Goal: Task Accomplishment & Management: Use online tool/utility

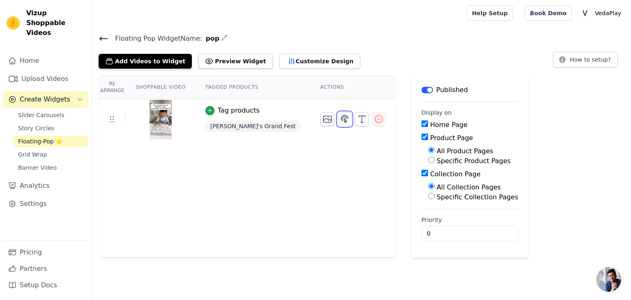
click at [342, 117] on icon "button" at bounding box center [345, 119] width 7 height 8
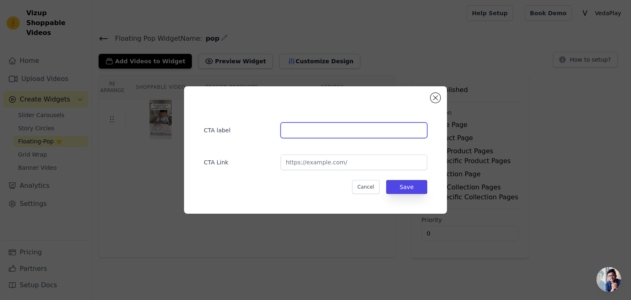
click at [306, 127] on input "text" at bounding box center [354, 130] width 147 height 16
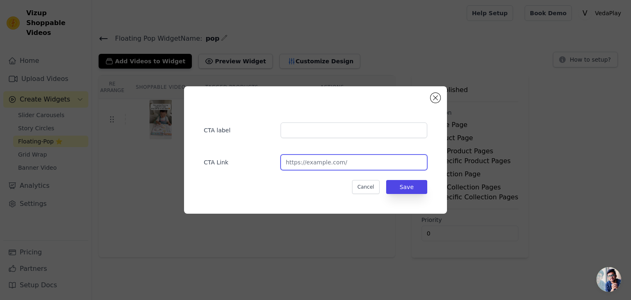
click at [335, 164] on input "url" at bounding box center [354, 163] width 147 height 16
click at [440, 98] on div "CTA label CTA Link Cancel Save" at bounding box center [315, 149] width 263 height 127
click at [438, 102] on button "Close modal" at bounding box center [436, 98] width 10 height 10
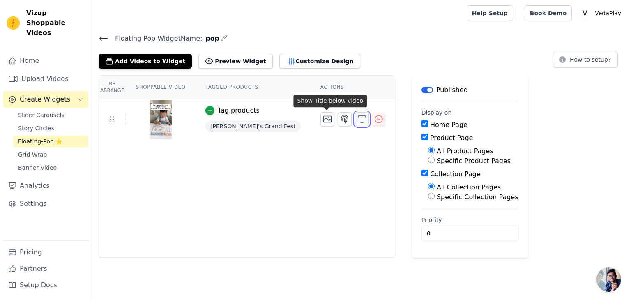
click at [357, 116] on icon "button" at bounding box center [362, 119] width 10 height 10
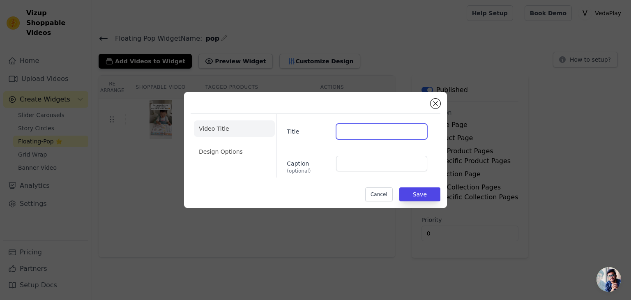
click at [351, 133] on input "Title" at bounding box center [381, 132] width 91 height 16
click at [434, 106] on button "Close modal" at bounding box center [436, 104] width 10 height 10
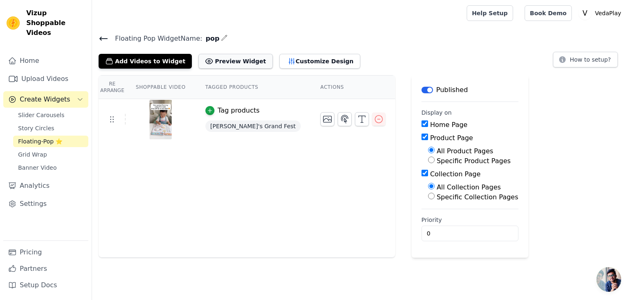
click at [226, 57] on button "Preview Widget" at bounding box center [236, 61] width 74 height 15
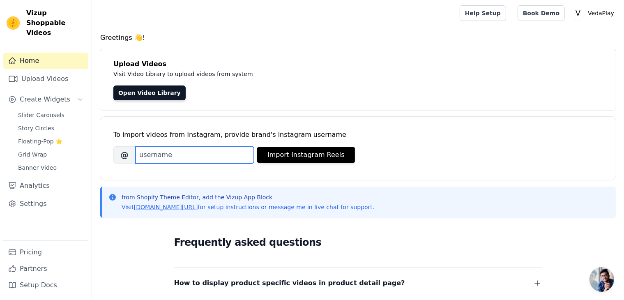
click at [220, 151] on input "Brand's Instagram Username" at bounding box center [195, 154] width 118 height 17
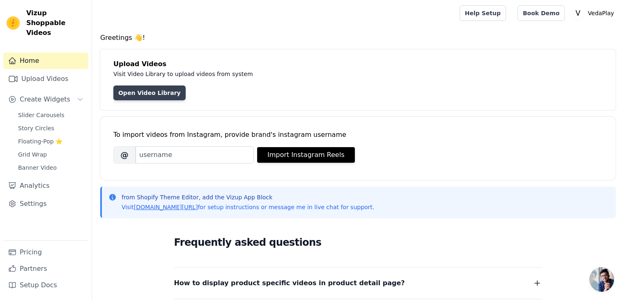
click at [130, 90] on link "Open Video Library" at bounding box center [149, 93] width 72 height 15
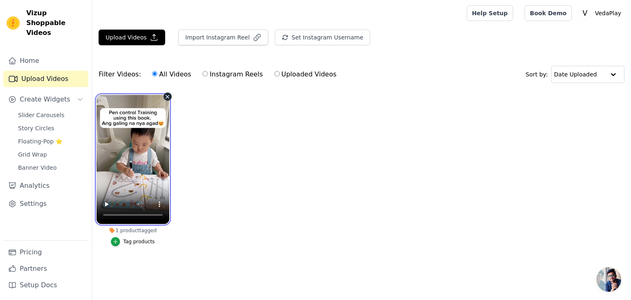
click at [140, 169] on video at bounding box center [133, 159] width 73 height 129
click at [144, 147] on video at bounding box center [133, 159] width 73 height 129
click at [610, 282] on span "Open chat" at bounding box center [609, 279] width 25 height 25
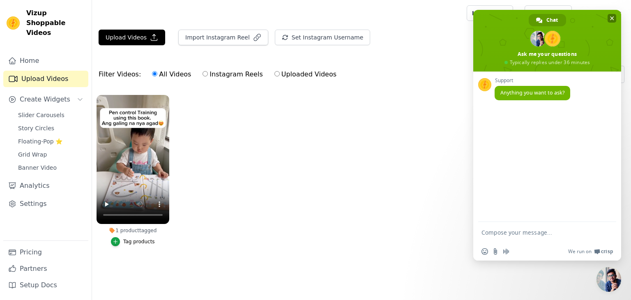
click at [616, 17] on span "Close chat" at bounding box center [612, 18] width 9 height 9
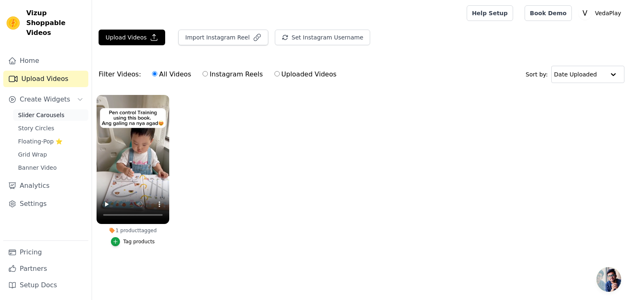
click at [38, 111] on span "Slider Carousels" at bounding box center [41, 115] width 46 height 8
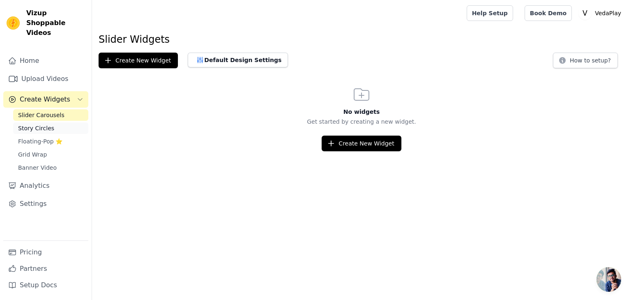
click at [37, 124] on span "Story Circles" at bounding box center [36, 128] width 36 height 8
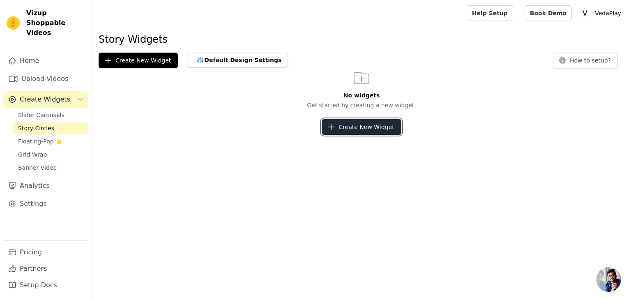
click at [385, 132] on button "Create New Widget" at bounding box center [361, 127] width 79 height 16
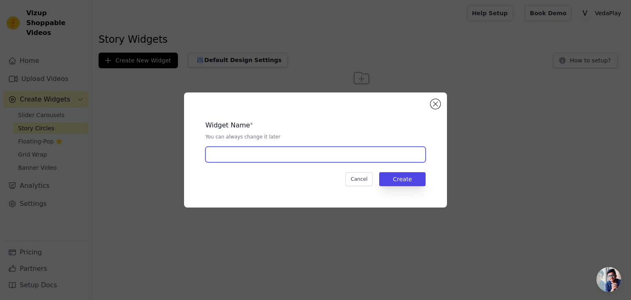
click at [347, 153] on input "text" at bounding box center [316, 155] width 220 height 16
type input "Stories"
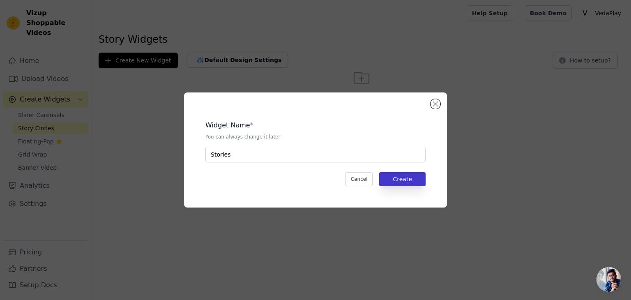
click at [395, 172] on div "Widget Name * You can always change it later Stories Cancel Create" at bounding box center [315, 150] width 237 height 89
click at [395, 185] on button "Create" at bounding box center [402, 179] width 46 height 14
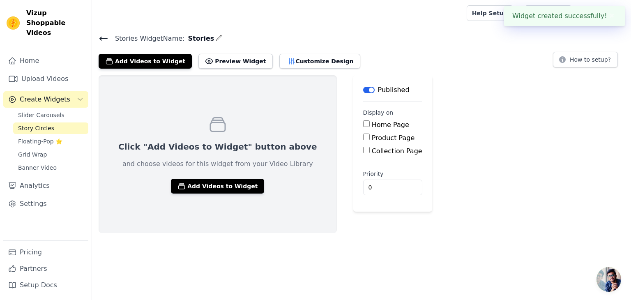
click at [372, 140] on label "Product Page" at bounding box center [393, 138] width 43 height 8
click at [370, 140] on input "Product Page" at bounding box center [366, 137] width 7 height 7
checkbox input "true"
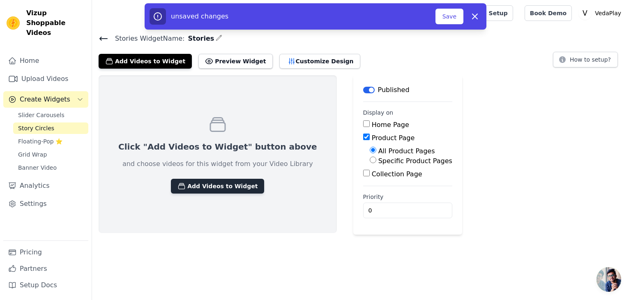
click at [211, 183] on button "Add Videos to Widget" at bounding box center [217, 186] width 93 height 15
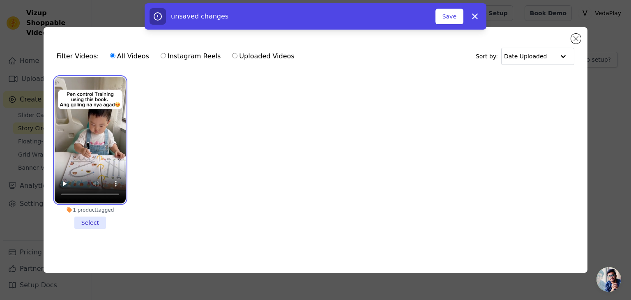
click at [91, 145] on video at bounding box center [90, 140] width 71 height 127
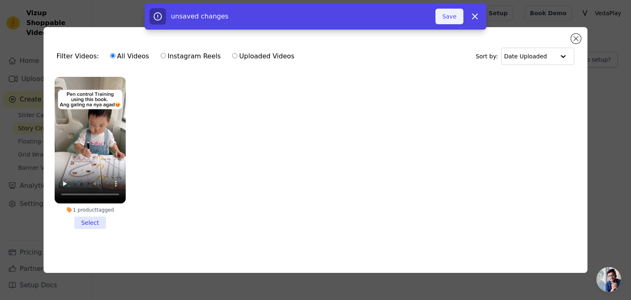
click at [449, 15] on button "Save" at bounding box center [450, 17] width 28 height 16
click at [449, 17] on button "Save" at bounding box center [450, 17] width 28 height 16
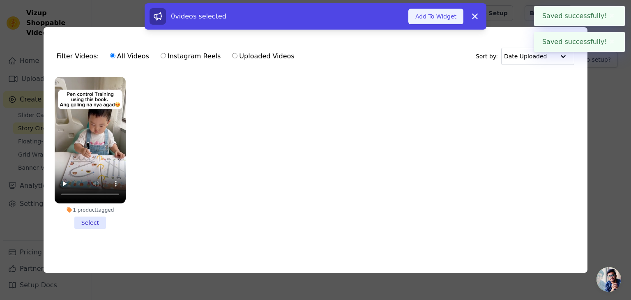
click at [451, 20] on button "Add To Widget" at bounding box center [436, 17] width 55 height 16
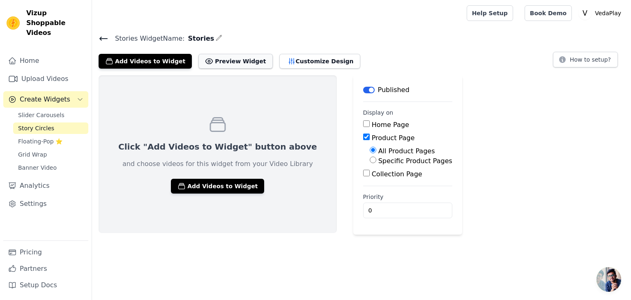
click at [205, 62] on icon at bounding box center [209, 61] width 8 height 8
click at [310, 63] on button "Customize Design" at bounding box center [320, 61] width 81 height 15
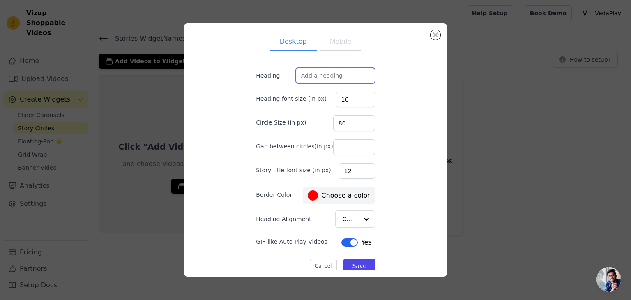
click at [310, 72] on input "Heading" at bounding box center [335, 76] width 79 height 16
type input "VP STORIES"
click at [321, 46] on button "Mobile" at bounding box center [340, 42] width 41 height 18
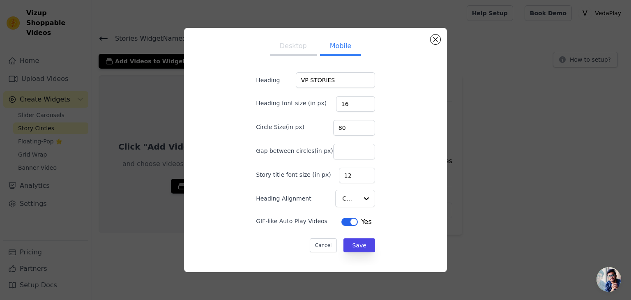
click at [292, 45] on button "Desktop" at bounding box center [293, 47] width 47 height 18
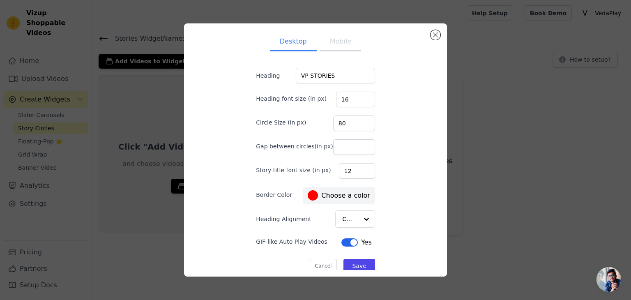
scroll to position [8, 0]
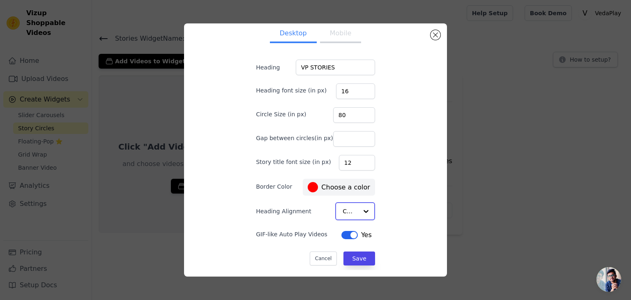
click at [358, 214] on div at bounding box center [366, 211] width 16 height 16
click at [353, 262] on button "Save" at bounding box center [359, 258] width 31 height 14
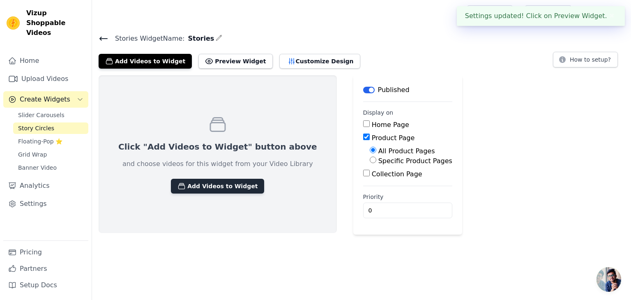
click at [209, 188] on button "Add Videos to Widget" at bounding box center [217, 186] width 93 height 15
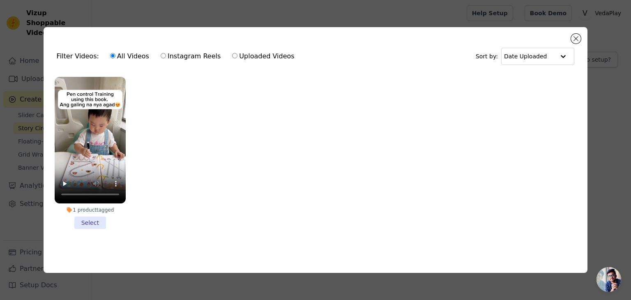
click at [69, 223] on li "1 product tagged Select" at bounding box center [90, 153] width 71 height 152
click at [0, 0] on input "1 product tagged Select" at bounding box center [0, 0] width 0 height 0
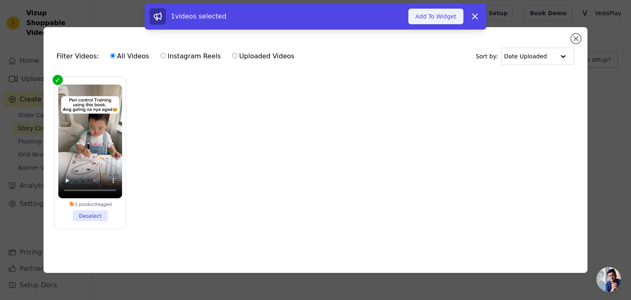
click at [441, 17] on button "Add To Widget" at bounding box center [436, 17] width 55 height 16
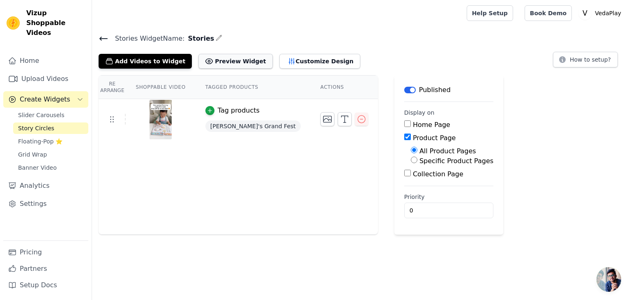
click at [218, 60] on button "Preview Widget" at bounding box center [236, 61] width 74 height 15
click at [145, 55] on button "Add Videos to Widget" at bounding box center [145, 61] width 93 height 15
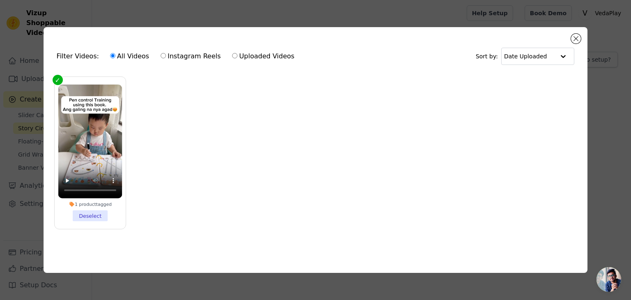
click at [263, 51] on label "Uploaded Videos" at bounding box center [263, 56] width 63 height 11
click at [238, 53] on input "Uploaded Videos" at bounding box center [234, 55] width 5 height 5
radio input "true"
click at [270, 54] on label "Uploaded Videos" at bounding box center [263, 56] width 63 height 11
click at [238, 54] on input "Uploaded Videos" at bounding box center [234, 55] width 5 height 5
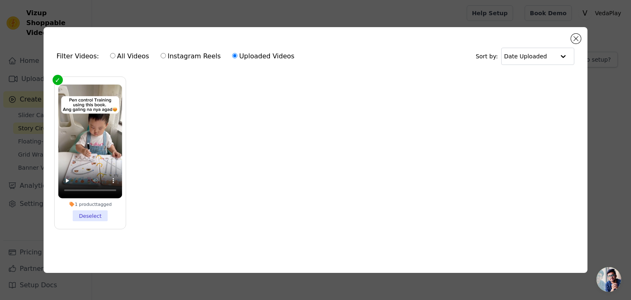
click at [571, 35] on div "Filter Videos: All Videos Instagram Reels Uploaded Videos Sort by: Date Uploade…" at bounding box center [316, 150] width 545 height 246
click at [572, 35] on button "Close modal" at bounding box center [576, 39] width 10 height 10
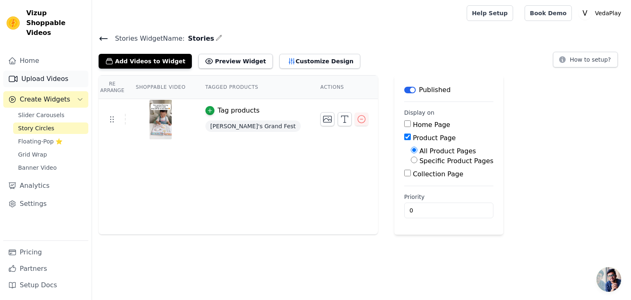
click at [54, 71] on link "Upload Videos" at bounding box center [45, 79] width 85 height 16
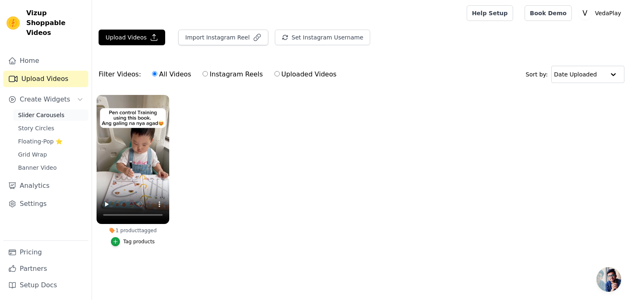
click at [49, 111] on span "Slider Carousels" at bounding box center [41, 115] width 46 height 8
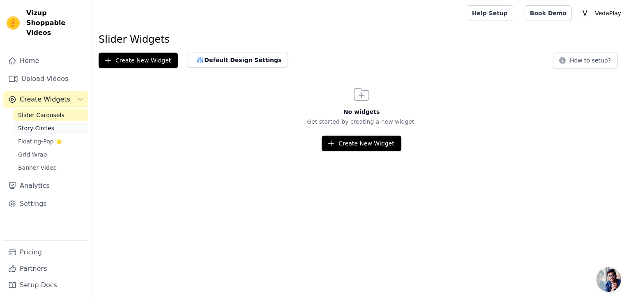
click at [49, 122] on link "Story Circles" at bounding box center [50, 128] width 75 height 12
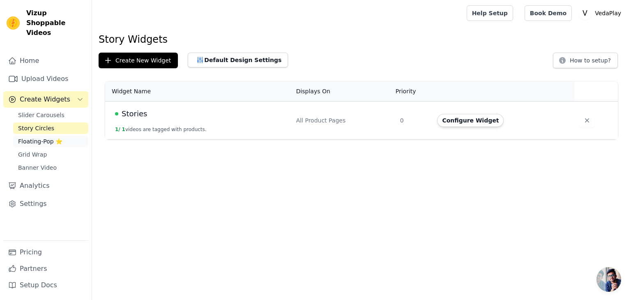
click at [53, 137] on span "Floating-Pop ⭐" at bounding box center [40, 141] width 44 height 8
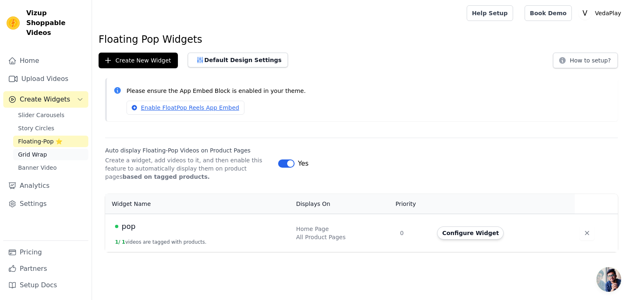
click at [51, 149] on link "Grid Wrap" at bounding box center [50, 155] width 75 height 12
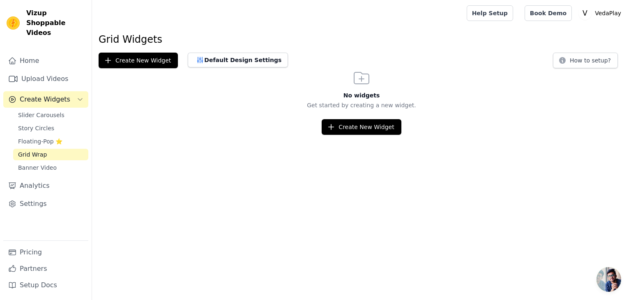
click at [373, 134] on html "Vizup Shoppable Videos Home Upload Videos Create Widgets Slider Carousels Story…" at bounding box center [315, 67] width 631 height 135
click at [373, 130] on button "Create New Widget" at bounding box center [361, 127] width 79 height 16
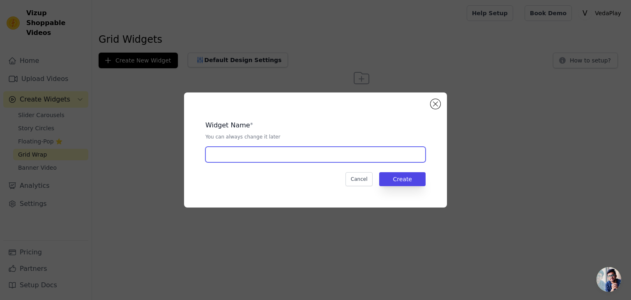
click at [340, 153] on input "text" at bounding box center [316, 155] width 220 height 16
type input "Grid Wrap"
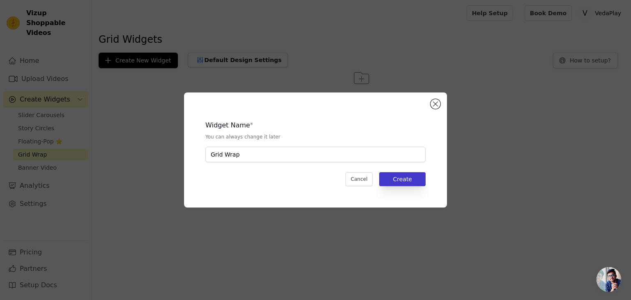
click at [396, 172] on div "Widget Name * You can always change it later Grid Wrap Cancel Create" at bounding box center [315, 150] width 237 height 89
click at [415, 179] on button "Create" at bounding box center [402, 179] width 46 height 14
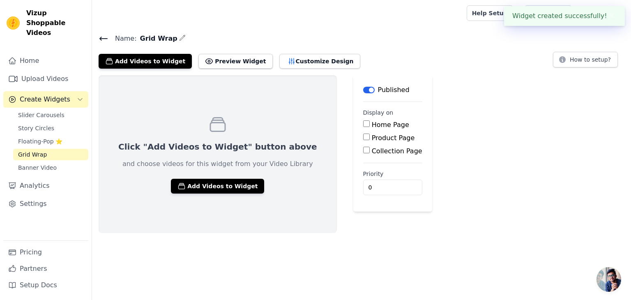
click at [370, 142] on div "Product Page" at bounding box center [392, 138] width 59 height 10
click at [372, 140] on label "Product Page" at bounding box center [393, 138] width 43 height 8
click at [370, 140] on input "Product Page" at bounding box center [366, 137] width 7 height 7
checkbox input "true"
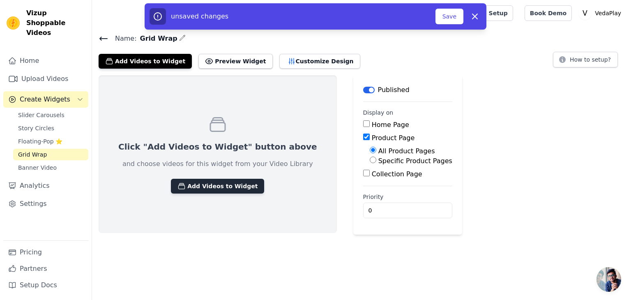
click at [178, 188] on icon "button" at bounding box center [182, 186] width 8 height 8
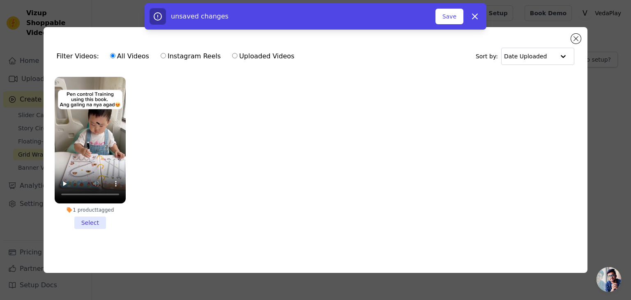
click at [94, 220] on li "1 product tagged Select" at bounding box center [90, 153] width 71 height 152
click at [0, 0] on input "1 product tagged Select" at bounding box center [0, 0] width 0 height 0
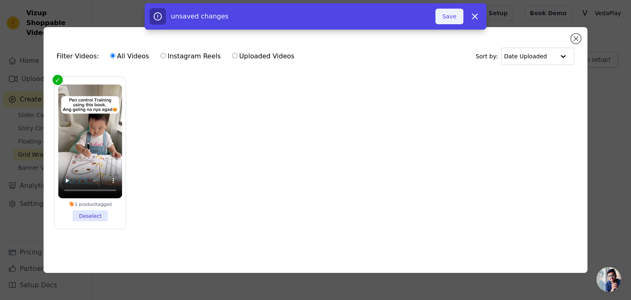
click at [448, 15] on button "Save" at bounding box center [450, 17] width 28 height 16
click at [449, 16] on button "Save" at bounding box center [450, 17] width 28 height 16
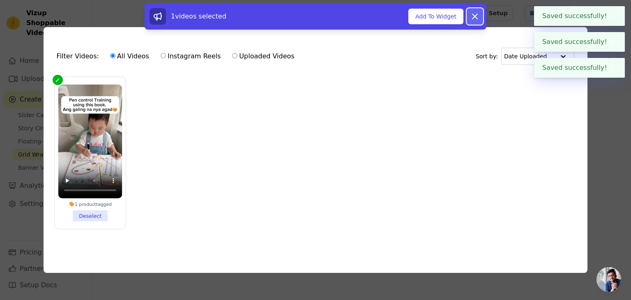
click at [479, 15] on icon at bounding box center [475, 17] width 10 height 10
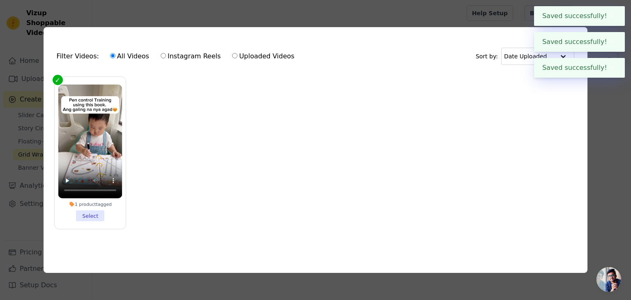
click at [615, 67] on button "✖" at bounding box center [612, 68] width 9 height 10
click at [608, 44] on button "✖" at bounding box center [612, 42] width 9 height 10
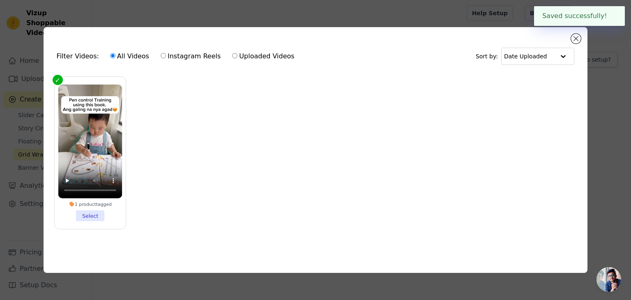
click at [609, 17] on button "✖" at bounding box center [612, 16] width 9 height 10
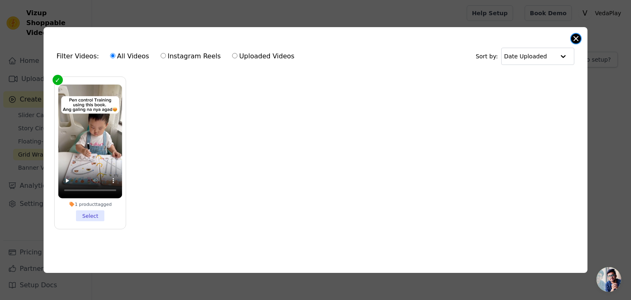
click at [580, 35] on button "Close modal" at bounding box center [576, 39] width 10 height 10
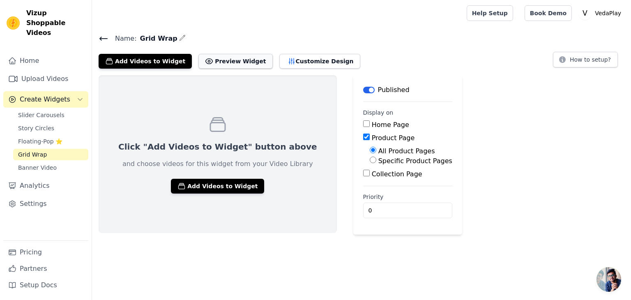
click at [223, 62] on button "Preview Widget" at bounding box center [236, 61] width 74 height 15
click at [298, 61] on button "Customize Design" at bounding box center [320, 61] width 81 height 15
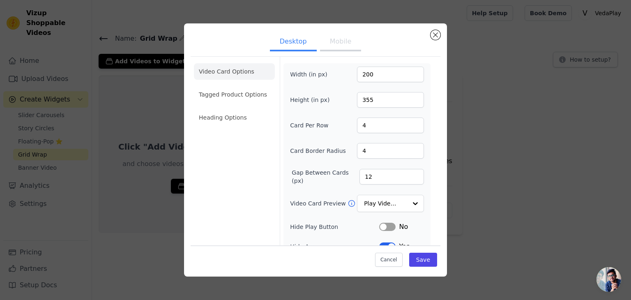
click at [339, 41] on button "Mobile" at bounding box center [340, 42] width 41 height 18
click at [301, 41] on button "Desktop" at bounding box center [293, 42] width 47 height 18
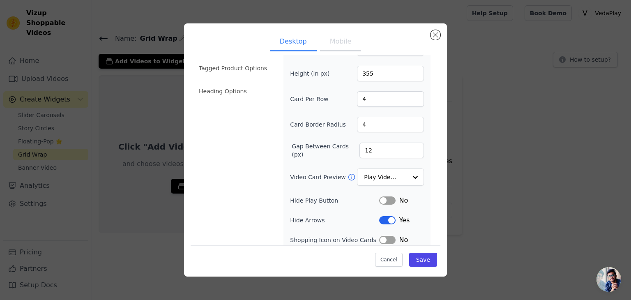
scroll to position [50, 0]
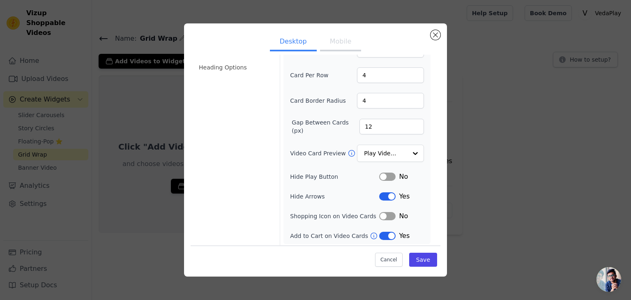
click at [441, 34] on div "Desktop Mobile Video Card Options Tagged Product Options Heading Options Width …" at bounding box center [315, 149] width 263 height 253
click at [437, 36] on button "Close modal" at bounding box center [436, 35] width 10 height 10
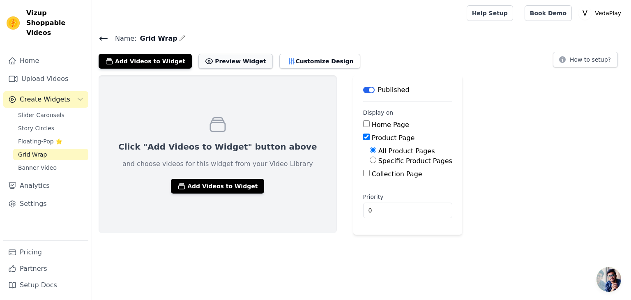
click at [215, 63] on button "Preview Widget" at bounding box center [236, 61] width 74 height 15
click at [201, 192] on button "Add Videos to Widget" at bounding box center [217, 186] width 93 height 15
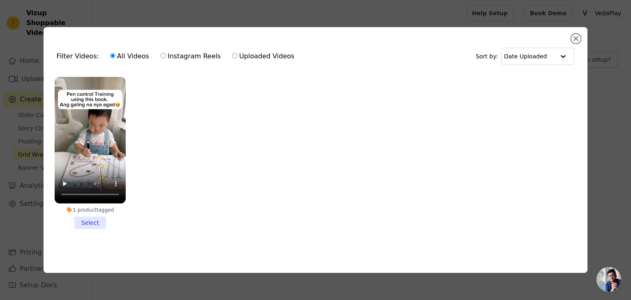
click at [99, 222] on li "1 product tagged Select" at bounding box center [90, 153] width 71 height 152
click at [0, 0] on input "1 product tagged Select" at bounding box center [0, 0] width 0 height 0
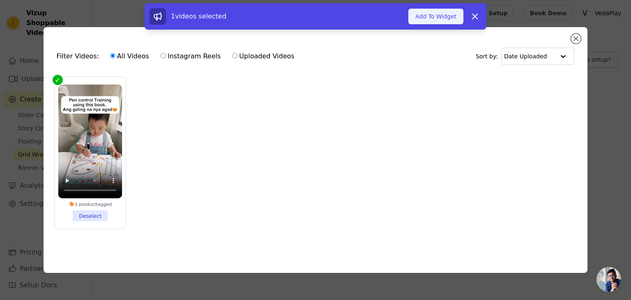
click at [444, 20] on button "Add To Widget" at bounding box center [436, 17] width 55 height 16
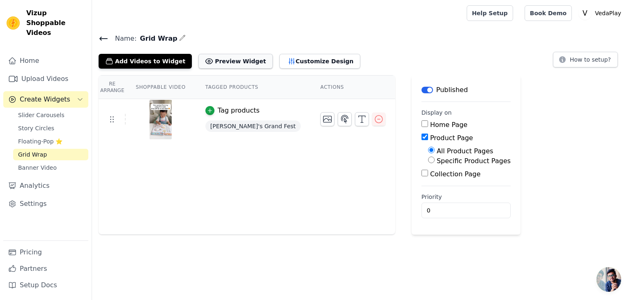
click at [220, 63] on button "Preview Widget" at bounding box center [236, 61] width 74 height 15
click at [41, 124] on span "Story Circles" at bounding box center [36, 128] width 36 height 8
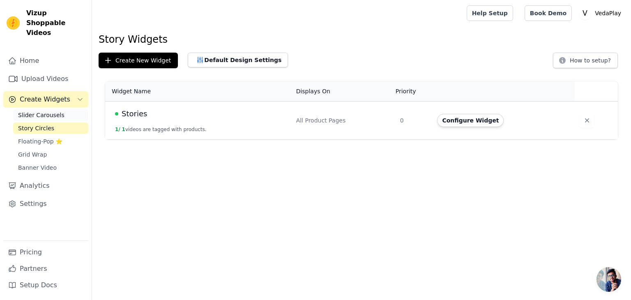
click at [43, 111] on span "Slider Carousels" at bounding box center [41, 115] width 46 height 8
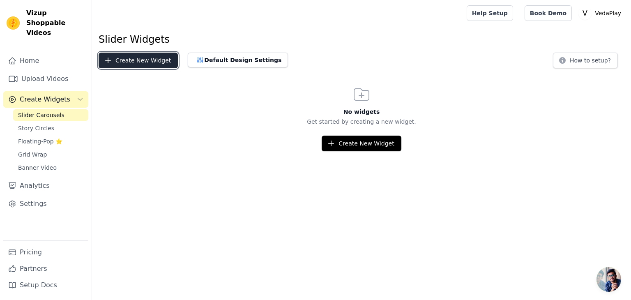
click at [141, 59] on button "Create New Widget" at bounding box center [138, 61] width 79 height 16
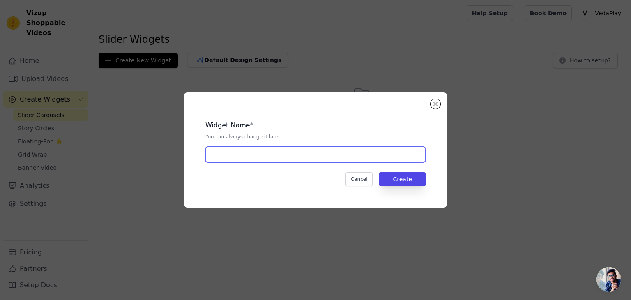
click at [345, 153] on input "text" at bounding box center [316, 155] width 220 height 16
type input "Slider"
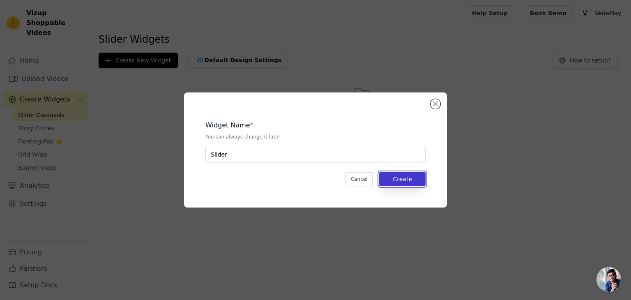
click at [405, 180] on button "Create" at bounding box center [402, 179] width 46 height 14
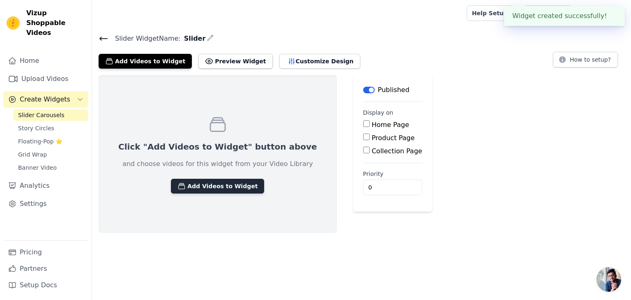
click at [202, 183] on button "Add Videos to Widget" at bounding box center [217, 186] width 93 height 15
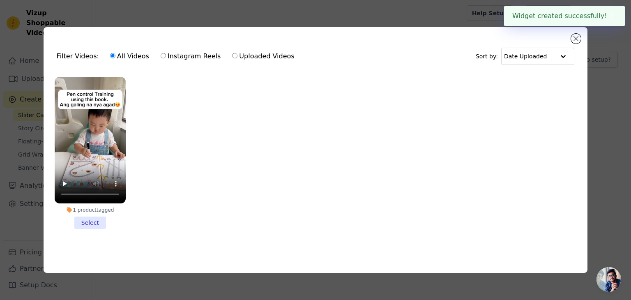
click at [87, 220] on li "1 product tagged Select" at bounding box center [90, 153] width 71 height 152
click at [0, 0] on input "1 product tagged Select" at bounding box center [0, 0] width 0 height 0
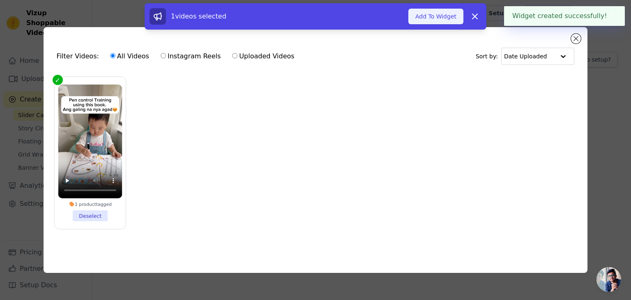
click at [449, 21] on button "Add To Widget" at bounding box center [436, 17] width 55 height 16
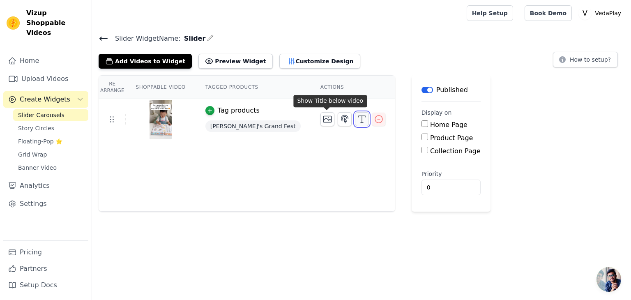
click at [357, 116] on icon "button" at bounding box center [362, 119] width 10 height 10
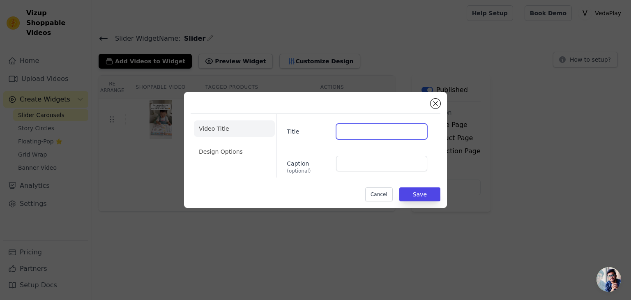
click at [355, 137] on input "Title" at bounding box center [381, 132] width 91 height 16
type input "MA"
click at [356, 153] on div "Title MA Caption (optional)" at bounding box center [355, 146] width 157 height 64
click at [355, 163] on input "Caption (optional)" at bounding box center [381, 164] width 91 height 16
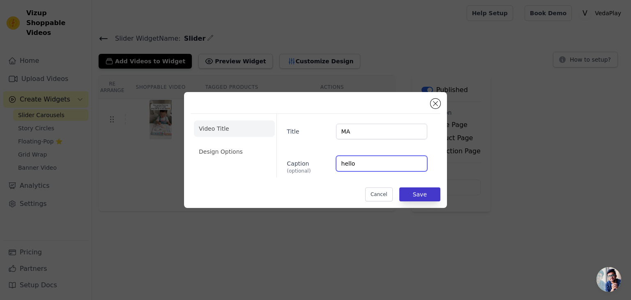
type input "hello"
click at [413, 196] on button "Save" at bounding box center [420, 194] width 41 height 14
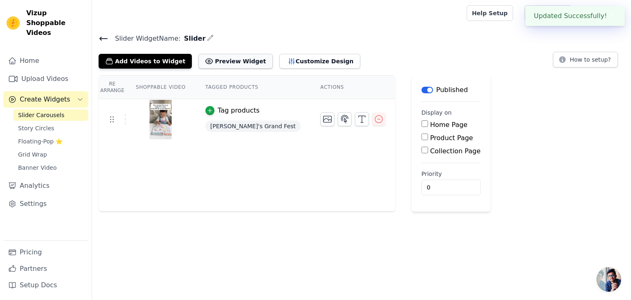
click at [227, 60] on button "Preview Widget" at bounding box center [236, 61] width 74 height 15
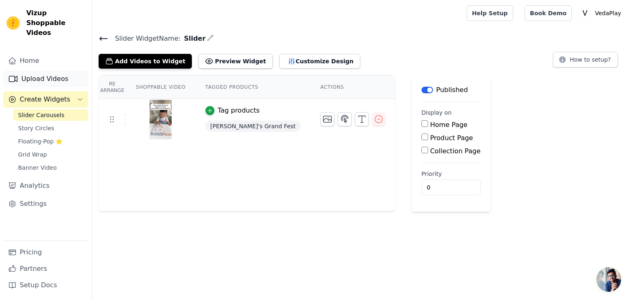
click at [44, 71] on link "Upload Videos" at bounding box center [45, 79] width 85 height 16
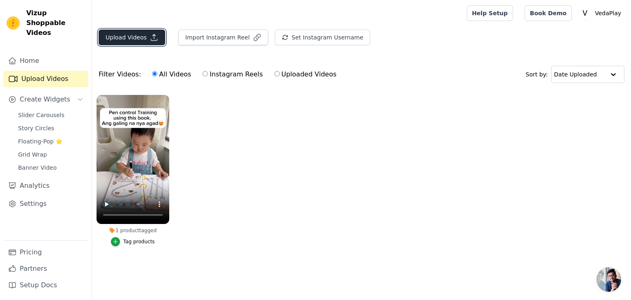
click at [138, 40] on button "Upload Videos" at bounding box center [132, 38] width 67 height 16
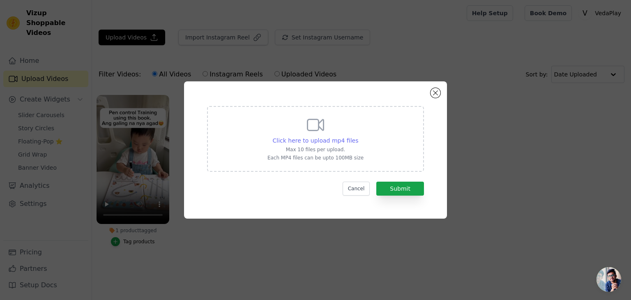
click at [340, 140] on span "Click here to upload mp4 files" at bounding box center [316, 140] width 86 height 7
click at [358, 136] on input "Click here to upload mp4 files Max 10 files per upload. Each MP4 files can be u…" at bounding box center [358, 136] width 0 height 0
type input "C:\fakepath\Untitled design.mp4"
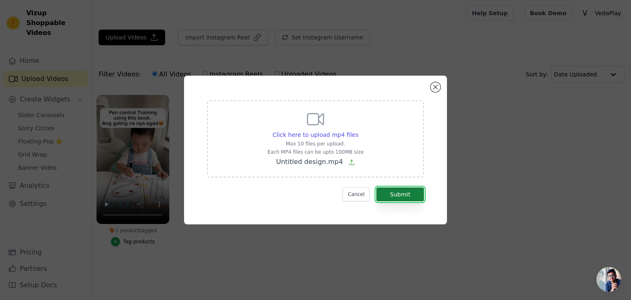
click at [403, 196] on button "Submit" at bounding box center [401, 194] width 48 height 14
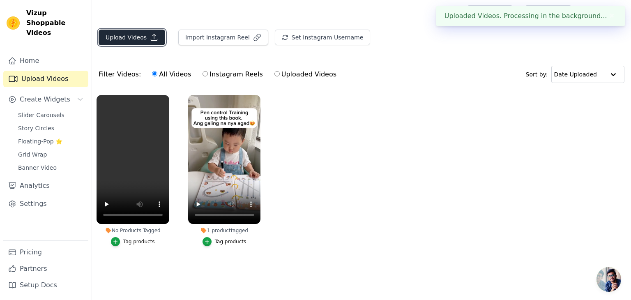
click at [131, 40] on button "Upload Videos" at bounding box center [132, 38] width 67 height 16
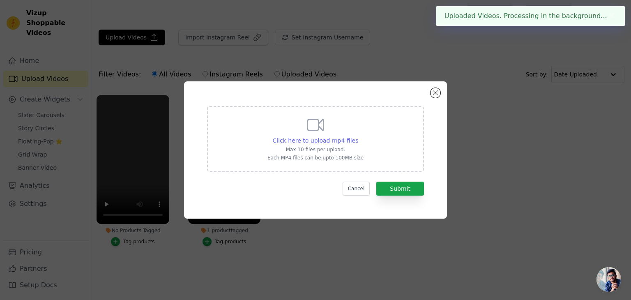
click at [321, 143] on span "Click here to upload mp4 files" at bounding box center [316, 140] width 86 height 7
click at [358, 136] on input "Click here to upload mp4 files Max 10 files per upload. Each MP4 files can be u…" at bounding box center [358, 136] width 0 height 0
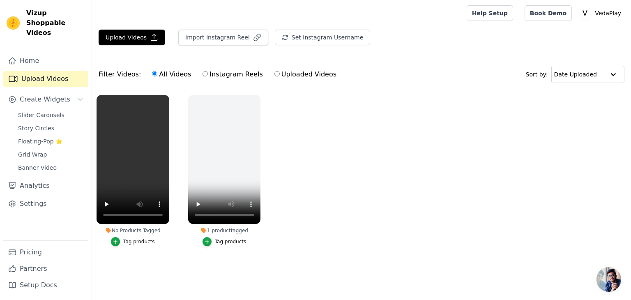
click at [133, 240] on div "Tag products" at bounding box center [139, 241] width 32 height 7
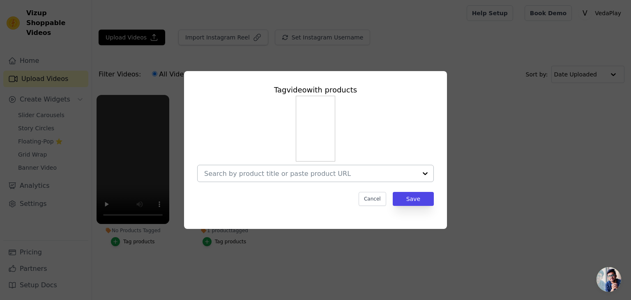
click at [416, 173] on input "No Products Tagged Tag video with products Cancel Save Tag products" at bounding box center [310, 174] width 213 height 8
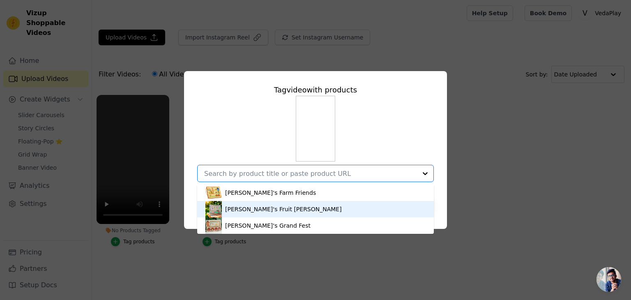
click at [395, 210] on div "Hanuman's Fruit Hunt" at bounding box center [316, 209] width 220 height 16
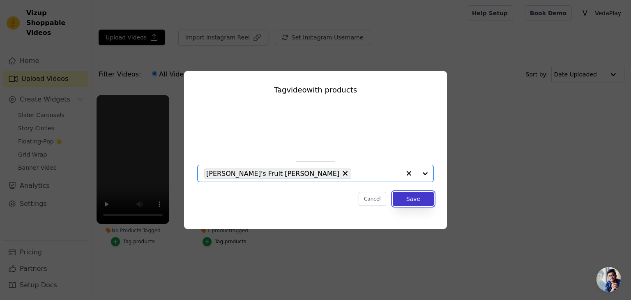
click at [427, 201] on button "Save" at bounding box center [413, 199] width 41 height 14
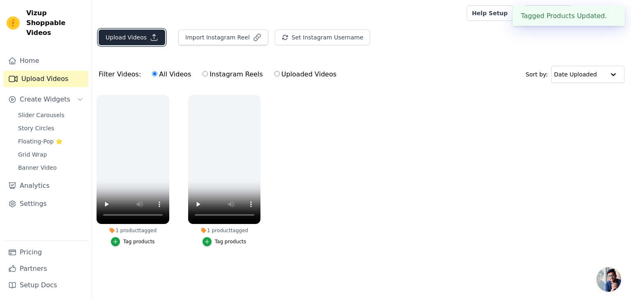
click at [136, 36] on button "Upload Videos" at bounding box center [132, 38] width 67 height 16
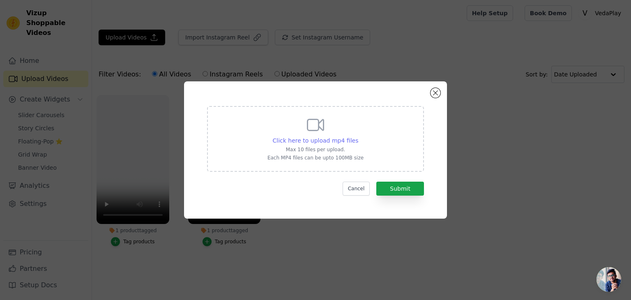
click at [344, 142] on span "Click here to upload mp4 files" at bounding box center [316, 140] width 86 height 7
click at [358, 136] on input "Click here to upload mp4 files Max 10 files per upload. Each MP4 files can be u…" at bounding box center [358, 136] width 0 height 0
type input "C:\fakepath\571490439315497_0bae1eb3.mp4"
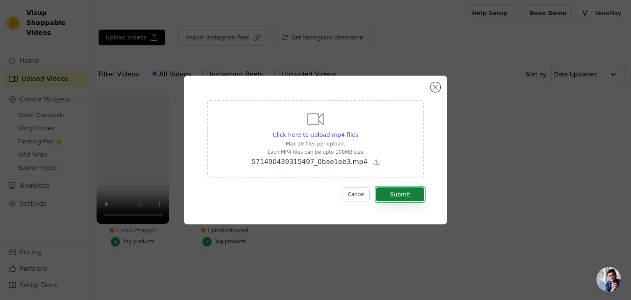
click at [393, 195] on button "Submit" at bounding box center [401, 194] width 48 height 14
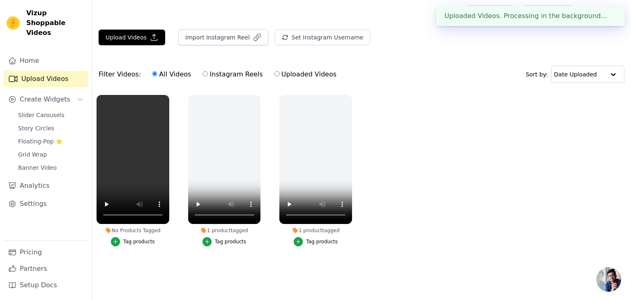
click at [132, 236] on li "No Products Tagged Tag products" at bounding box center [133, 170] width 73 height 151
click at [135, 240] on div "Tag products" at bounding box center [139, 241] width 32 height 7
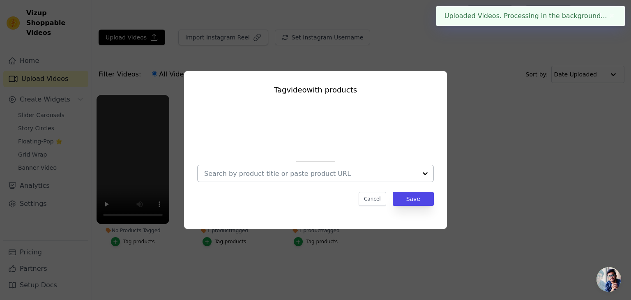
click at [367, 178] on input "No Products Tagged Tag video with products Cancel Save Tag products" at bounding box center [310, 174] width 213 height 8
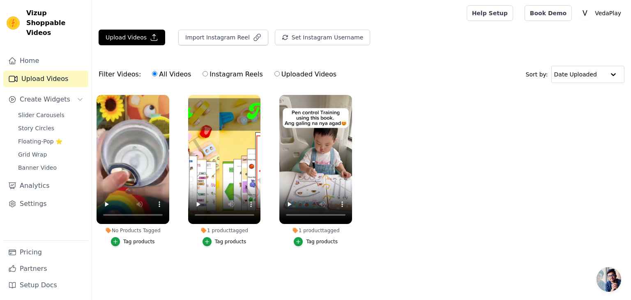
click at [143, 242] on div "Tag products" at bounding box center [139, 241] width 32 height 7
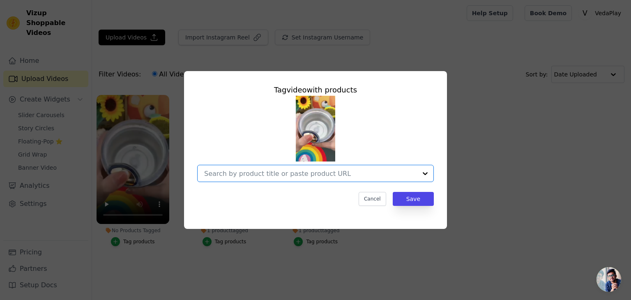
click at [388, 176] on input "No Products Tagged Tag video with products Option undefined, selected. Select i…" at bounding box center [310, 174] width 213 height 8
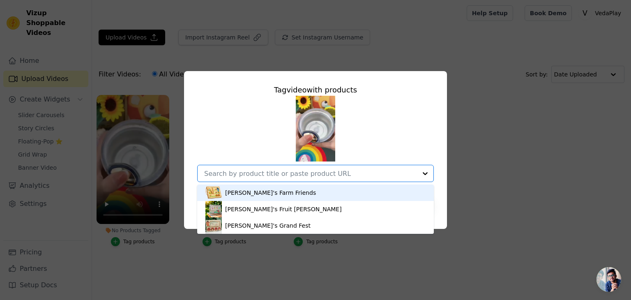
click at [372, 193] on div "Krishna's Farm Friends" at bounding box center [316, 193] width 220 height 16
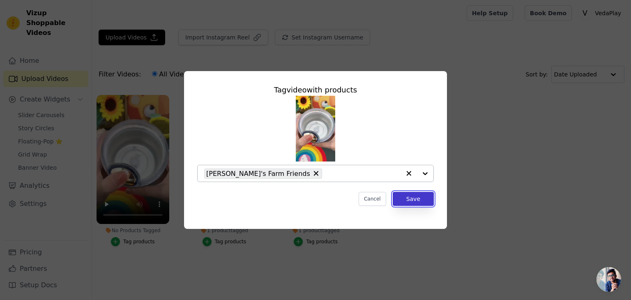
click at [413, 203] on button "Save" at bounding box center [413, 199] width 41 height 14
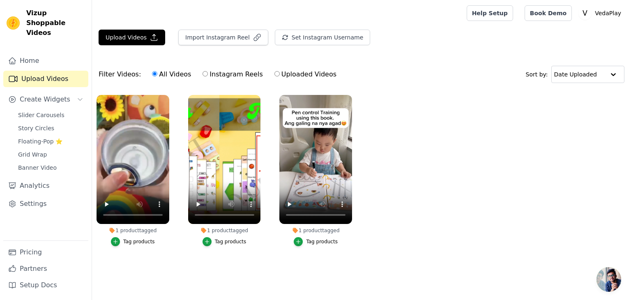
click at [240, 72] on label "Instagram Reels" at bounding box center [232, 74] width 61 height 11
click at [208, 72] on input "Instagram Reels" at bounding box center [205, 73] width 5 height 5
radio input "true"
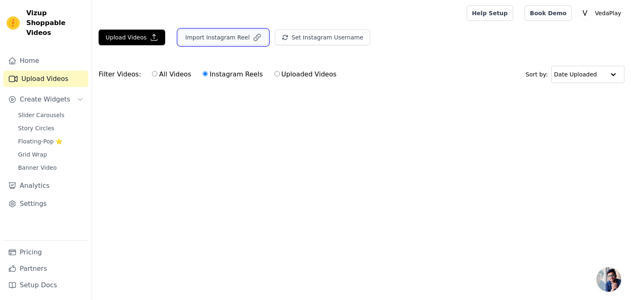
click at [232, 37] on button "Import Instagram Reel" at bounding box center [223, 38] width 90 height 16
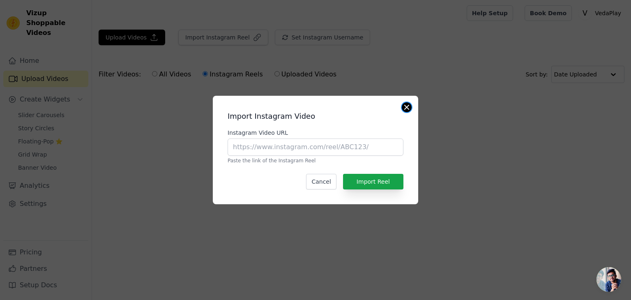
click at [408, 106] on button "Close modal" at bounding box center [407, 107] width 10 height 10
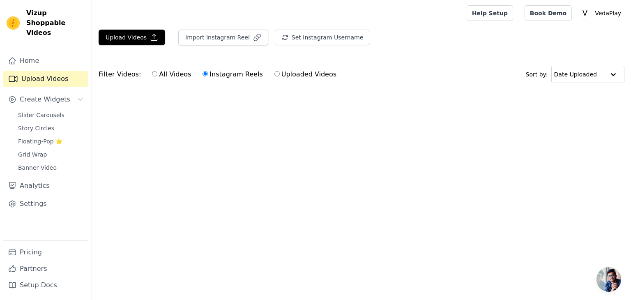
click at [425, 114] on main "Upload Videos Import Instagram Video Instagram Video URL Paste the link of the …" at bounding box center [361, 74] width 539 height 97
click at [44, 111] on span "Slider Carousels" at bounding box center [41, 115] width 46 height 8
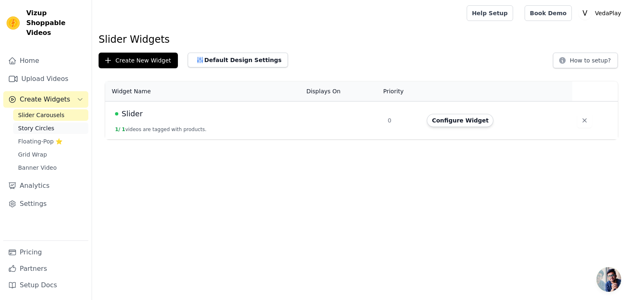
click at [44, 124] on span "Story Circles" at bounding box center [36, 128] width 36 height 8
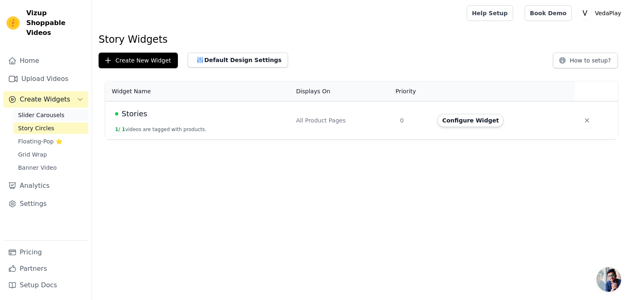
click at [44, 111] on link "Slider Carousels" at bounding box center [50, 115] width 75 height 12
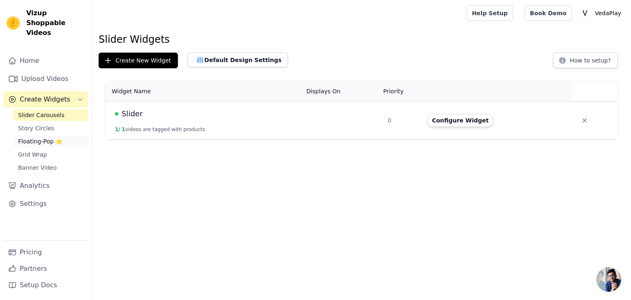
click at [43, 137] on span "Floating-Pop ⭐" at bounding box center [40, 141] width 44 height 8
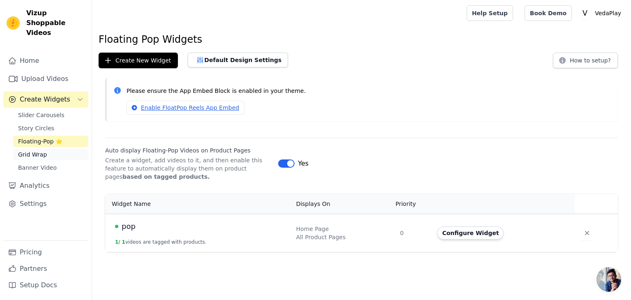
click at [42, 150] on span "Grid Wrap" at bounding box center [32, 154] width 29 height 8
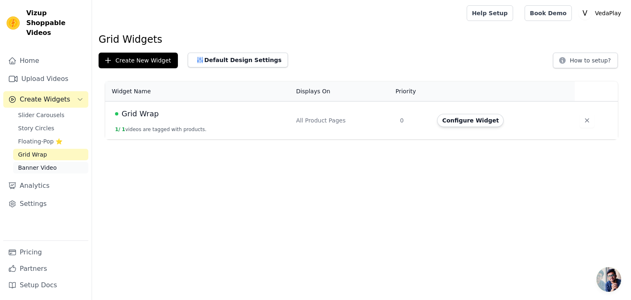
click at [42, 164] on span "Banner Video" at bounding box center [37, 168] width 39 height 8
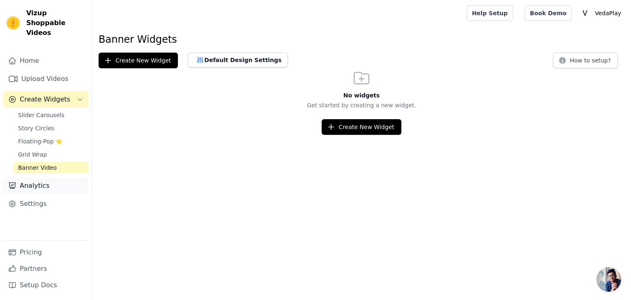
click at [43, 181] on link "Analytics" at bounding box center [45, 186] width 85 height 16
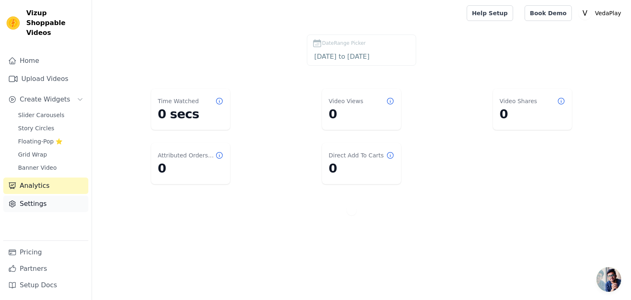
click at [42, 196] on link "Settings" at bounding box center [45, 204] width 85 height 16
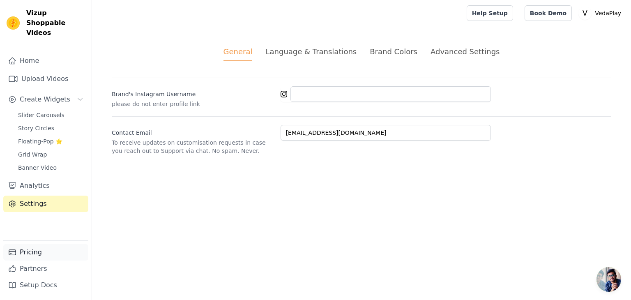
click at [27, 257] on link "Pricing" at bounding box center [45, 252] width 85 height 16
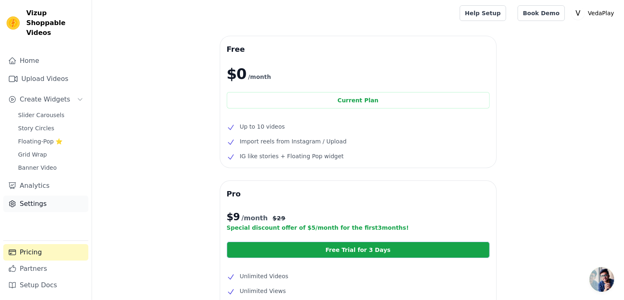
click at [28, 196] on link "Settings" at bounding box center [45, 204] width 85 height 16
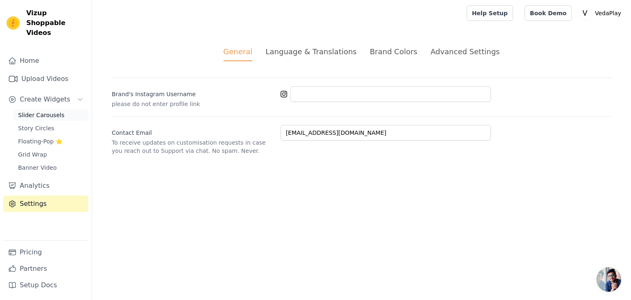
click at [30, 111] on span "Slider Carousels" at bounding box center [41, 115] width 46 height 8
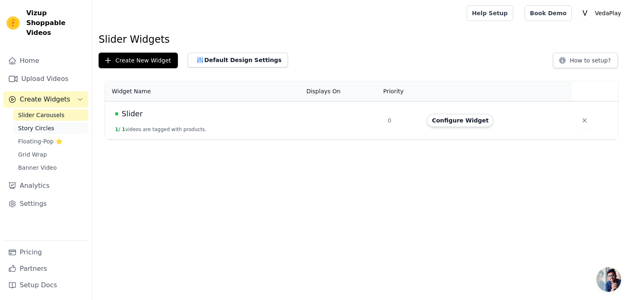
click at [32, 124] on span "Story Circles" at bounding box center [36, 128] width 36 height 8
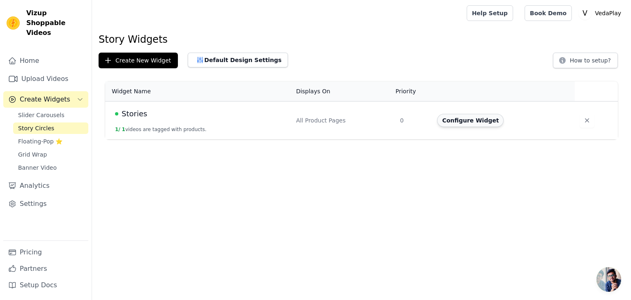
click at [478, 122] on button "Configure Widget" at bounding box center [470, 120] width 67 height 13
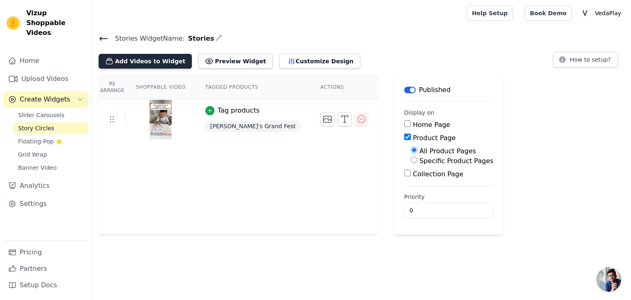
click at [136, 62] on button "Add Videos to Widget" at bounding box center [145, 61] width 93 height 15
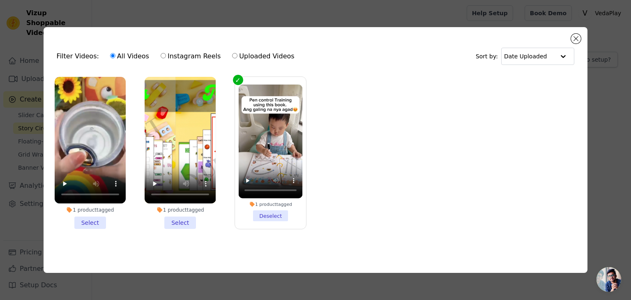
click at [175, 222] on li "1 product tagged Select" at bounding box center [180, 153] width 71 height 152
click at [0, 0] on input "1 product tagged Select" at bounding box center [0, 0] width 0 height 0
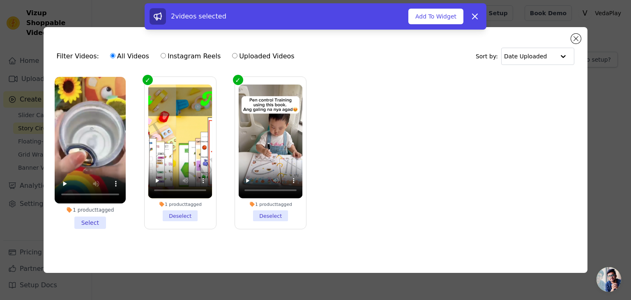
click at [95, 220] on li "1 product tagged Select" at bounding box center [90, 153] width 71 height 152
click at [0, 0] on input "1 product tagged Select" at bounding box center [0, 0] width 0 height 0
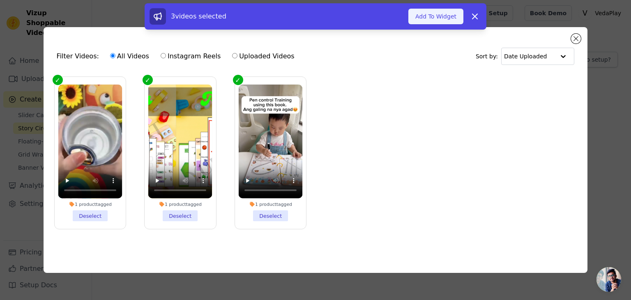
click at [441, 13] on button "Add To Widget" at bounding box center [436, 17] width 55 height 16
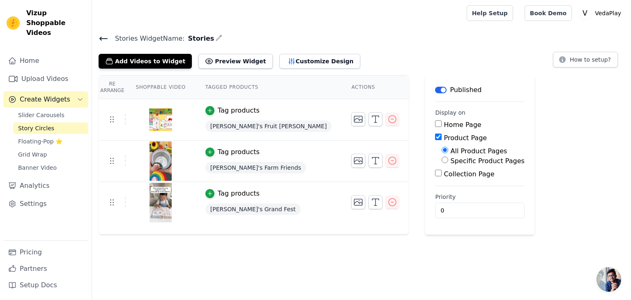
click at [444, 175] on label "Collection Page" at bounding box center [469, 174] width 51 height 8
click at [435, 175] on input "Collection Page" at bounding box center [438, 173] width 7 height 7
checkbox input "true"
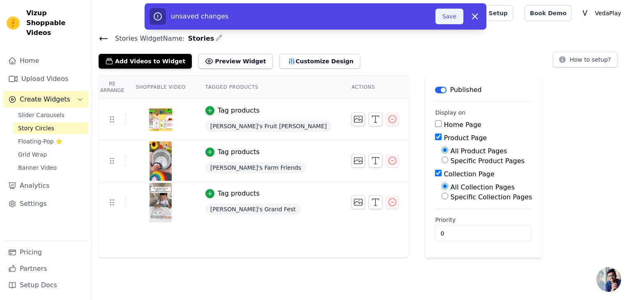
click at [451, 21] on button "Save" at bounding box center [450, 17] width 28 height 16
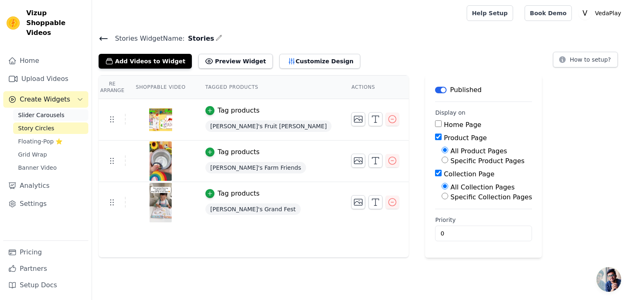
click at [21, 111] on span "Slider Carousels" at bounding box center [41, 115] width 46 height 8
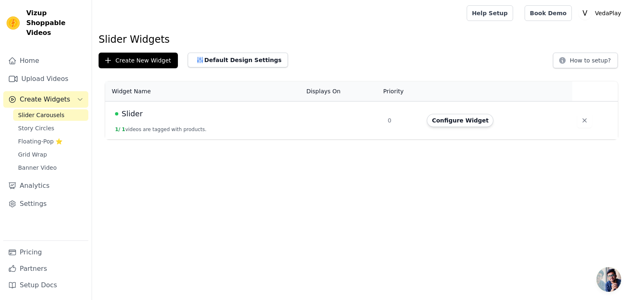
click at [298, 125] on td "Slider 1 / 1 videos are tagged with products." at bounding box center [203, 121] width 196 height 38
click at [453, 124] on button "Configure Widget" at bounding box center [460, 120] width 67 height 13
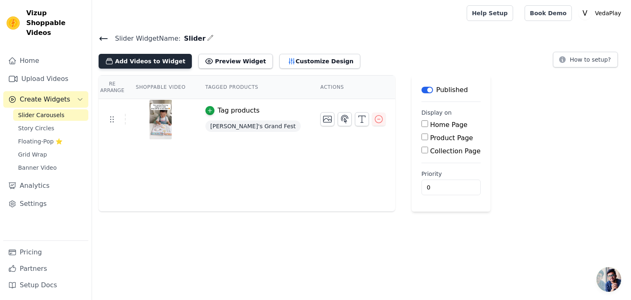
click at [141, 63] on button "Add Videos to Widget" at bounding box center [145, 61] width 93 height 15
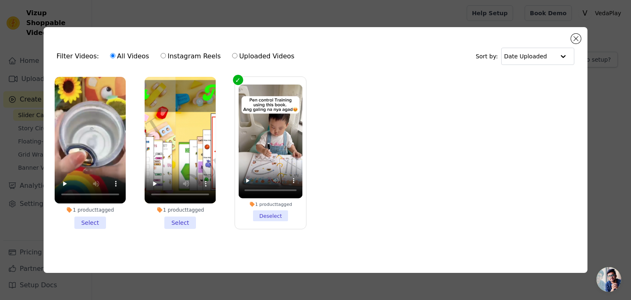
click at [89, 219] on li "1 product tagged Select" at bounding box center [90, 153] width 71 height 152
click at [0, 0] on input "1 product tagged Select" at bounding box center [0, 0] width 0 height 0
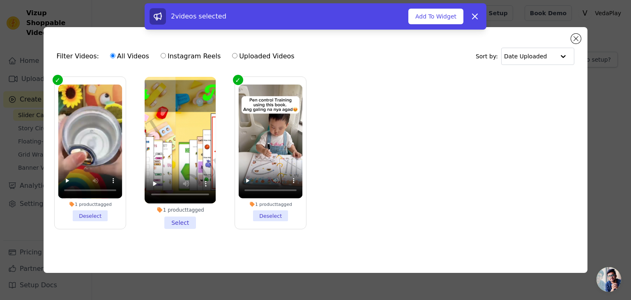
click at [171, 219] on li "1 product tagged Select" at bounding box center [180, 153] width 71 height 152
click at [0, 0] on input "1 product tagged Select" at bounding box center [0, 0] width 0 height 0
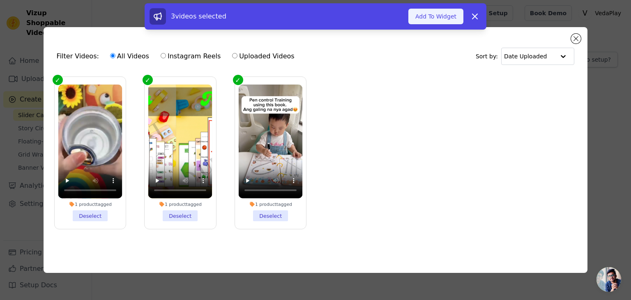
click at [436, 14] on button "Add To Widget" at bounding box center [436, 17] width 55 height 16
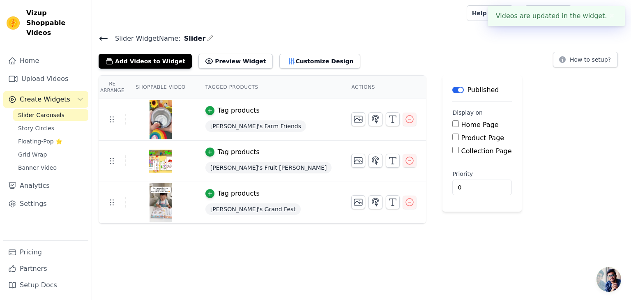
click at [531, 99] on div "Re Arrange Shoppable Video Tagged Products Actions Tag products Krishna's Farm …" at bounding box center [361, 149] width 539 height 148
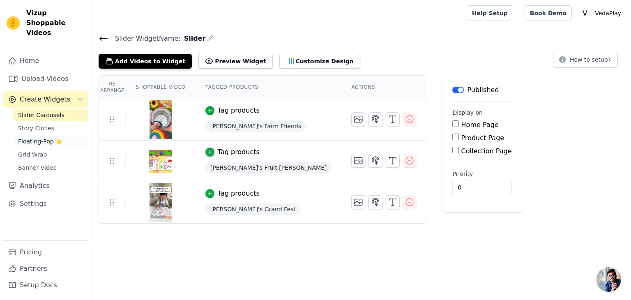
click at [27, 137] on span "Floating-Pop ⭐" at bounding box center [40, 141] width 44 height 8
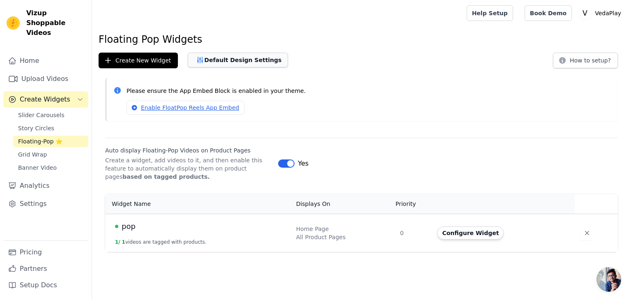
click at [215, 60] on button "Default Design Settings" at bounding box center [238, 60] width 100 height 15
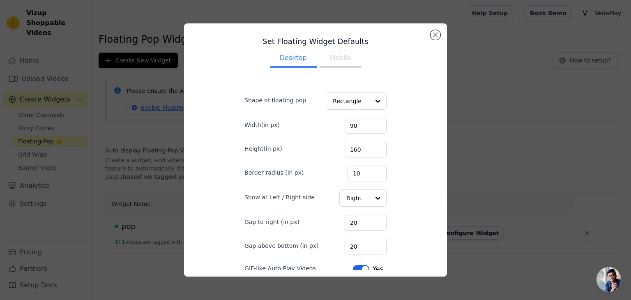
click at [347, 61] on button "Mobile" at bounding box center [340, 59] width 41 height 18
click at [287, 61] on button "Desktop" at bounding box center [293, 59] width 47 height 18
click at [359, 99] on input "Shape of floating pop" at bounding box center [351, 101] width 37 height 16
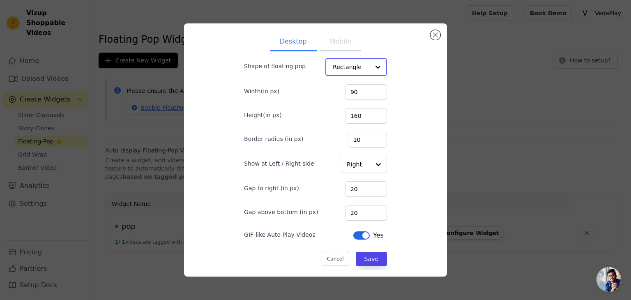
scroll to position [36, 0]
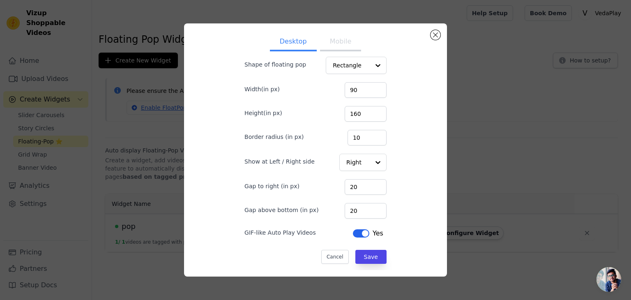
click at [329, 36] on button "Mobile" at bounding box center [340, 42] width 41 height 18
click at [437, 34] on button "Close modal" at bounding box center [436, 35] width 10 height 10
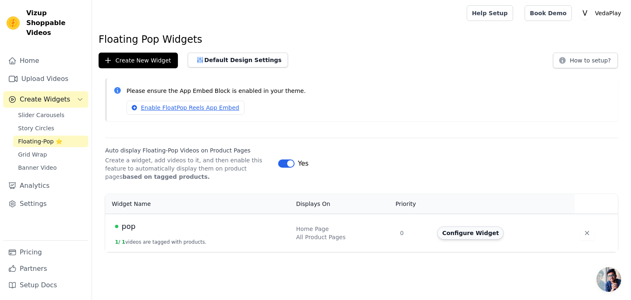
click at [467, 236] on button "Configure Widget" at bounding box center [470, 232] width 67 height 13
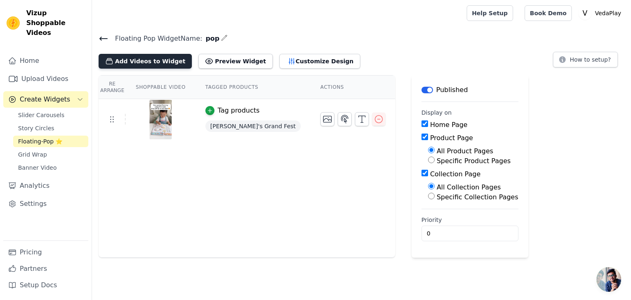
click at [118, 57] on button "Add Videos to Widget" at bounding box center [145, 61] width 93 height 15
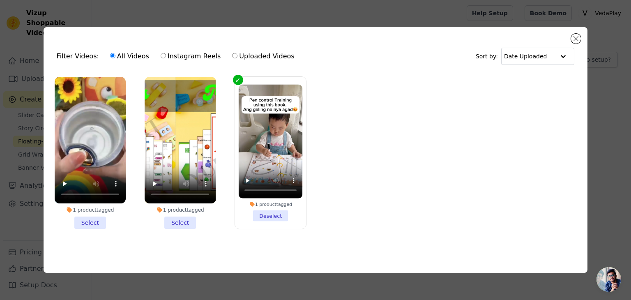
click at [90, 221] on li "1 product tagged Select" at bounding box center [90, 153] width 71 height 152
click at [0, 0] on input "1 product tagged Select" at bounding box center [0, 0] width 0 height 0
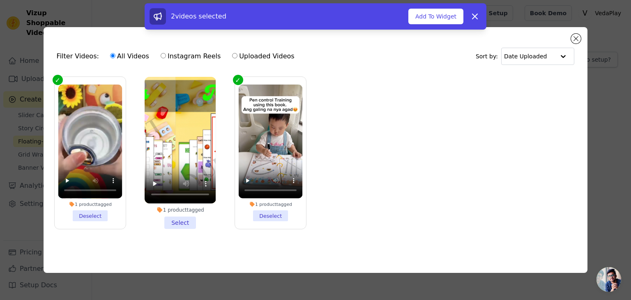
click at [187, 221] on li "1 product tagged Select" at bounding box center [180, 153] width 71 height 152
click at [0, 0] on input "1 product tagged Select" at bounding box center [0, 0] width 0 height 0
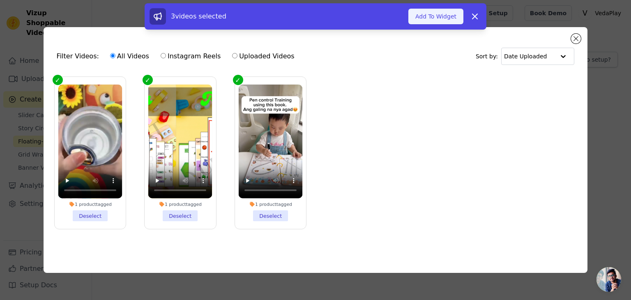
click at [441, 19] on button "Add To Widget" at bounding box center [436, 17] width 55 height 16
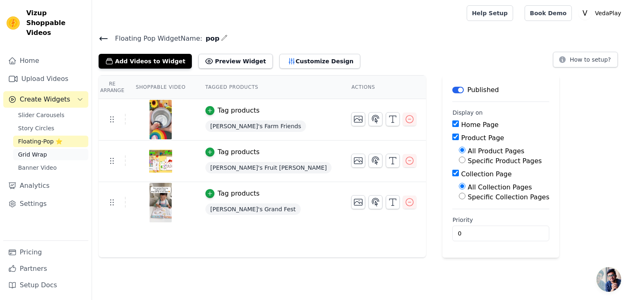
click at [20, 150] on span "Grid Wrap" at bounding box center [32, 154] width 29 height 8
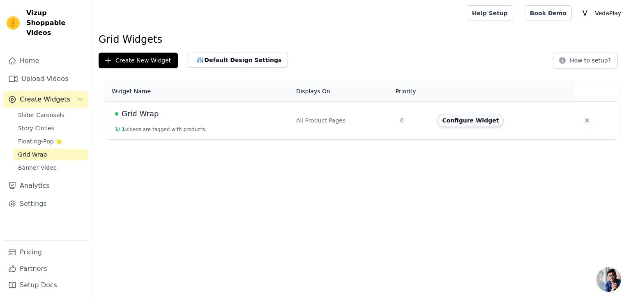
click at [478, 121] on button "Configure Widget" at bounding box center [470, 120] width 67 height 13
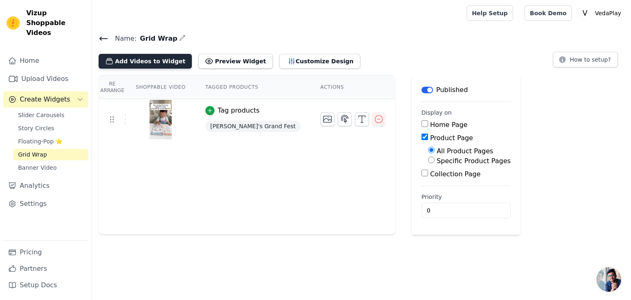
click at [150, 58] on button "Add Videos to Widget" at bounding box center [145, 61] width 93 height 15
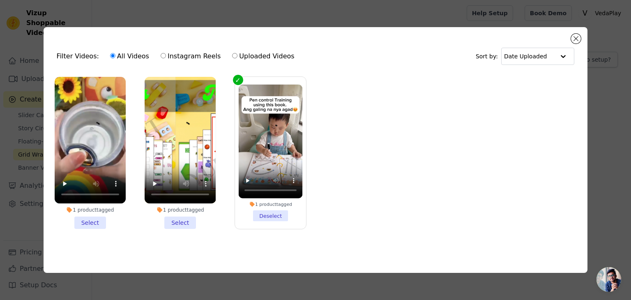
click at [86, 222] on li "1 product tagged Select" at bounding box center [90, 153] width 71 height 152
click at [0, 0] on input "1 product tagged Select" at bounding box center [0, 0] width 0 height 0
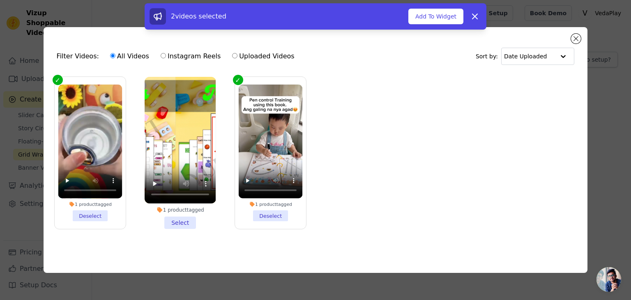
click at [165, 221] on li "1 product tagged Select" at bounding box center [180, 153] width 71 height 152
click at [0, 0] on input "1 product tagged Select" at bounding box center [0, 0] width 0 height 0
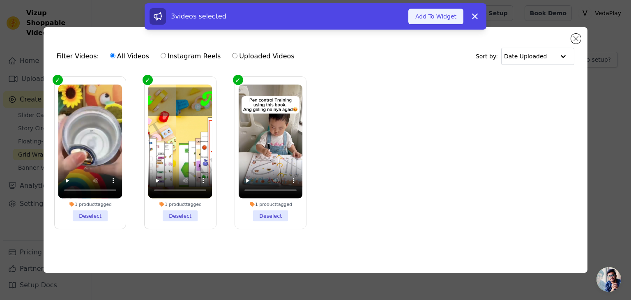
click at [442, 17] on button "Add To Widget" at bounding box center [436, 17] width 55 height 16
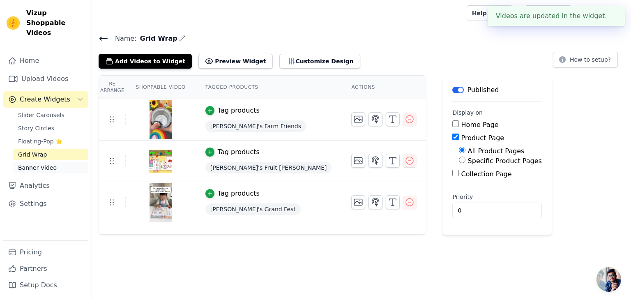
click at [52, 162] on link "Banner Video" at bounding box center [50, 168] width 75 height 12
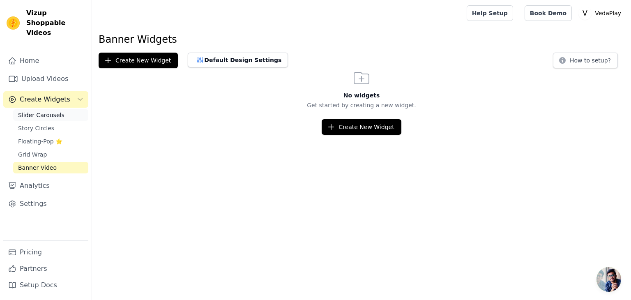
click at [53, 111] on span "Slider Carousels" at bounding box center [41, 115] width 46 height 8
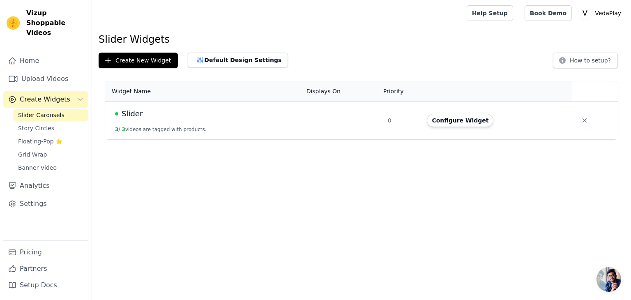
click at [201, 119] on td "Slider 3 / 3 videos are tagged with products." at bounding box center [203, 121] width 196 height 38
click at [456, 125] on button "Configure Widget" at bounding box center [460, 120] width 67 height 13
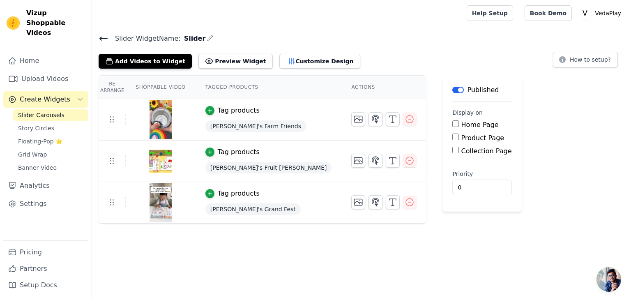
click at [42, 111] on span "Slider Carousels" at bounding box center [41, 115] width 46 height 8
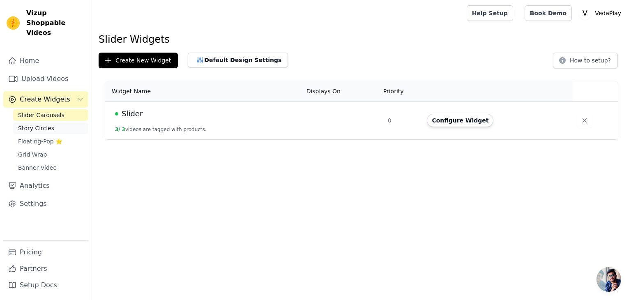
click at [42, 124] on span "Story Circles" at bounding box center [36, 128] width 36 height 8
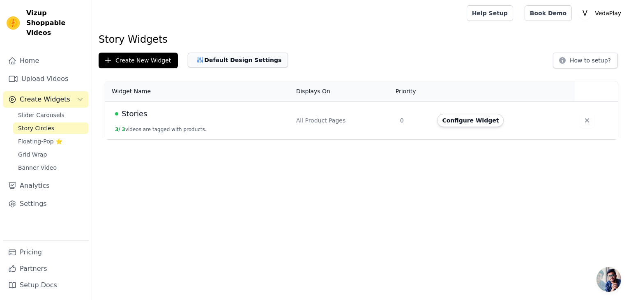
click at [223, 61] on button "Default Design Settings" at bounding box center [238, 60] width 100 height 15
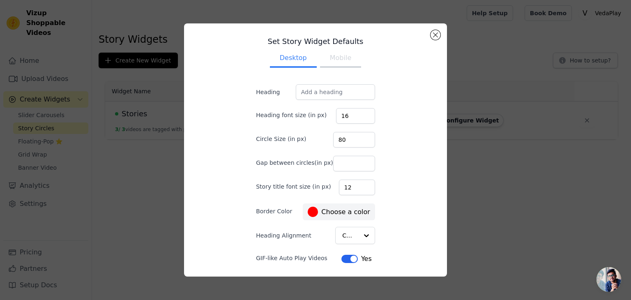
click at [341, 209] on label "#ff0000 Choose a color" at bounding box center [339, 212] width 62 height 10
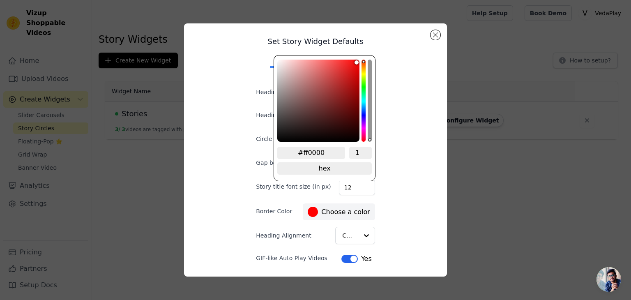
click at [363, 90] on div "hue channel" at bounding box center [364, 101] width 4 height 82
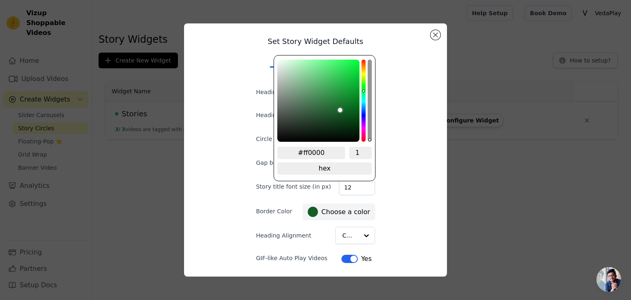
click at [342, 111] on div "color picker" at bounding box center [318, 101] width 82 height 82
drag, startPoint x: 342, startPoint y: 110, endPoint x: 351, endPoint y: 105, distance: 10.2
click at [351, 105] on div "color picker" at bounding box center [318, 101] width 82 height 82
click at [411, 142] on div "Set Story Widget Defaults Desktop Mobile Heading Heading font size (in px) 16 C…" at bounding box center [316, 150] width 250 height 240
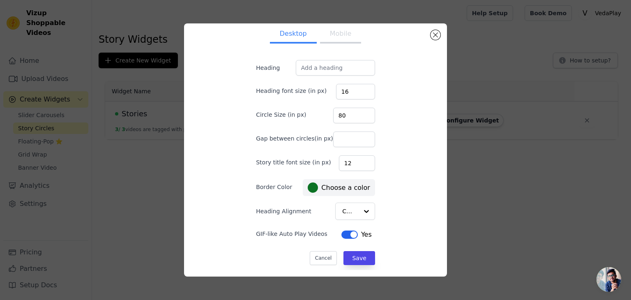
scroll to position [25, 0]
click at [344, 258] on button "Save" at bounding box center [359, 258] width 31 height 14
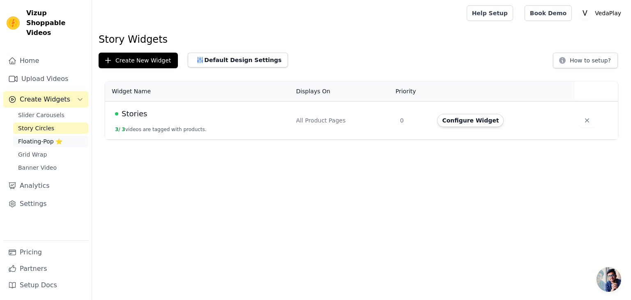
click at [43, 137] on span "Floating-Pop ⭐" at bounding box center [40, 141] width 44 height 8
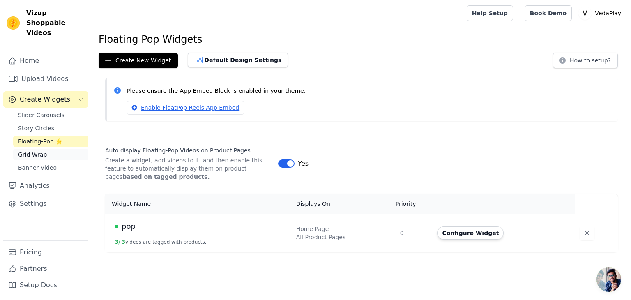
click at [40, 150] on span "Grid Wrap" at bounding box center [32, 154] width 29 height 8
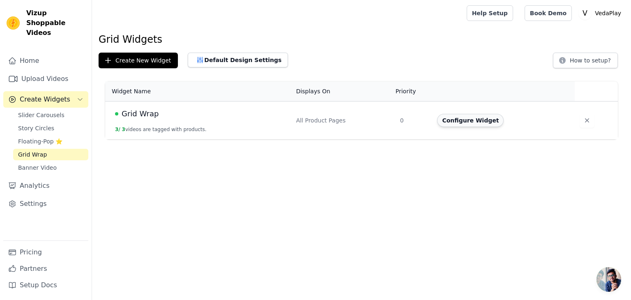
click at [459, 123] on button "Configure Widget" at bounding box center [470, 120] width 67 height 13
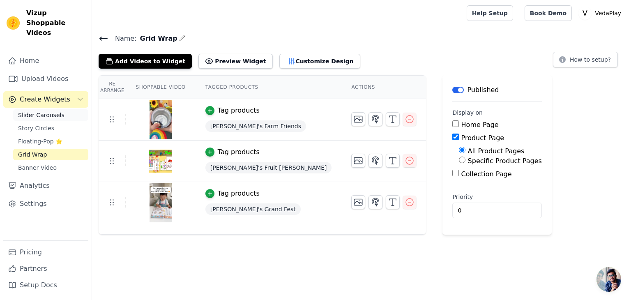
click at [42, 111] on link "Slider Carousels" at bounding box center [50, 115] width 75 height 12
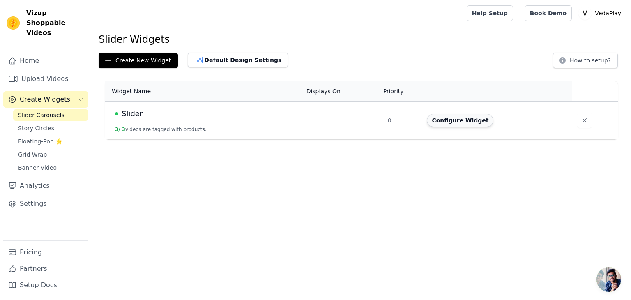
click at [476, 116] on button "Configure Widget" at bounding box center [460, 120] width 67 height 13
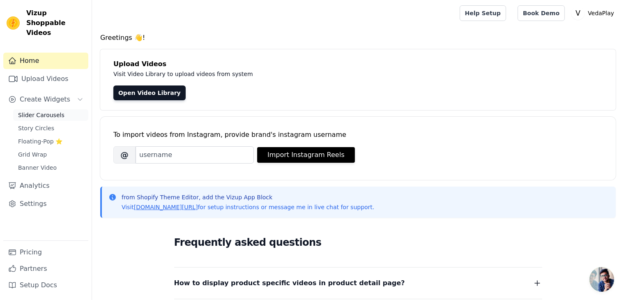
click at [47, 111] on span "Slider Carousels" at bounding box center [41, 115] width 46 height 8
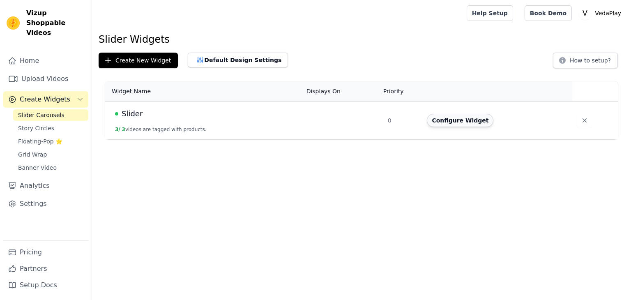
click at [461, 119] on button "Configure Widget" at bounding box center [460, 120] width 67 height 13
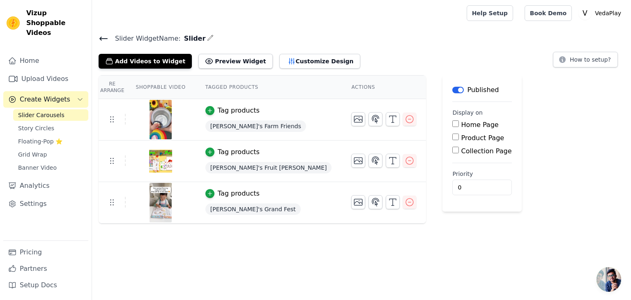
click at [462, 141] on label "Product Page" at bounding box center [483, 138] width 43 height 8
click at [453, 140] on input "Product Page" at bounding box center [456, 137] width 7 height 7
checkbox input "true"
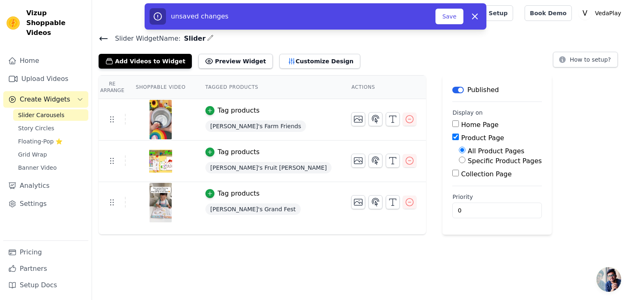
click at [462, 125] on label "Home Page" at bounding box center [480, 125] width 37 height 8
click at [453, 125] on input "Home Page" at bounding box center [456, 123] width 7 height 7
checkbox input "true"
click at [452, 14] on button "Save" at bounding box center [450, 17] width 28 height 16
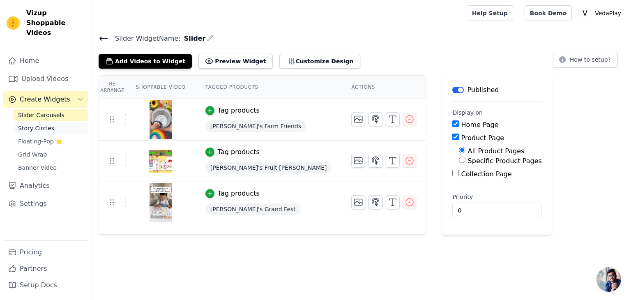
click at [42, 124] on span "Story Circles" at bounding box center [36, 128] width 36 height 8
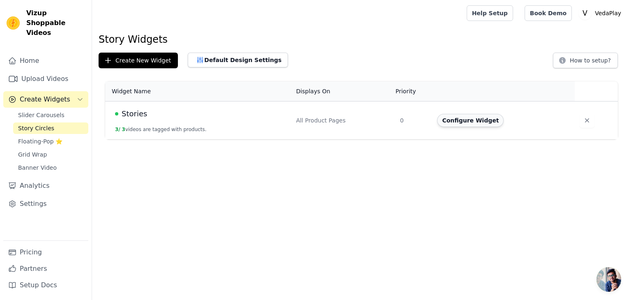
click at [478, 125] on button "Configure Widget" at bounding box center [470, 120] width 67 height 13
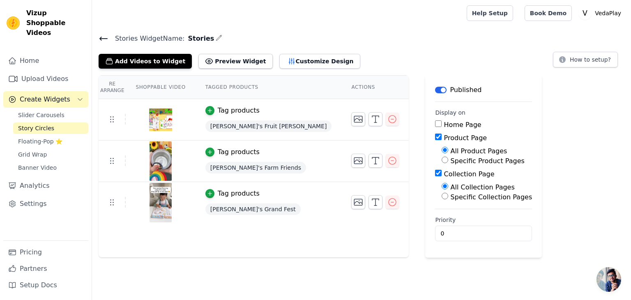
click at [161, 200] on img at bounding box center [160, 202] width 23 height 39
click at [218, 59] on button "Preview Widget" at bounding box center [236, 61] width 74 height 15
click at [280, 62] on button "Customize Design" at bounding box center [320, 61] width 81 height 15
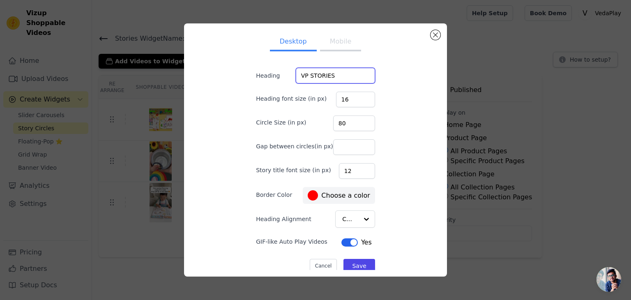
drag, startPoint x: 332, startPoint y: 78, endPoint x: 291, endPoint y: 79, distance: 41.5
click at [291, 79] on div "Heading VP STORIES" at bounding box center [315, 76] width 119 height 16
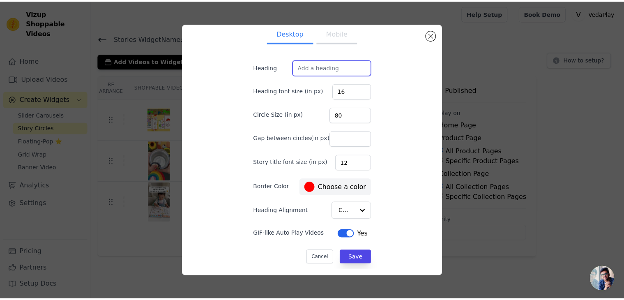
scroll to position [8, 0]
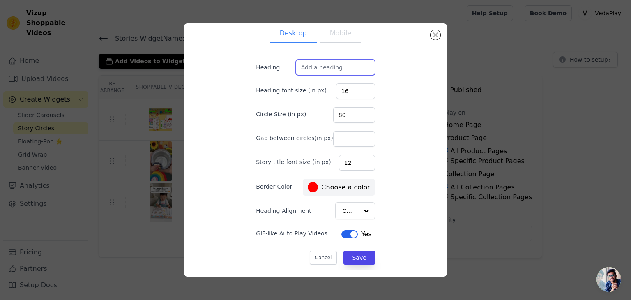
click at [355, 182] on label "#ff0000 Choose a color" at bounding box center [339, 187] width 62 height 10
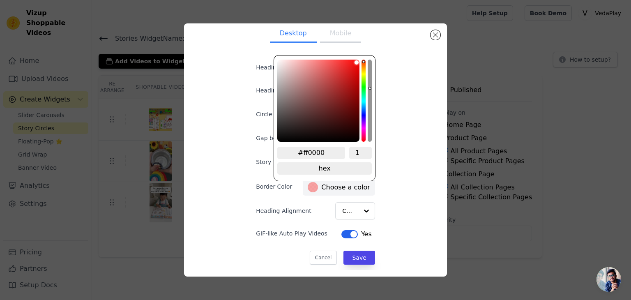
click at [368, 88] on div "alpha channel" at bounding box center [370, 101] width 4 height 82
click at [365, 89] on div "hue channel" at bounding box center [364, 101] width 4 height 82
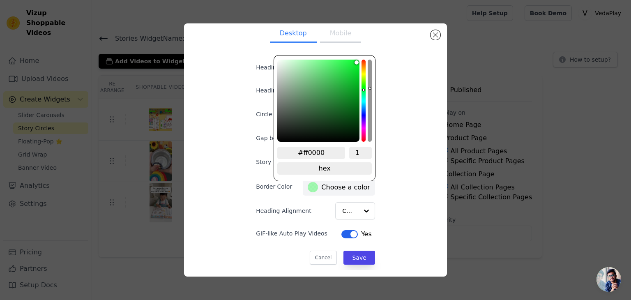
click at [352, 90] on div "color picker" at bounding box center [318, 101] width 82 height 82
drag, startPoint x: 352, startPoint y: 90, endPoint x: 354, endPoint y: 109, distance: 19.0
click at [354, 109] on div "saturation channel" at bounding box center [318, 109] width 81 height 4
drag, startPoint x: 368, startPoint y: 88, endPoint x: 372, endPoint y: 159, distance: 72.0
click at [372, 159] on div "#ff0000 1 hex change to rgb" at bounding box center [325, 118] width 102 height 126
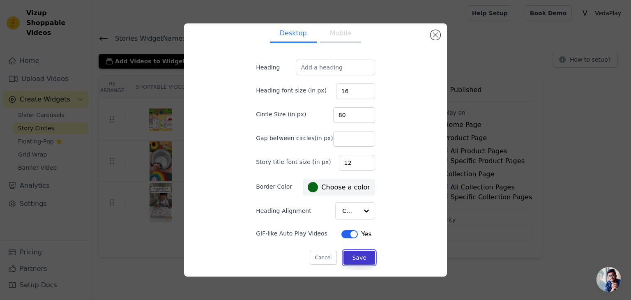
click at [350, 257] on button "Save" at bounding box center [359, 258] width 31 height 14
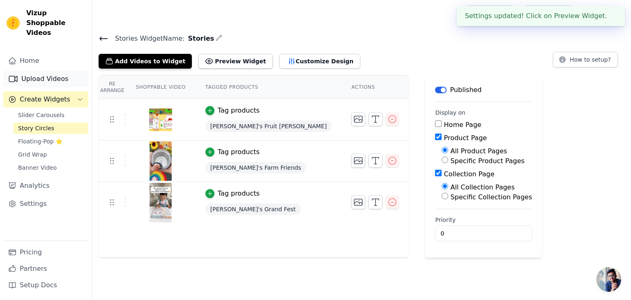
click at [36, 71] on link "Upload Videos" at bounding box center [45, 79] width 85 height 16
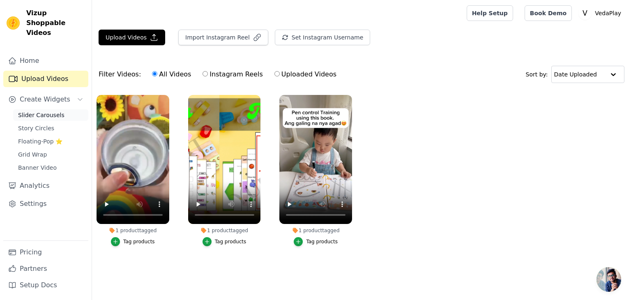
click at [47, 111] on span "Slider Carousels" at bounding box center [41, 115] width 46 height 8
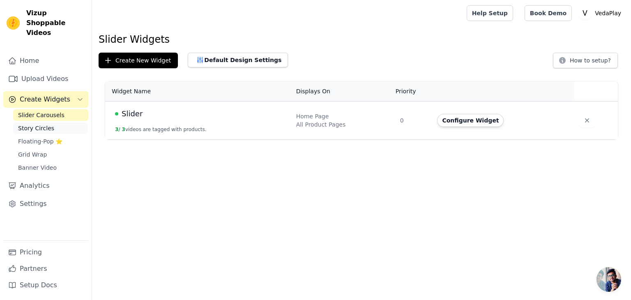
click at [46, 124] on span "Story Circles" at bounding box center [36, 128] width 36 height 8
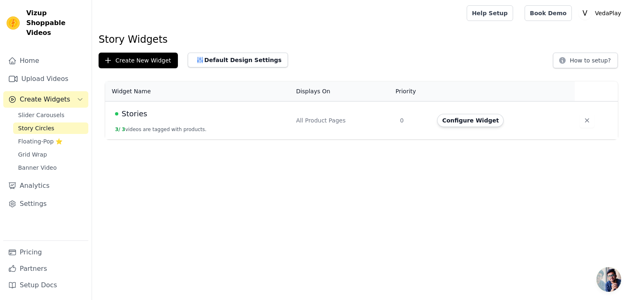
click at [46, 138] on div "Slider Carousels Story Circles Floating-Pop ⭐ Grid Wrap Banner Video" at bounding box center [50, 141] width 75 height 64
click at [44, 151] on div "Slider Carousels Story Circles Floating-Pop ⭐ Grid Wrap Banner Video" at bounding box center [50, 141] width 75 height 64
click at [43, 150] on link "Grid Wrap" at bounding box center [50, 155] width 75 height 12
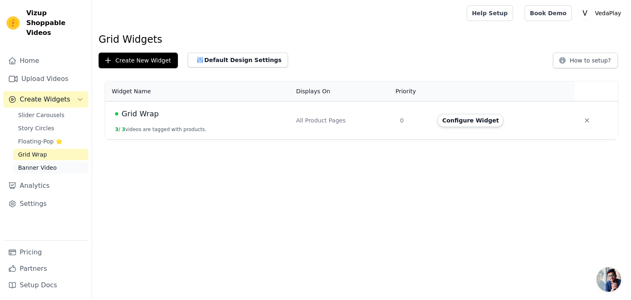
click at [44, 164] on span "Banner Video" at bounding box center [37, 168] width 39 height 8
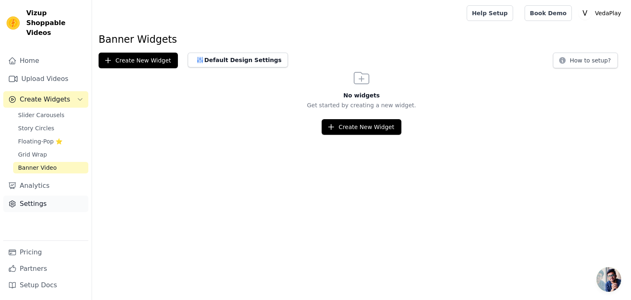
click at [44, 196] on link "Settings" at bounding box center [45, 204] width 85 height 16
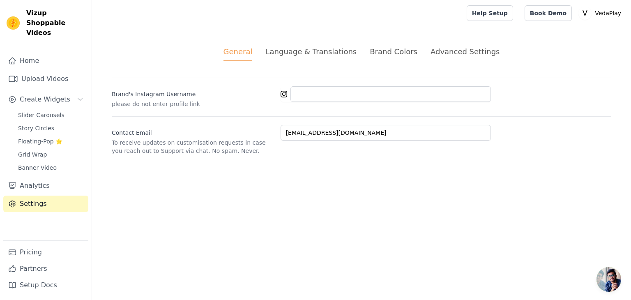
click at [301, 50] on div "Language & Translations" at bounding box center [311, 51] width 91 height 11
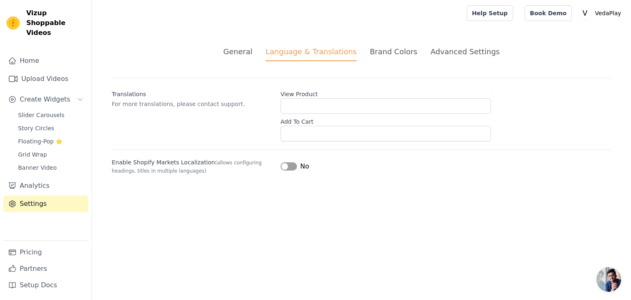
click at [388, 56] on div "Brand Colors" at bounding box center [394, 51] width 48 height 11
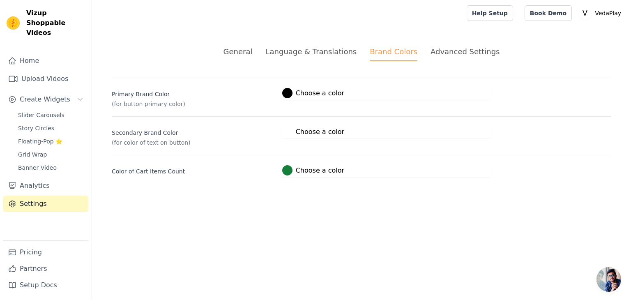
click at [448, 53] on div "Advanced Settings" at bounding box center [465, 51] width 69 height 11
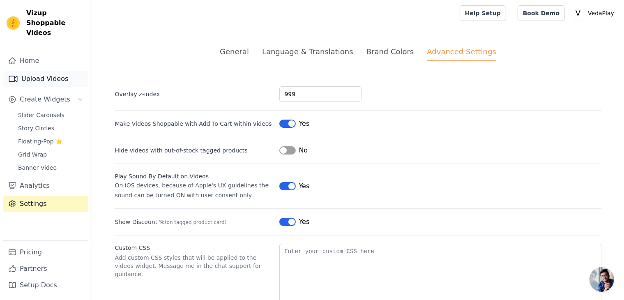
click at [43, 71] on link "Upload Videos" at bounding box center [45, 79] width 85 height 16
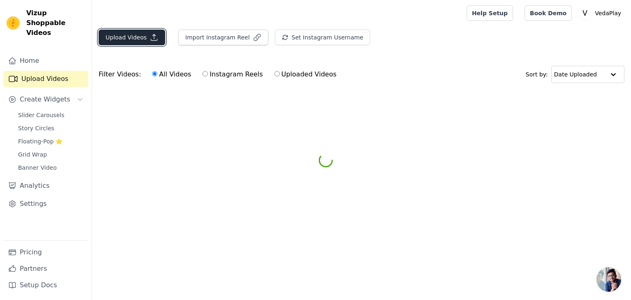
click at [141, 38] on button "Upload Videos" at bounding box center [132, 38] width 67 height 16
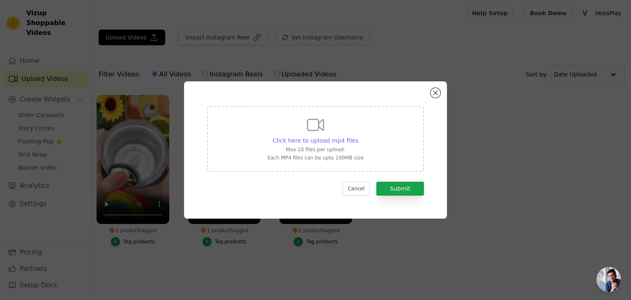
click at [324, 139] on span "Click here to upload mp4 files" at bounding box center [316, 140] width 86 height 7
click at [358, 136] on input "Click here to upload mp4 files Max 10 files per upload. Each MP4 files can be u…" at bounding box center [358, 136] width 0 height 0
type input "C:\fakepath\WB_T2.mp4"
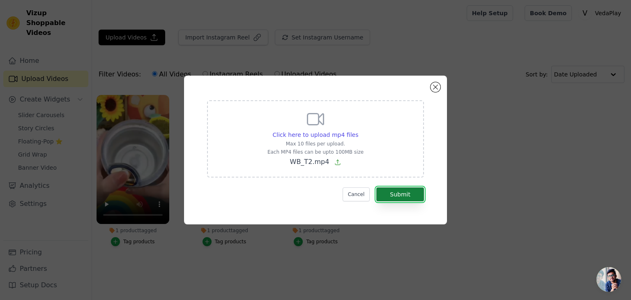
click at [398, 193] on button "Submit" at bounding box center [401, 194] width 48 height 14
click at [406, 194] on button "Submit" at bounding box center [401, 194] width 48 height 14
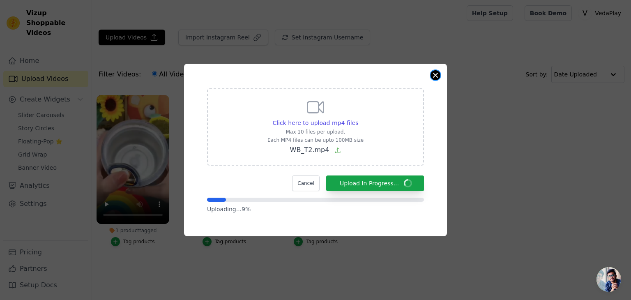
click at [437, 75] on button "Close modal" at bounding box center [436, 75] width 10 height 10
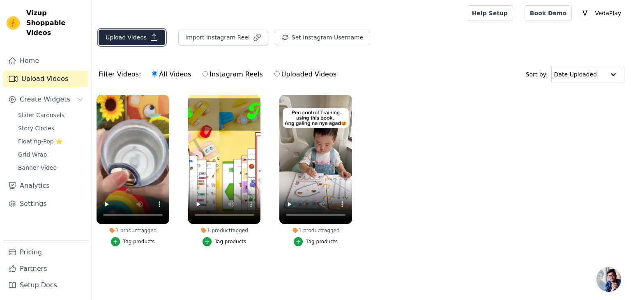
click at [143, 35] on button "Upload Videos" at bounding box center [132, 38] width 67 height 16
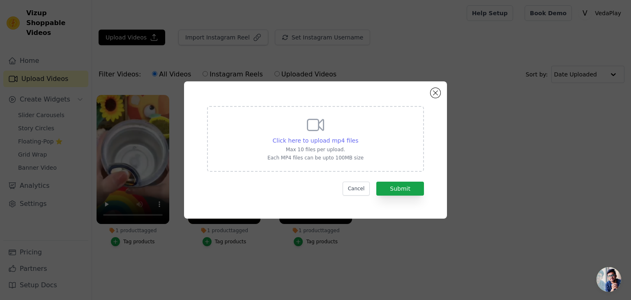
click at [345, 141] on span "Click here to upload mp4 files" at bounding box center [316, 140] width 86 height 7
click at [358, 136] on input "Click here to upload mp4 files Max 10 files per upload. Each MP4 files can be u…" at bounding box center [358, 136] width 0 height 0
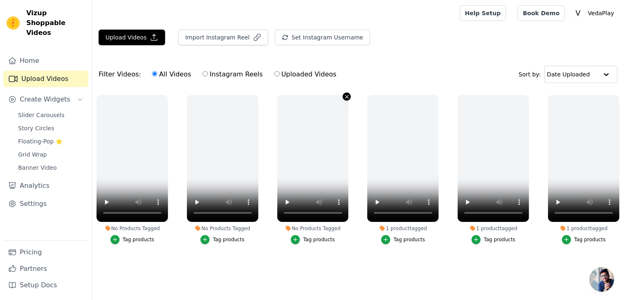
click at [347, 97] on icon "button" at bounding box center [347, 97] width 6 height 6
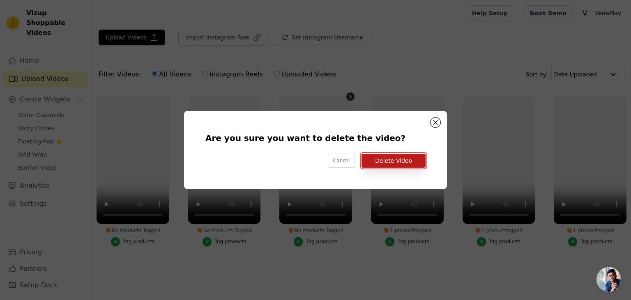
click at [401, 165] on button "Delete Video" at bounding box center [394, 161] width 64 height 14
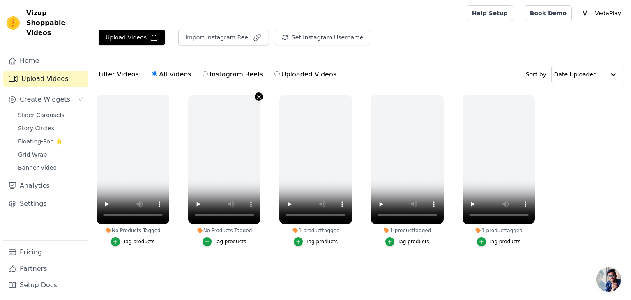
click at [260, 97] on icon "button" at bounding box center [259, 97] width 6 height 6
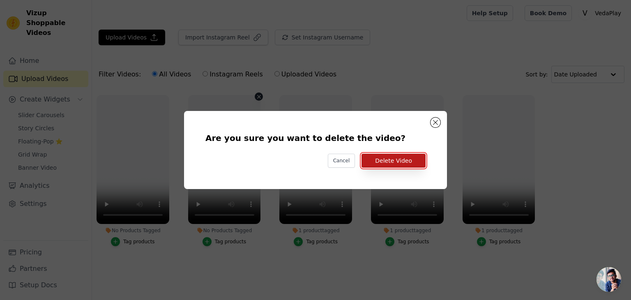
click at [409, 163] on button "Delete Video" at bounding box center [394, 161] width 64 height 14
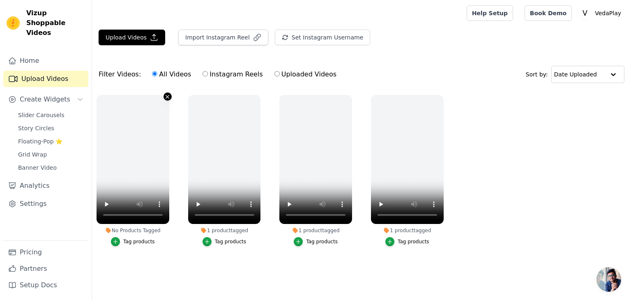
click at [168, 96] on icon "button" at bounding box center [167, 96] width 3 height 3
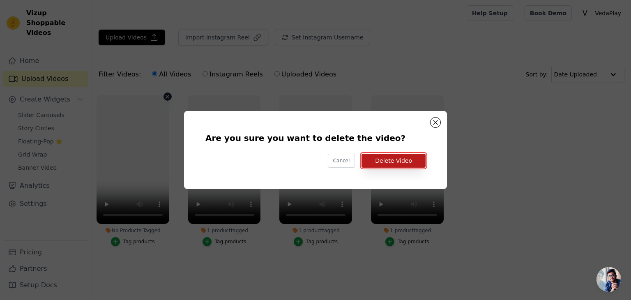
click at [402, 165] on button "Delete Video" at bounding box center [394, 161] width 64 height 14
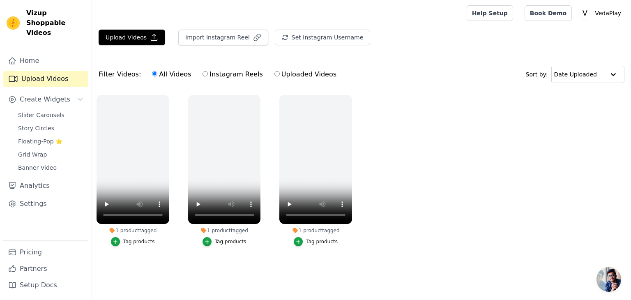
click at [121, 27] on main "Upload Videos Import Instagram Reel Set Instagram Username Import Latest IG Ree…" at bounding box center [361, 156] width 539 height 261
click at [126, 36] on button "Upload Videos" at bounding box center [132, 38] width 67 height 16
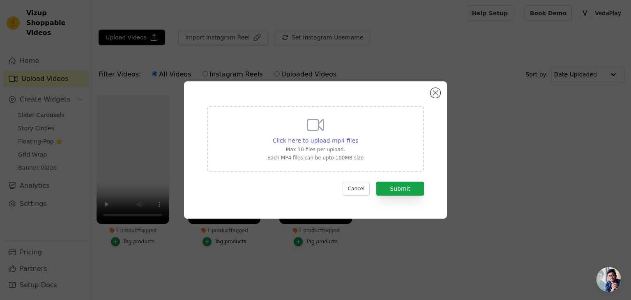
click at [340, 142] on span "Click here to upload mp4 files" at bounding box center [316, 140] width 86 height 7
click at [358, 136] on input "Click here to upload mp4 files Max 10 files per upload. Each MP4 files can be u…" at bounding box center [358, 136] width 0 height 0
type input "C:\fakepath\Krishna_s_Sunrise_Garden_Search.mp4"
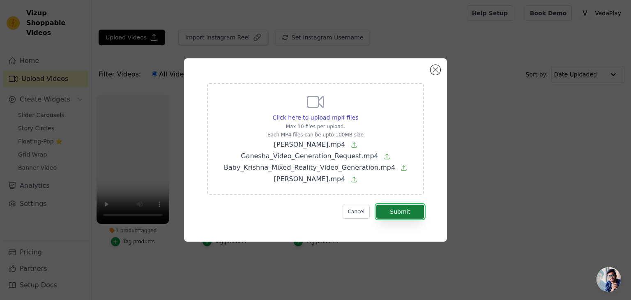
click at [408, 216] on button "Submit" at bounding box center [401, 212] width 48 height 14
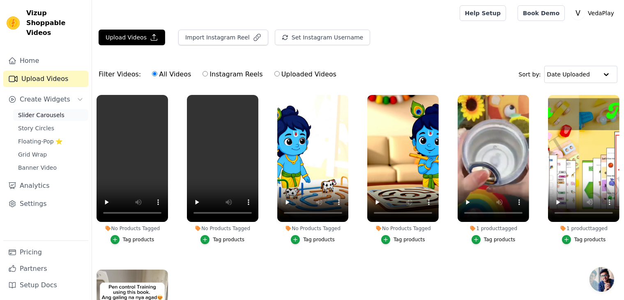
click at [46, 111] on span "Slider Carousels" at bounding box center [41, 115] width 46 height 8
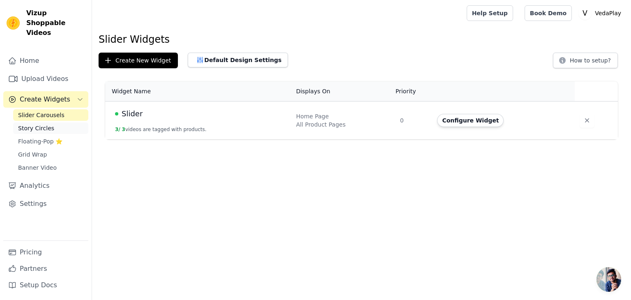
click at [44, 124] on span "Story Circles" at bounding box center [36, 128] width 36 height 8
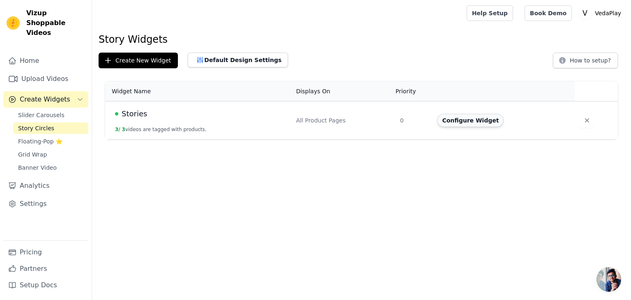
click at [475, 119] on button "Configure Widget" at bounding box center [470, 120] width 67 height 13
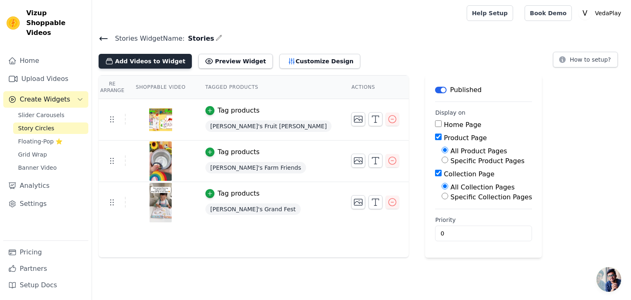
click at [150, 60] on button "Add Videos to Widget" at bounding box center [145, 61] width 93 height 15
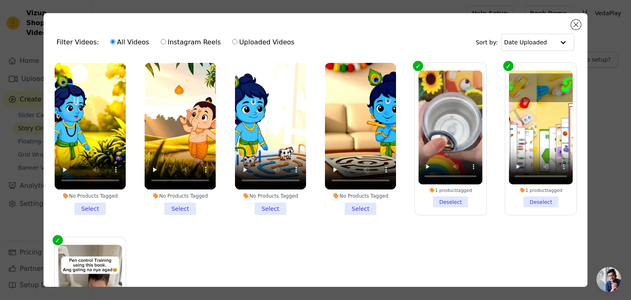
click at [95, 210] on li "No Products Tagged Select" at bounding box center [90, 139] width 71 height 152
click at [0, 0] on input "No Products Tagged Select" at bounding box center [0, 0] width 0 height 0
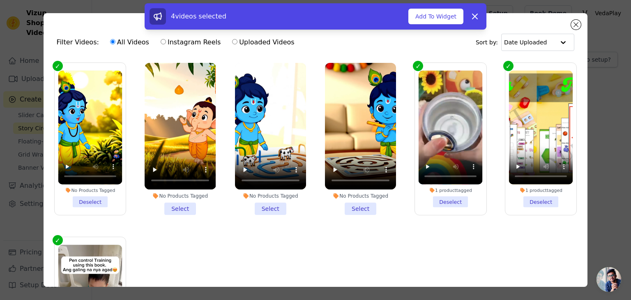
click at [168, 209] on li "No Products Tagged Select" at bounding box center [180, 139] width 71 height 152
click at [0, 0] on input "No Products Tagged Select" at bounding box center [0, 0] width 0 height 0
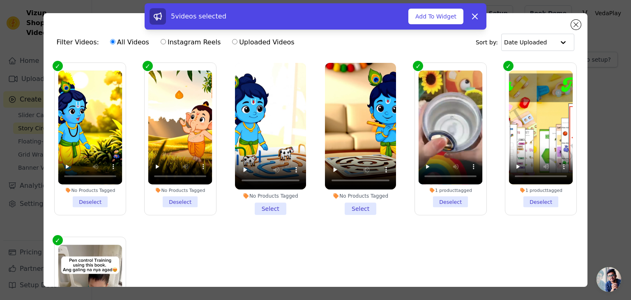
click at [270, 208] on li "No Products Tagged Select" at bounding box center [270, 139] width 71 height 152
click at [0, 0] on input "No Products Tagged Select" at bounding box center [0, 0] width 0 height 0
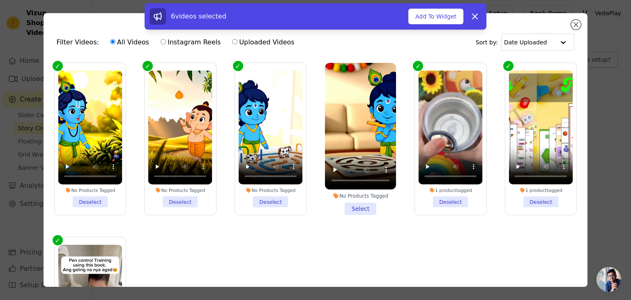
click at [351, 209] on li "No Products Tagged Select" at bounding box center [360, 139] width 71 height 152
click at [0, 0] on input "No Products Tagged Select" at bounding box center [0, 0] width 0 height 0
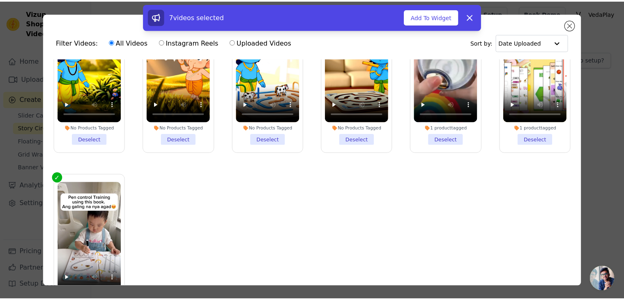
scroll to position [73, 0]
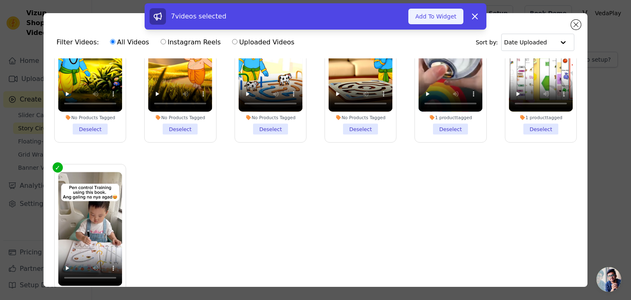
click at [432, 12] on button "Add To Widget" at bounding box center [436, 17] width 55 height 16
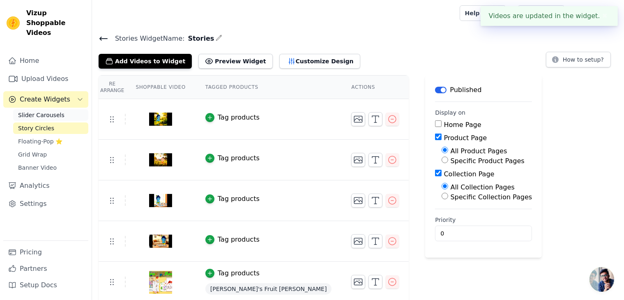
click at [38, 111] on span "Slider Carousels" at bounding box center [41, 115] width 46 height 8
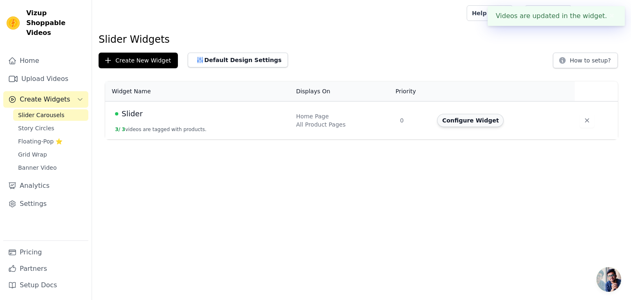
click at [469, 121] on button "Configure Widget" at bounding box center [470, 120] width 67 height 13
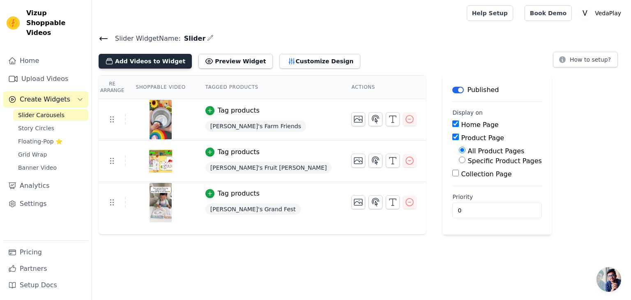
click at [117, 58] on button "Add Videos to Widget" at bounding box center [145, 61] width 93 height 15
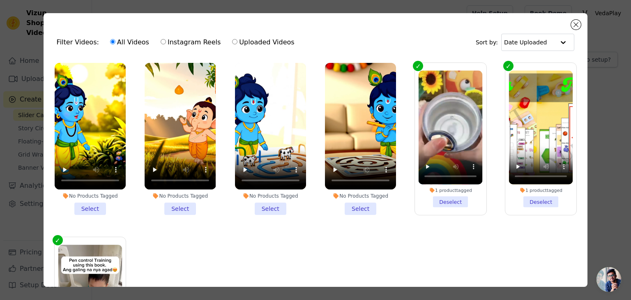
click at [94, 208] on li "No Products Tagged Select" at bounding box center [90, 139] width 71 height 152
click at [0, 0] on input "No Products Tagged Select" at bounding box center [0, 0] width 0 height 0
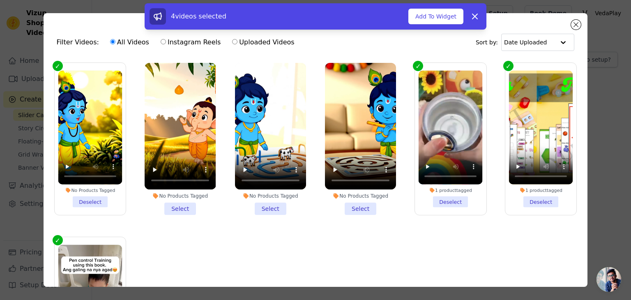
click at [169, 208] on li "No Products Tagged Select" at bounding box center [180, 139] width 71 height 152
click at [0, 0] on input "No Products Tagged Select" at bounding box center [0, 0] width 0 height 0
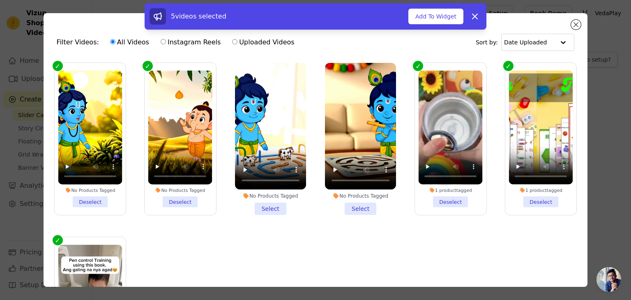
click at [273, 203] on li "No Products Tagged Select" at bounding box center [270, 139] width 71 height 152
click at [0, 0] on input "No Products Tagged Select" at bounding box center [0, 0] width 0 height 0
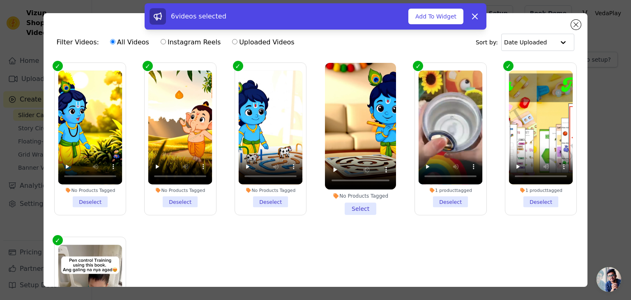
click at [344, 204] on li "No Products Tagged Select" at bounding box center [360, 139] width 71 height 152
click at [0, 0] on input "No Products Tagged Select" at bounding box center [0, 0] width 0 height 0
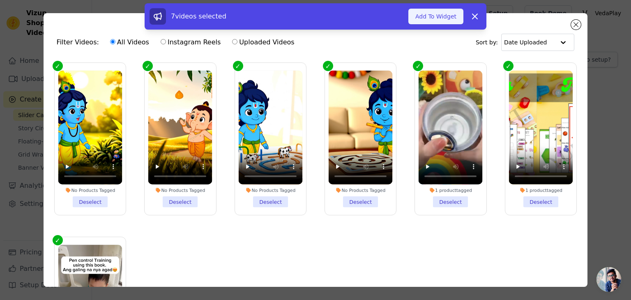
click at [441, 14] on button "Add To Widget" at bounding box center [436, 17] width 55 height 16
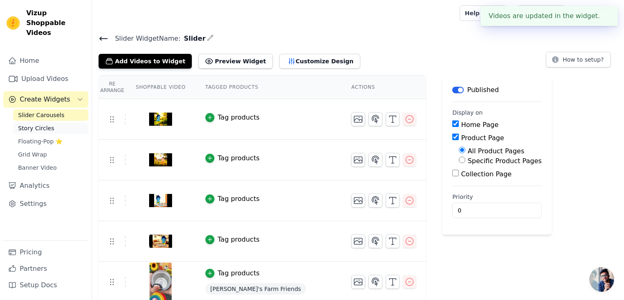
click at [55, 122] on link "Story Circles" at bounding box center [50, 128] width 75 height 12
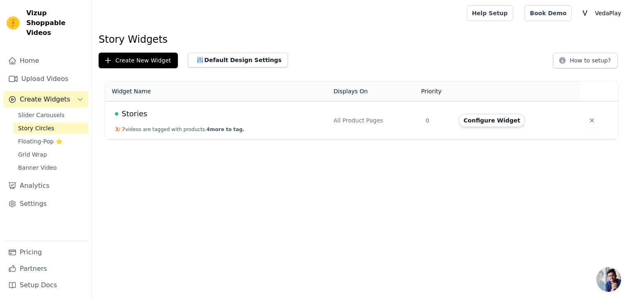
click at [474, 112] on td "Configure Widget" at bounding box center [517, 121] width 126 height 38
click at [484, 123] on button "Configure Widget" at bounding box center [492, 120] width 67 height 13
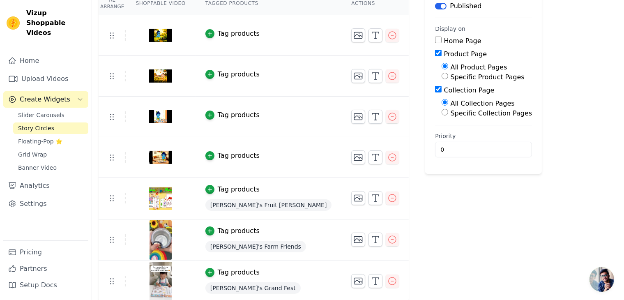
scroll to position [85, 0]
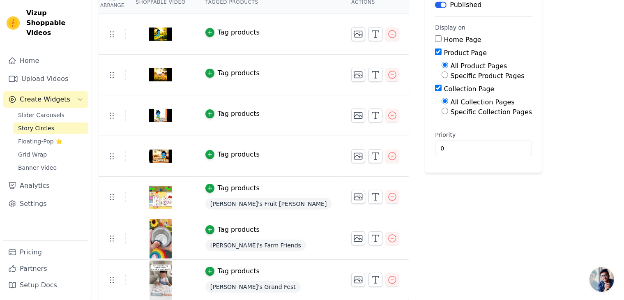
click at [233, 153] on div "Tag products" at bounding box center [239, 155] width 42 height 10
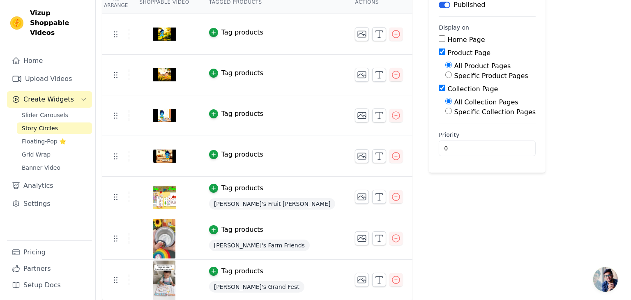
scroll to position [0, 0]
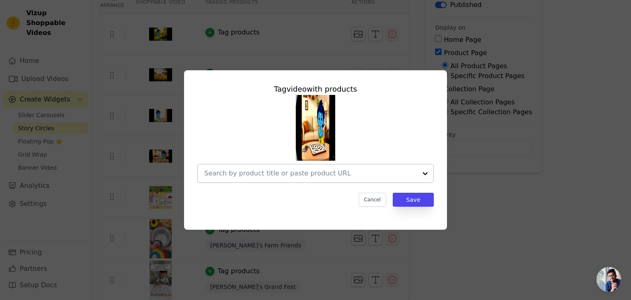
click at [268, 174] on input "text" at bounding box center [310, 174] width 213 height 10
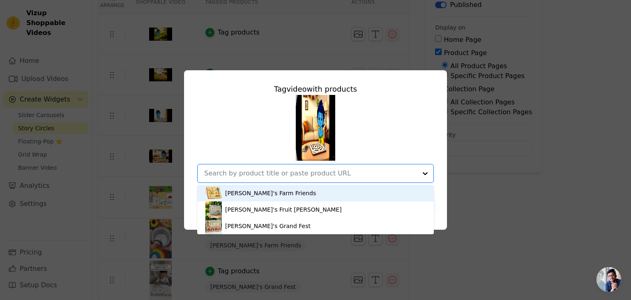
click at [268, 194] on div "[PERSON_NAME]'s Farm Friends" at bounding box center [270, 193] width 91 height 8
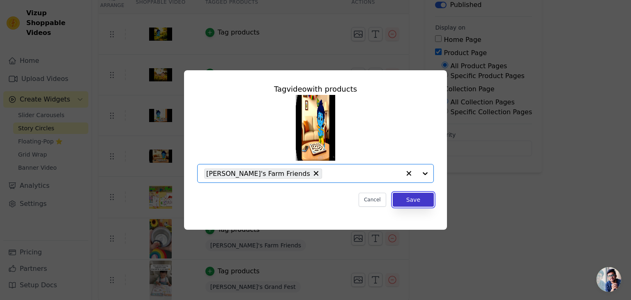
click at [412, 201] on button "Save" at bounding box center [413, 200] width 41 height 14
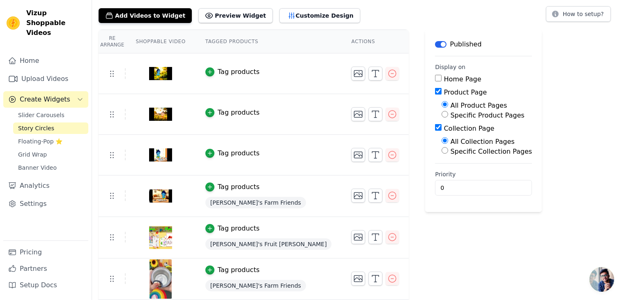
scroll to position [45, 0]
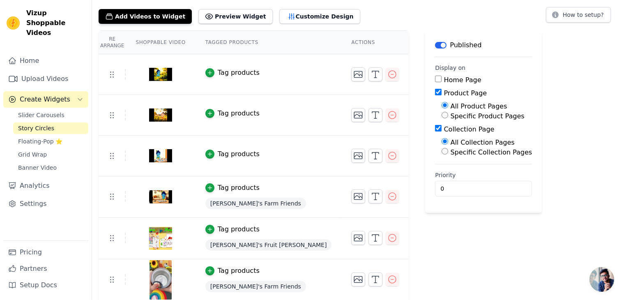
click at [236, 153] on div "Tag products" at bounding box center [239, 154] width 42 height 10
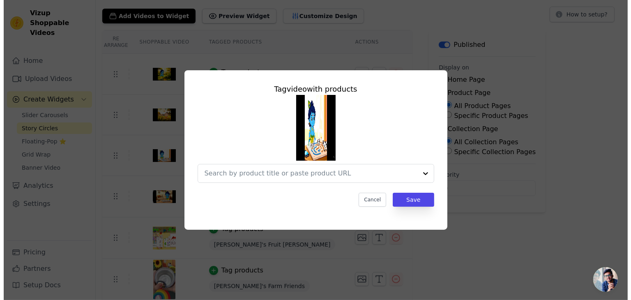
scroll to position [0, 0]
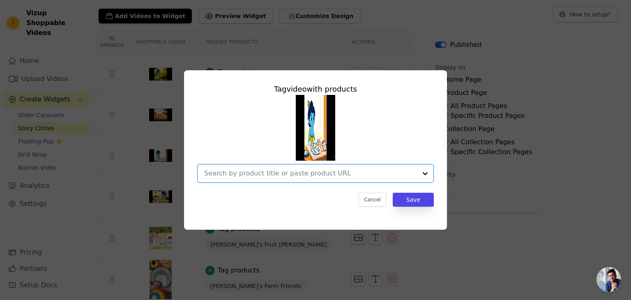
click at [304, 177] on input "text" at bounding box center [310, 174] width 213 height 10
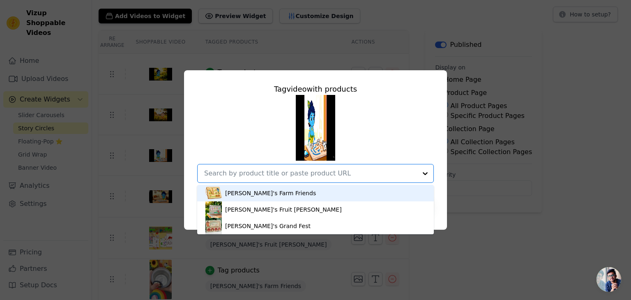
click at [291, 194] on div "[PERSON_NAME]'s Farm Friends" at bounding box center [316, 193] width 220 height 16
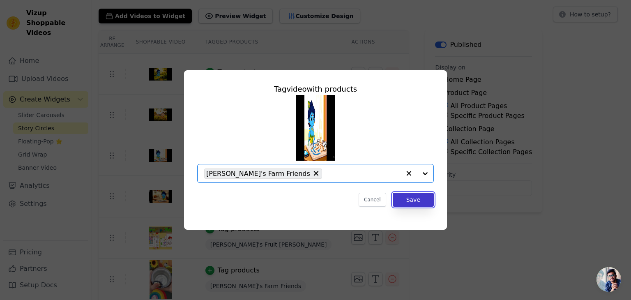
click at [422, 199] on button "Save" at bounding box center [413, 200] width 41 height 14
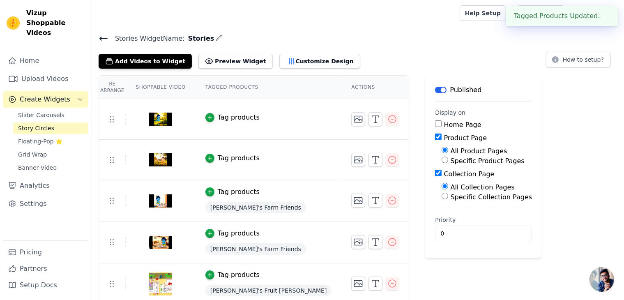
click at [235, 157] on div "Tag products" at bounding box center [239, 158] width 42 height 10
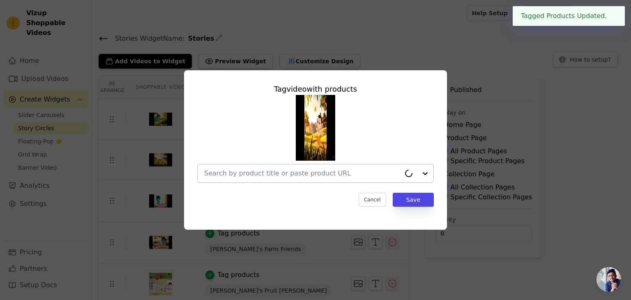
click at [289, 171] on input "text" at bounding box center [302, 174] width 196 height 10
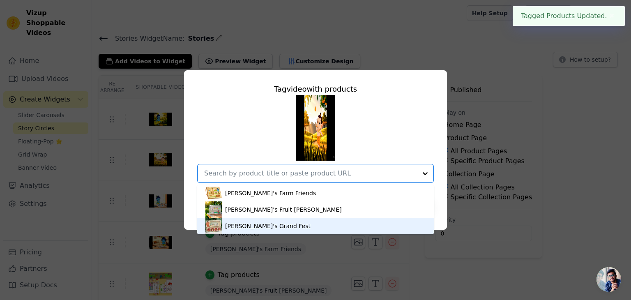
click at [278, 221] on div "[PERSON_NAME]'s Grand Fest" at bounding box center [316, 226] width 220 height 16
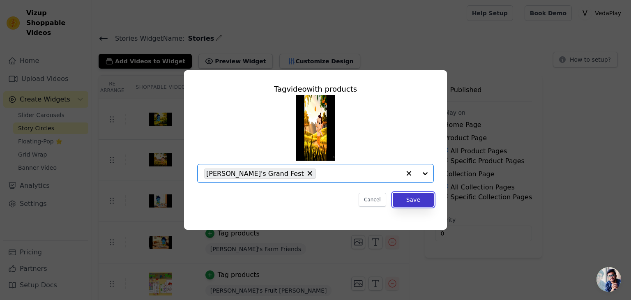
click at [423, 200] on button "Save" at bounding box center [413, 200] width 41 height 14
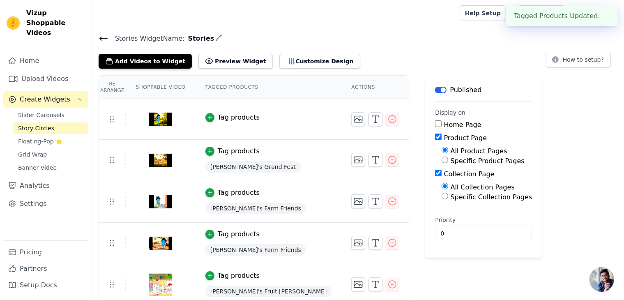
click at [218, 115] on div "Tag products" at bounding box center [239, 118] width 42 height 10
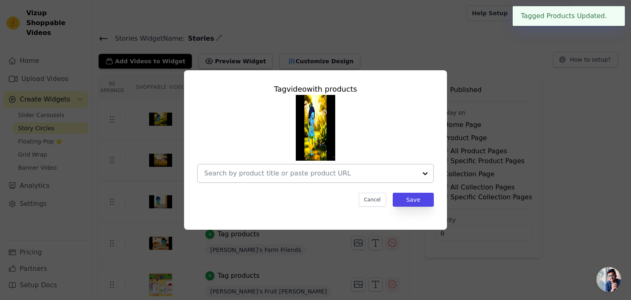
click at [319, 178] on input "text" at bounding box center [310, 174] width 213 height 10
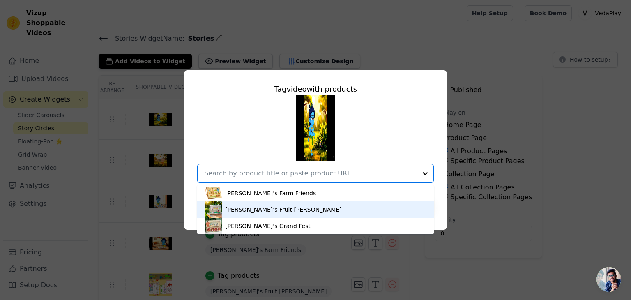
click at [311, 211] on div "[PERSON_NAME]'s Fruit [PERSON_NAME]" at bounding box center [316, 209] width 220 height 16
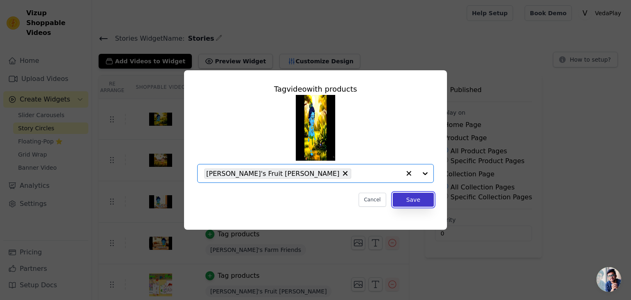
click at [423, 203] on button "Save" at bounding box center [413, 200] width 41 height 14
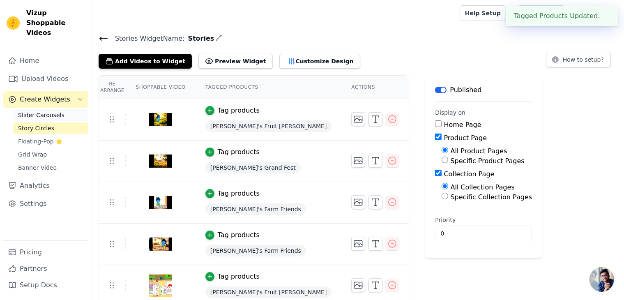
click at [51, 111] on span "Slider Carousels" at bounding box center [41, 115] width 46 height 8
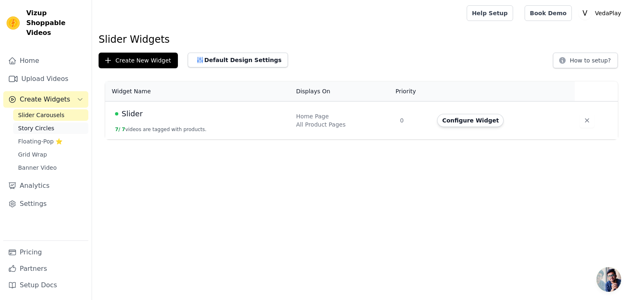
click at [57, 122] on link "Story Circles" at bounding box center [50, 128] width 75 height 12
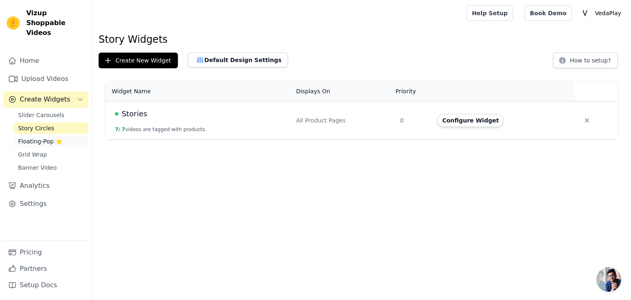
click at [57, 137] on span "Floating-Pop ⭐" at bounding box center [40, 141] width 44 height 8
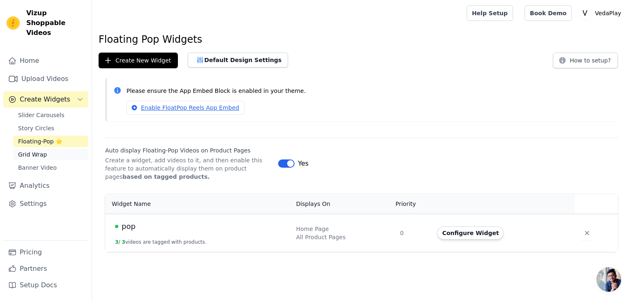
click at [56, 149] on link "Grid Wrap" at bounding box center [50, 155] width 75 height 12
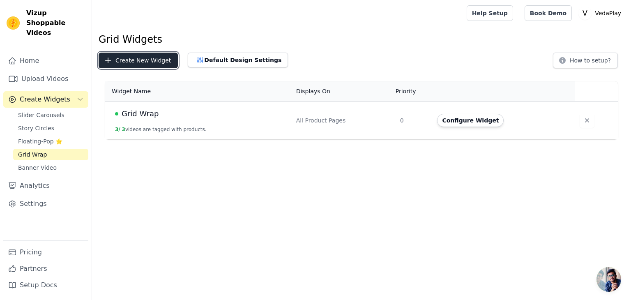
click at [140, 61] on button "Create New Widget" at bounding box center [138, 61] width 79 height 16
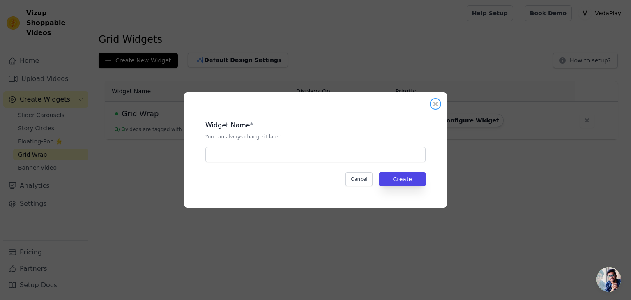
click at [436, 102] on button "Close modal" at bounding box center [436, 104] width 10 height 10
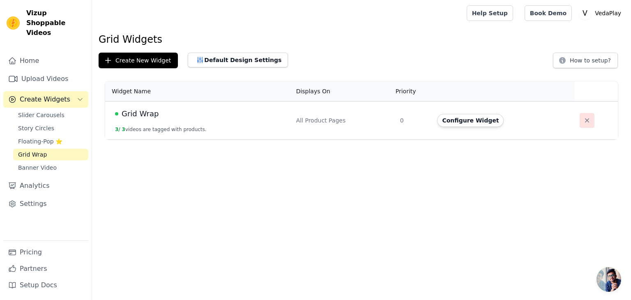
click at [585, 122] on icon "button" at bounding box center [587, 120] width 8 height 8
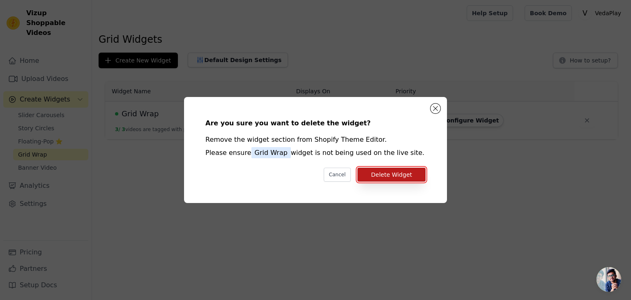
click at [372, 173] on button "Delete Widget" at bounding box center [392, 175] width 68 height 14
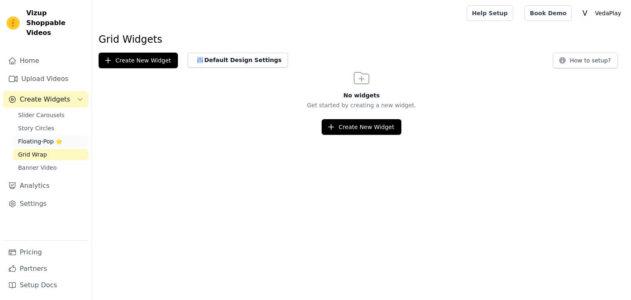
click at [53, 137] on span "Floating-Pop ⭐" at bounding box center [40, 141] width 44 height 8
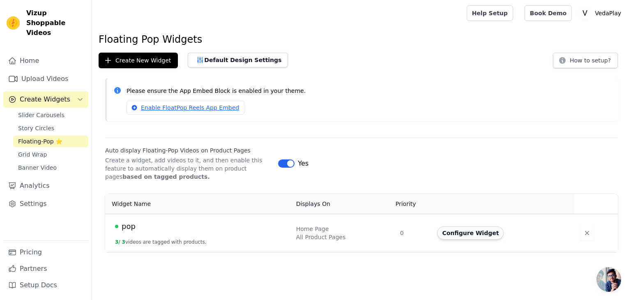
click at [474, 226] on button "Configure Widget" at bounding box center [470, 232] width 67 height 13
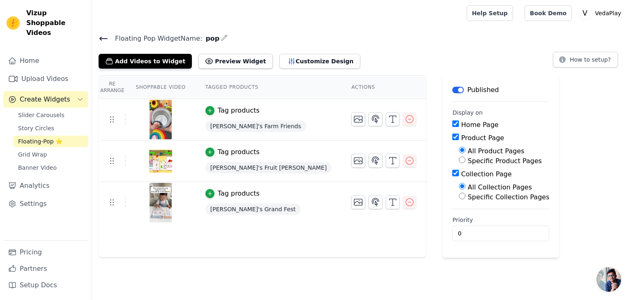
click at [156, 69] on div "Floating Pop Widget Name: pop Add Videos to Widget Preview Widget Customize Des…" at bounding box center [361, 145] width 539 height 225
click at [155, 60] on button "Add Videos to Widget" at bounding box center [145, 61] width 93 height 15
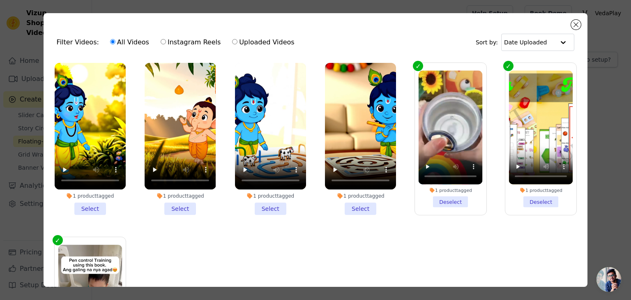
click at [94, 205] on li "1 product tagged Select" at bounding box center [90, 139] width 71 height 152
click at [0, 0] on input "1 product tagged Select" at bounding box center [0, 0] width 0 height 0
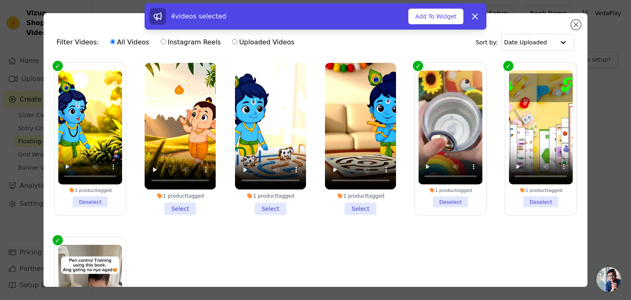
click at [179, 208] on li "1 product tagged Select" at bounding box center [180, 139] width 71 height 152
click at [0, 0] on input "1 product tagged Select" at bounding box center [0, 0] width 0 height 0
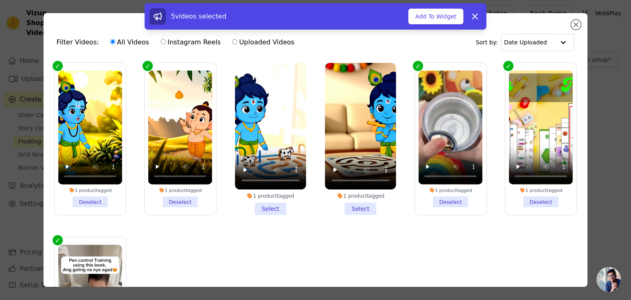
click at [271, 209] on li "1 product tagged Select" at bounding box center [270, 139] width 71 height 152
click at [0, 0] on input "1 product tagged Select" at bounding box center [0, 0] width 0 height 0
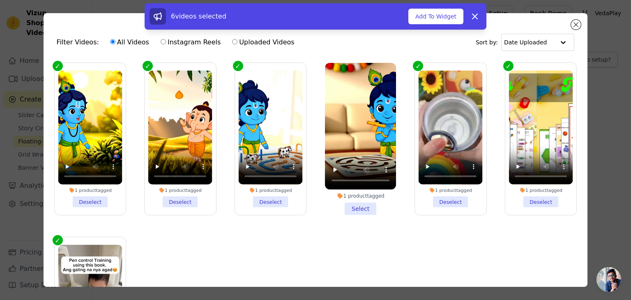
click at [351, 206] on li "1 product tagged Select" at bounding box center [360, 139] width 71 height 152
click at [0, 0] on input "1 product tagged Select" at bounding box center [0, 0] width 0 height 0
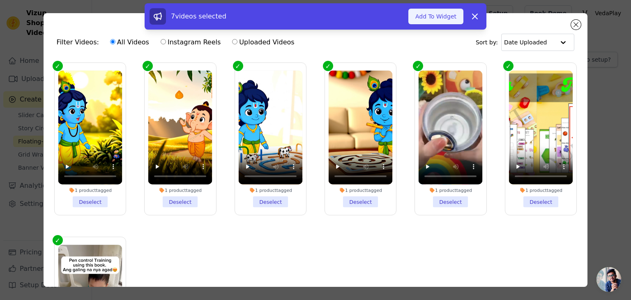
click at [439, 22] on button "Add To Widget" at bounding box center [436, 17] width 55 height 16
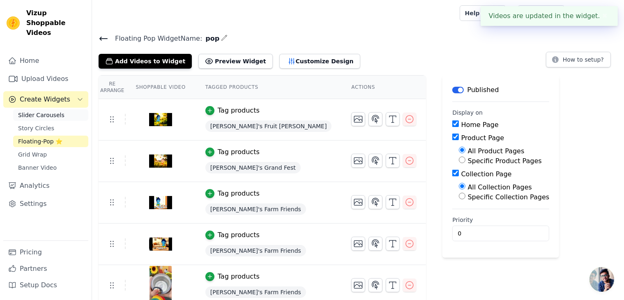
click at [49, 111] on span "Slider Carousels" at bounding box center [41, 115] width 46 height 8
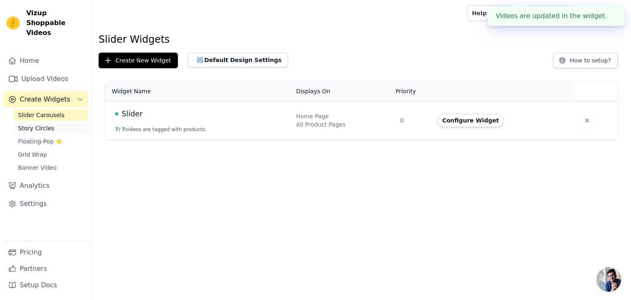
click at [46, 124] on span "Story Circles" at bounding box center [36, 128] width 36 height 8
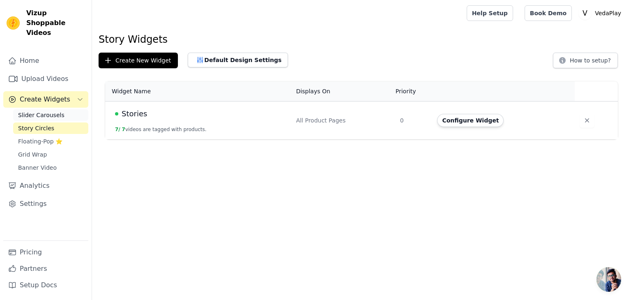
click at [48, 111] on span "Slider Carousels" at bounding box center [41, 115] width 46 height 8
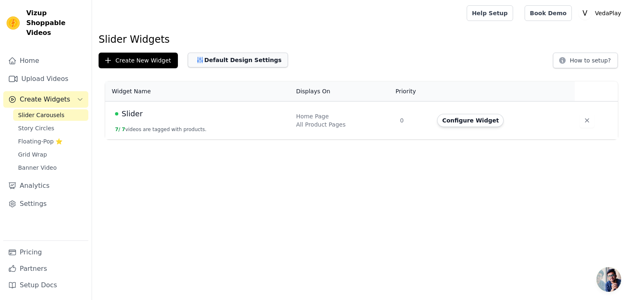
click at [233, 63] on button "Default Design Settings" at bounding box center [238, 60] width 100 height 15
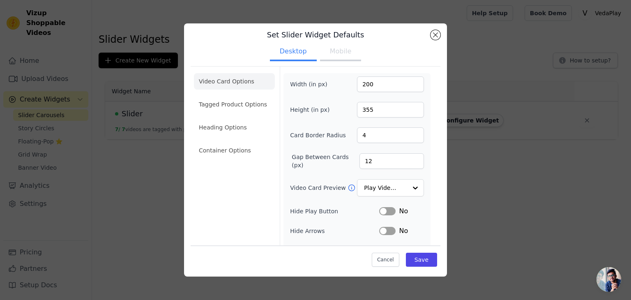
scroll to position [27, 0]
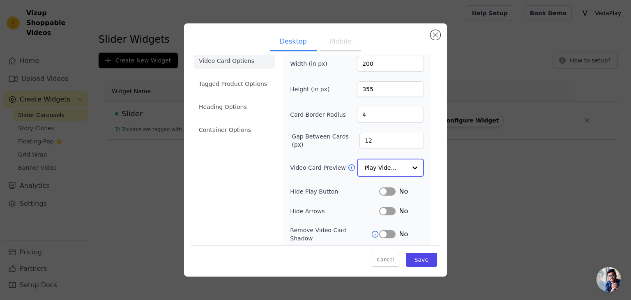
click at [391, 171] on input "Video Card Preview" at bounding box center [386, 167] width 42 height 16
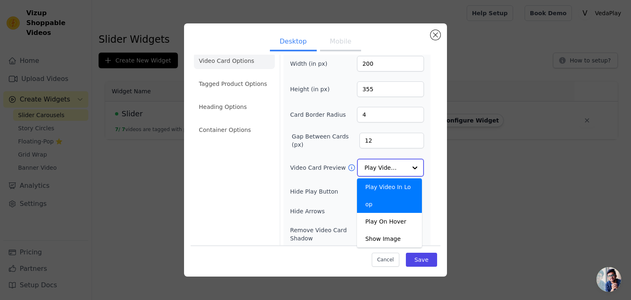
click at [391, 171] on input "Video Card Preview" at bounding box center [386, 167] width 42 height 16
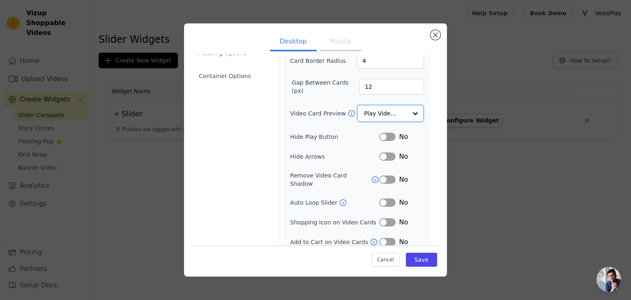
scroll to position [81, 0]
click at [339, 199] on icon at bounding box center [343, 203] width 8 height 8
click at [338, 44] on button "Mobile" at bounding box center [340, 42] width 41 height 18
click at [435, 32] on button "Close modal" at bounding box center [436, 35] width 10 height 10
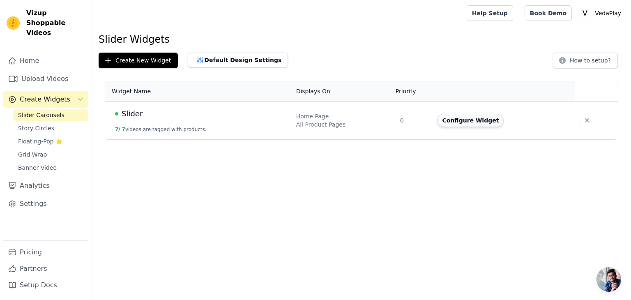
click at [460, 114] on button "Configure Widget" at bounding box center [470, 120] width 67 height 13
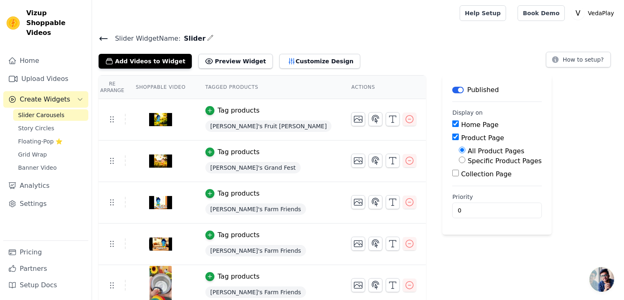
click at [327, 62] on div "Add Videos to Widget Preview Widget Customize Design" at bounding box center [233, 60] width 268 height 18
click at [322, 62] on button "Customize Design" at bounding box center [320, 61] width 81 height 15
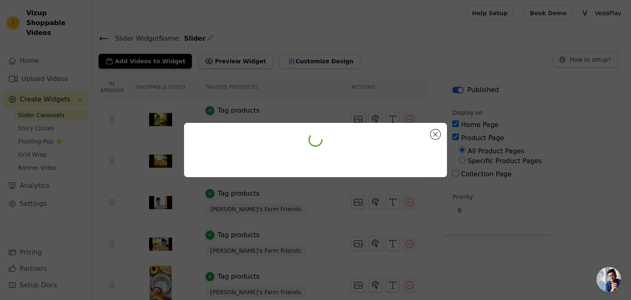
click at [298, 60] on div at bounding box center [315, 150] width 631 height 300
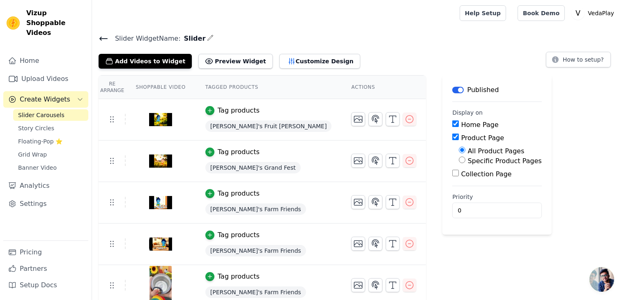
click at [298, 60] on button "Customize Design" at bounding box center [320, 61] width 81 height 15
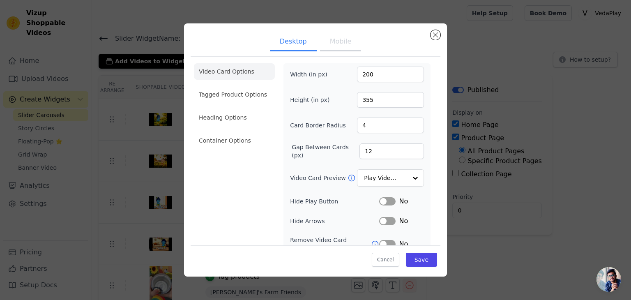
click at [328, 43] on button "Mobile" at bounding box center [340, 42] width 41 height 18
click at [304, 43] on button "Desktop" at bounding box center [293, 42] width 47 height 18
click at [238, 98] on li "Tagged Product Options" at bounding box center [234, 94] width 81 height 16
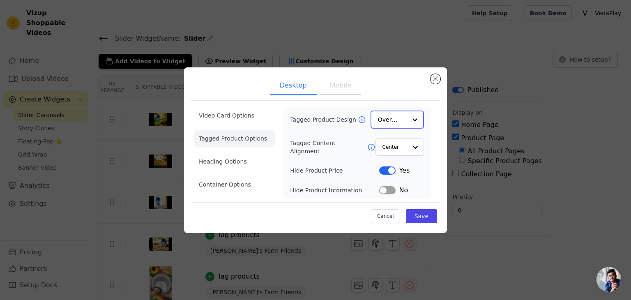
click at [393, 125] on input "Tagged Product Design" at bounding box center [392, 119] width 29 height 16
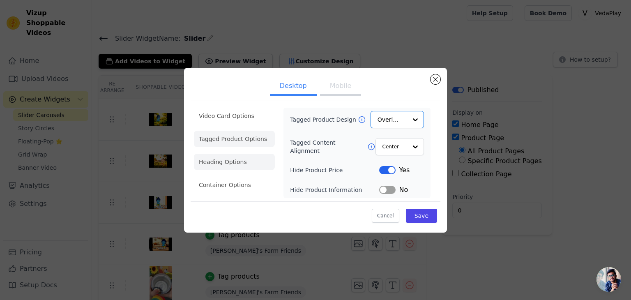
click at [233, 163] on li "Heading Options" at bounding box center [234, 162] width 81 height 16
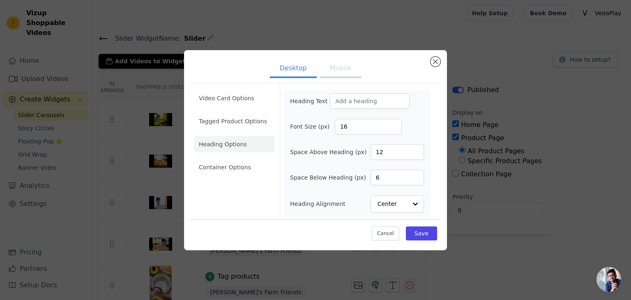
click at [440, 58] on ul "Desktop Mobile" at bounding box center [316, 69] width 250 height 25
click at [432, 62] on button "Close modal" at bounding box center [436, 62] width 10 height 10
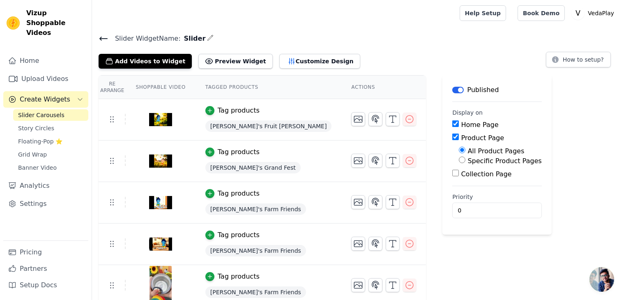
click at [453, 124] on input "Home Page" at bounding box center [456, 123] width 7 height 7
checkbox input "false"
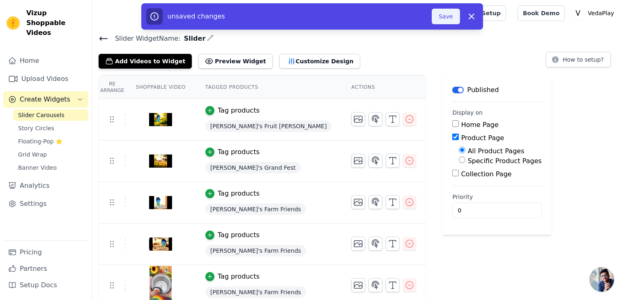
click at [448, 21] on button "Save" at bounding box center [446, 17] width 28 height 16
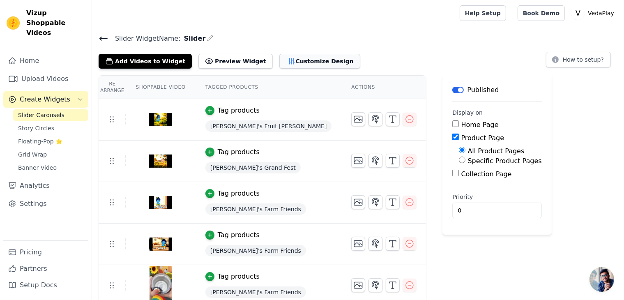
click at [280, 59] on button "Customize Design" at bounding box center [320, 61] width 81 height 15
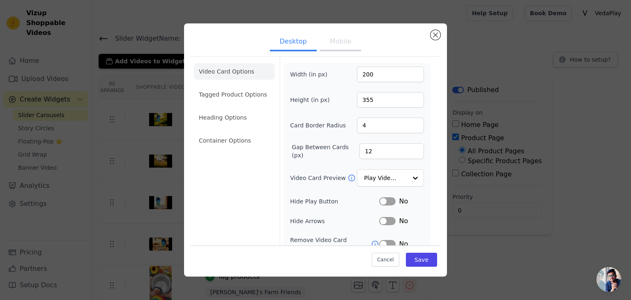
click at [250, 94] on li "Tagged Product Options" at bounding box center [234, 94] width 81 height 16
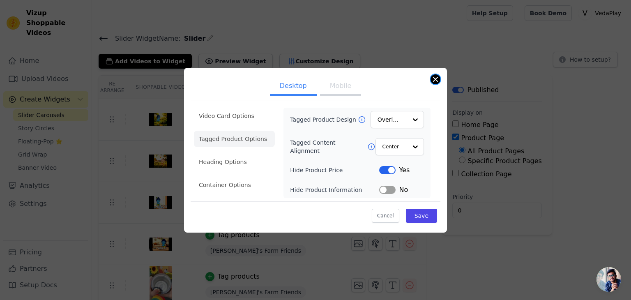
click at [434, 80] on button "Close modal" at bounding box center [436, 79] width 10 height 10
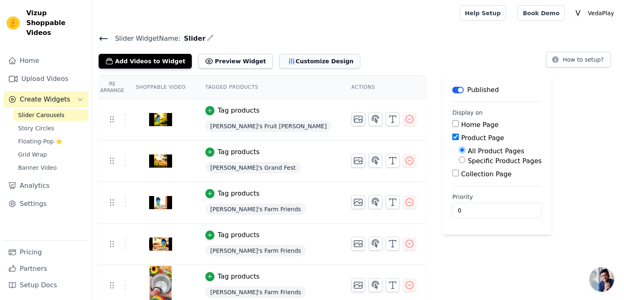
click at [280, 61] on button "Customize Design" at bounding box center [320, 61] width 81 height 15
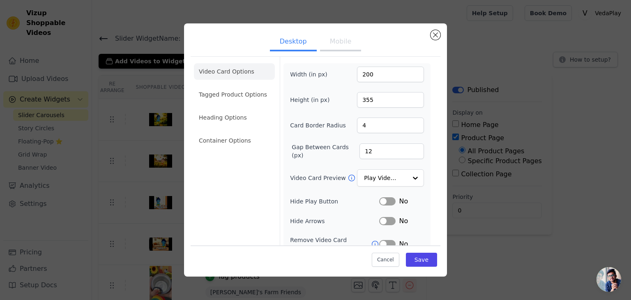
click at [329, 49] on button "Mobile" at bounding box center [340, 42] width 41 height 18
click at [437, 32] on button "Close modal" at bounding box center [436, 35] width 10 height 10
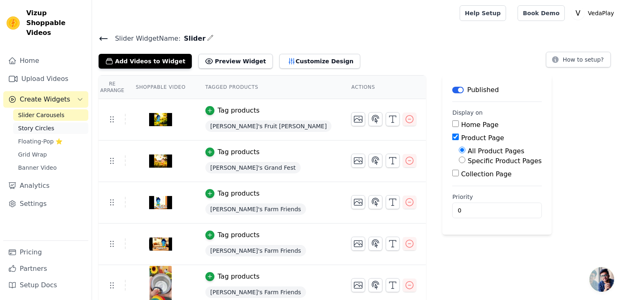
click at [37, 124] on span "Story Circles" at bounding box center [36, 128] width 36 height 8
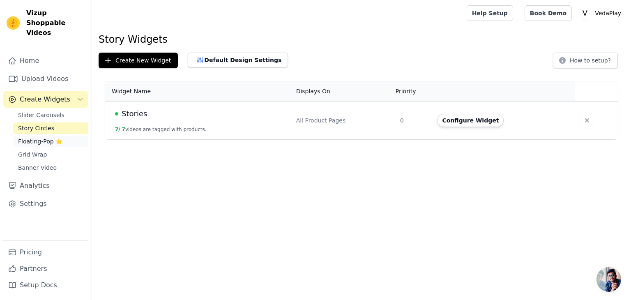
click at [37, 137] on span "Floating-Pop ⭐" at bounding box center [40, 141] width 44 height 8
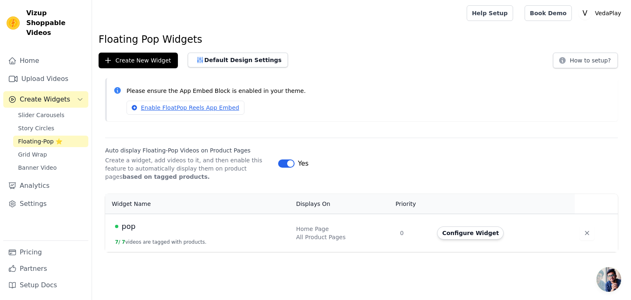
click at [272, 62] on div "Create New Widget Default Design Settings" at bounding box center [198, 61] width 199 height 16
click at [256, 60] on button "Default Design Settings" at bounding box center [238, 60] width 100 height 15
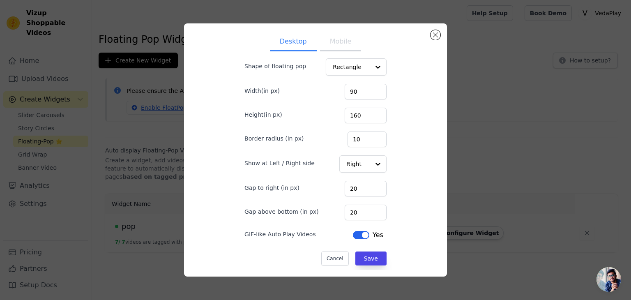
scroll to position [35, 0]
click at [370, 167] on div at bounding box center [378, 163] width 16 height 16
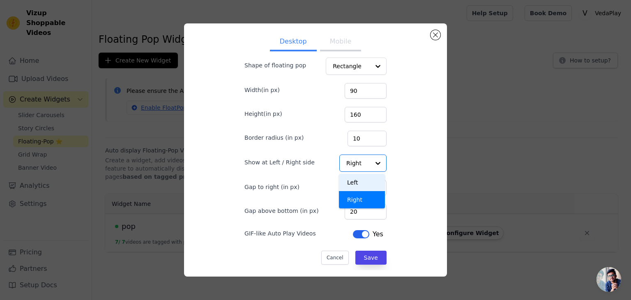
click at [398, 157] on div "Set Floating Widget Defaults Desktop Mobile Shape of floating pop Rectangle Wid…" at bounding box center [316, 150] width 250 height 240
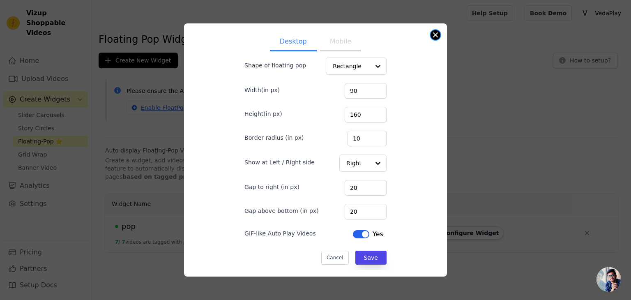
click at [432, 35] on button "Close modal" at bounding box center [436, 35] width 10 height 10
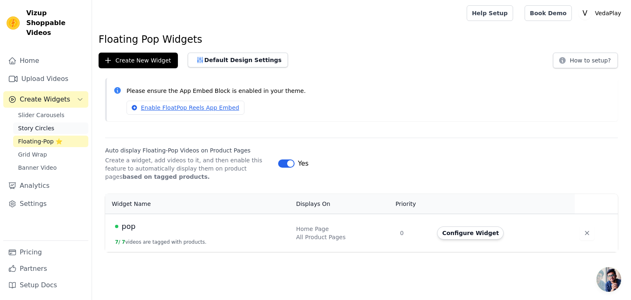
click at [38, 124] on span "Story Circles" at bounding box center [36, 128] width 36 height 8
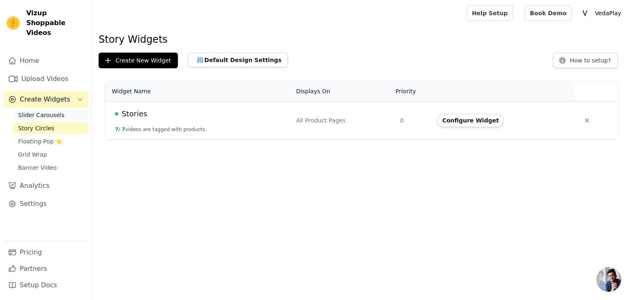
click at [39, 111] on span "Slider Carousels" at bounding box center [41, 115] width 46 height 8
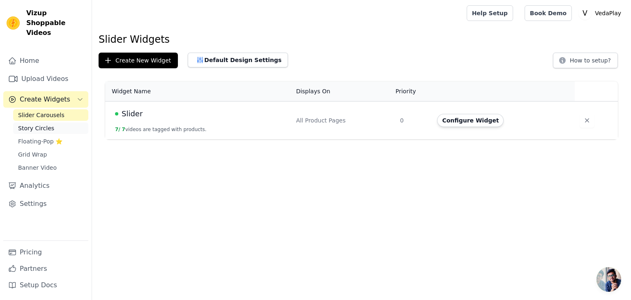
click at [41, 124] on span "Story Circles" at bounding box center [36, 128] width 36 height 8
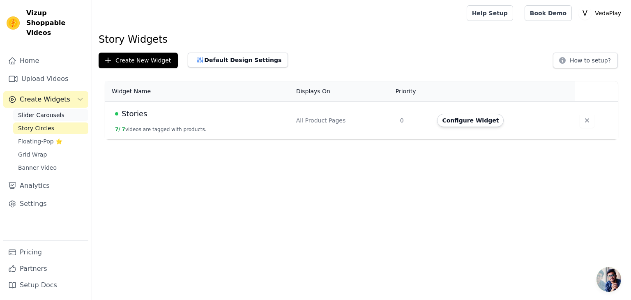
click at [41, 111] on link "Slider Carousels" at bounding box center [50, 115] width 75 height 12
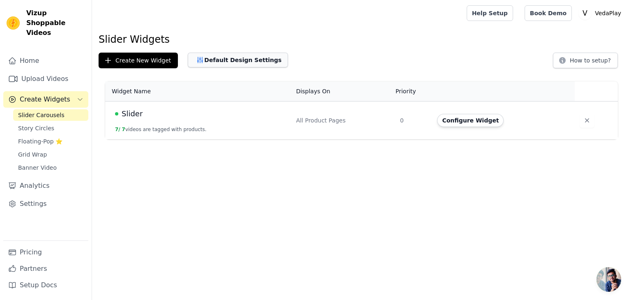
click at [236, 65] on button "Default Design Settings" at bounding box center [238, 60] width 100 height 15
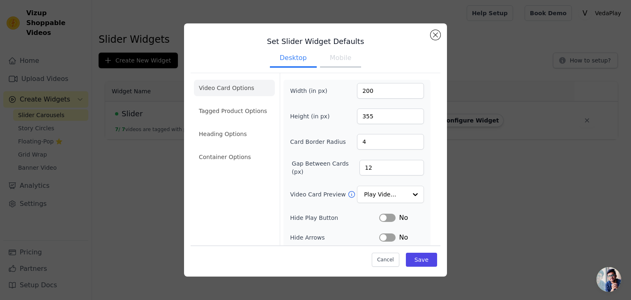
click at [329, 53] on button "Mobile" at bounding box center [340, 59] width 41 height 18
click at [297, 65] on button "Desktop" at bounding box center [293, 59] width 47 height 18
click at [326, 59] on button "Mobile" at bounding box center [340, 59] width 41 height 18
click at [297, 58] on button "Desktop" at bounding box center [293, 59] width 47 height 18
click at [436, 31] on button "Close modal" at bounding box center [436, 35] width 10 height 10
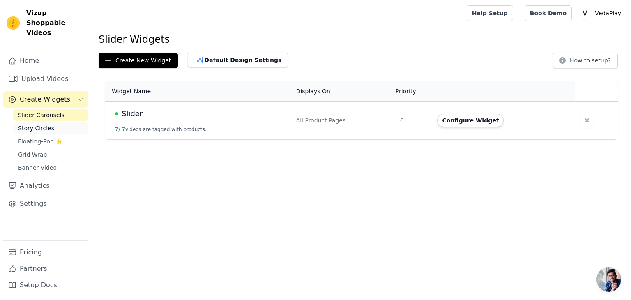
click at [54, 122] on link "Story Circles" at bounding box center [50, 128] width 75 height 12
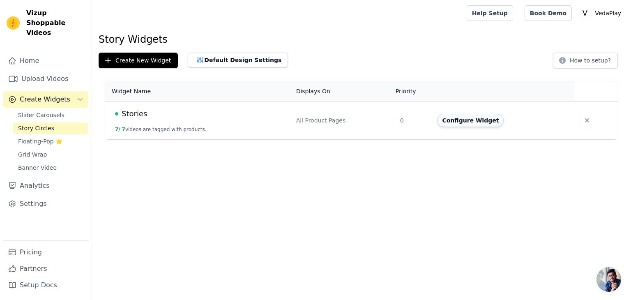
click at [474, 120] on button "Configure Widget" at bounding box center [470, 120] width 67 height 13
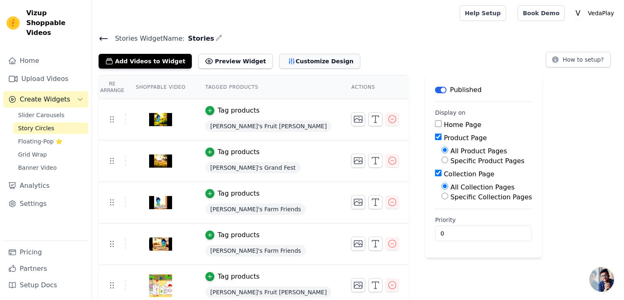
click at [306, 62] on button "Customize Design" at bounding box center [320, 61] width 81 height 15
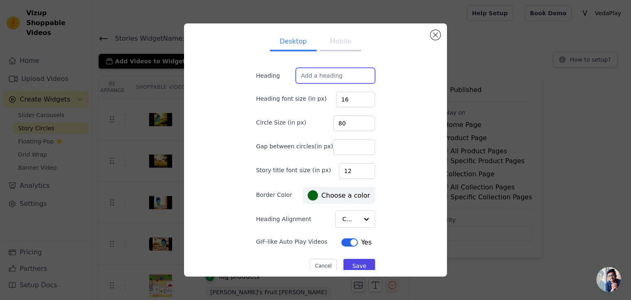
click at [334, 83] on input "Heading" at bounding box center [335, 76] width 79 height 16
click at [334, 81] on input "Heading" at bounding box center [335, 76] width 79 height 16
click at [334, 41] on button "Mobile" at bounding box center [340, 42] width 41 height 18
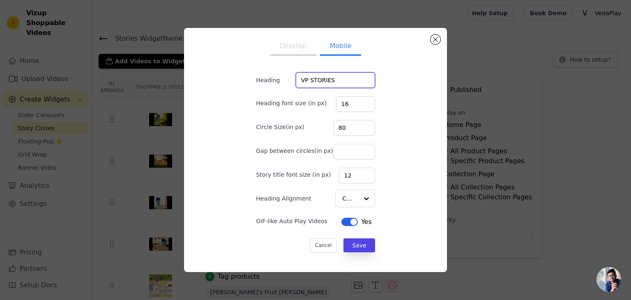
drag, startPoint x: 335, startPoint y: 82, endPoint x: 289, endPoint y: 82, distance: 45.6
click at [289, 82] on div "Heading VP STORIES" at bounding box center [315, 80] width 119 height 16
click at [351, 244] on button "Save" at bounding box center [359, 245] width 31 height 14
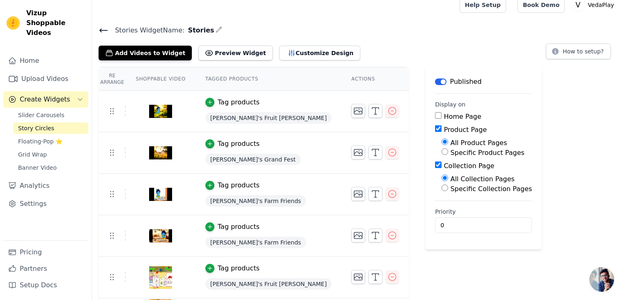
scroll to position [6, 0]
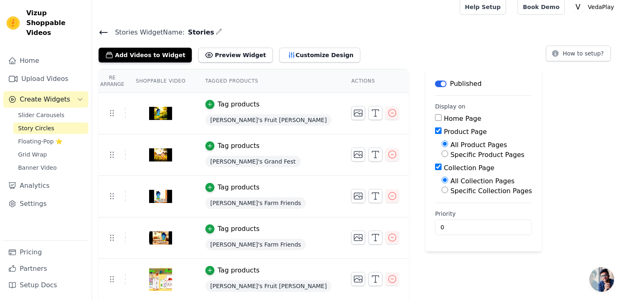
click at [173, 79] on th "Shoppable Video" at bounding box center [160, 80] width 69 height 23
click at [214, 81] on th "Tagged Products" at bounding box center [269, 80] width 146 height 23
click at [342, 81] on th "Actions" at bounding box center [375, 80] width 67 height 23
click at [305, 57] on button "Customize Design" at bounding box center [320, 55] width 81 height 15
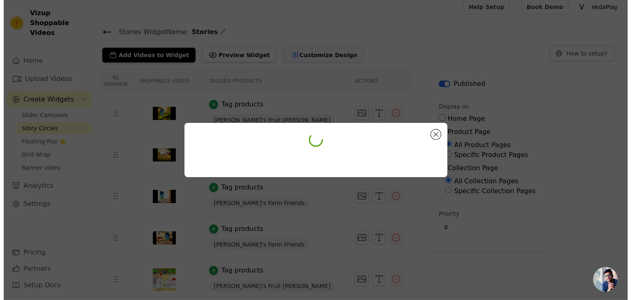
scroll to position [0, 0]
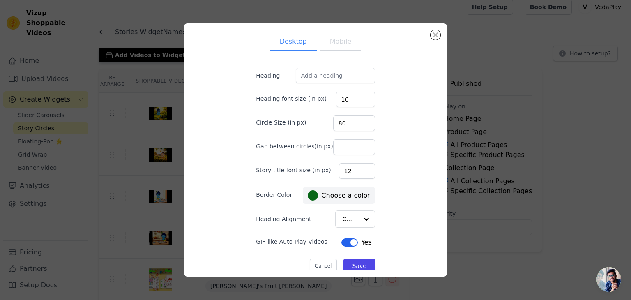
click at [341, 48] on button "Mobile" at bounding box center [340, 42] width 41 height 18
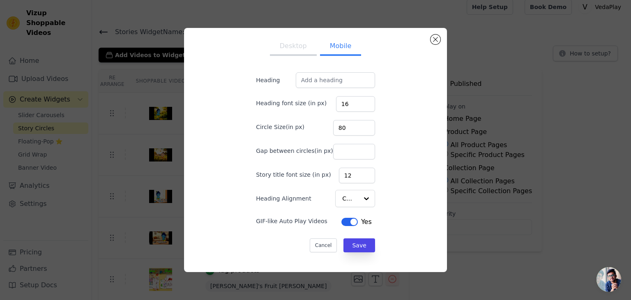
click at [289, 50] on button "Desktop" at bounding box center [293, 47] width 47 height 18
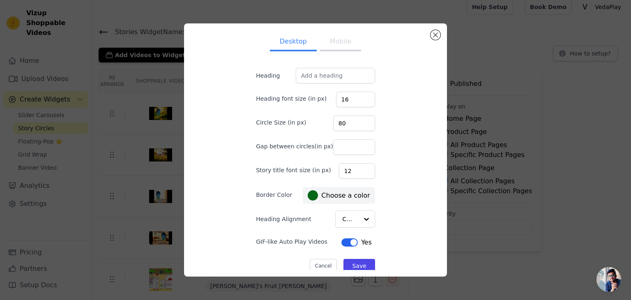
scroll to position [8, 0]
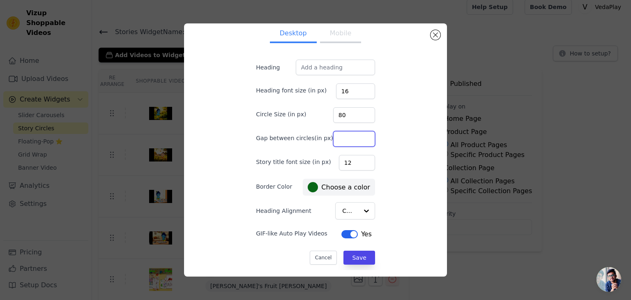
click at [349, 135] on input "Gap between circles(in px)" at bounding box center [354, 139] width 42 height 16
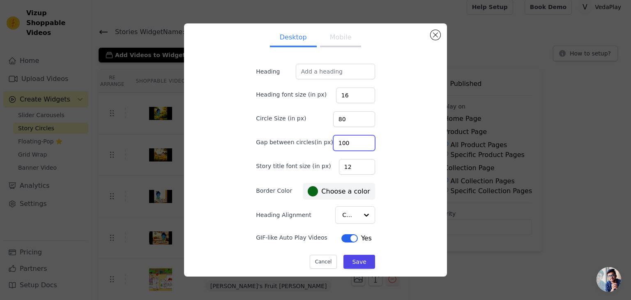
scroll to position [0, 0]
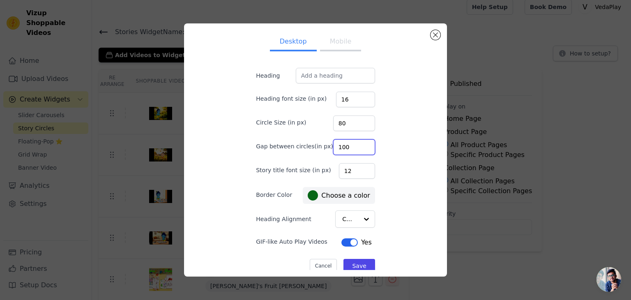
type input "100"
click at [437, 30] on div "Desktop Mobile Heading Heading font size (in px) 16 Circle Size (in px) 80 Gap …" at bounding box center [316, 150] width 250 height 240
click at [433, 39] on div "Desktop Mobile Heading Heading font size (in px) 16 Circle Size (in px) 80 Gap …" at bounding box center [315, 149] width 263 height 253
click at [433, 38] on button "Close modal" at bounding box center [436, 35] width 10 height 10
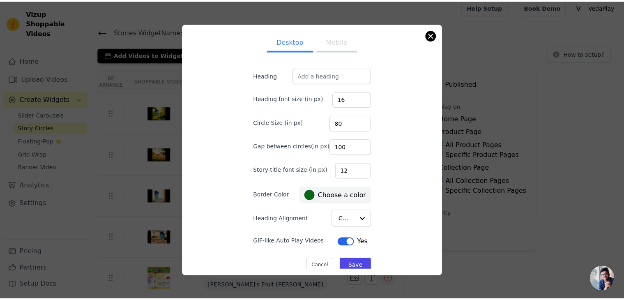
scroll to position [6, 0]
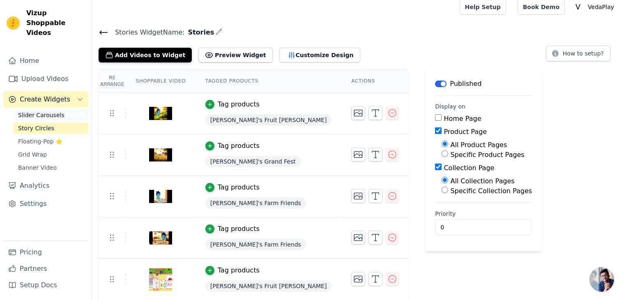
click at [53, 111] on span "Slider Carousels" at bounding box center [41, 115] width 46 height 8
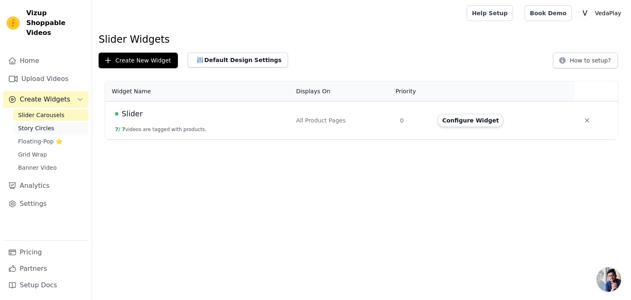
click at [53, 122] on link "Story Circles" at bounding box center [50, 128] width 75 height 12
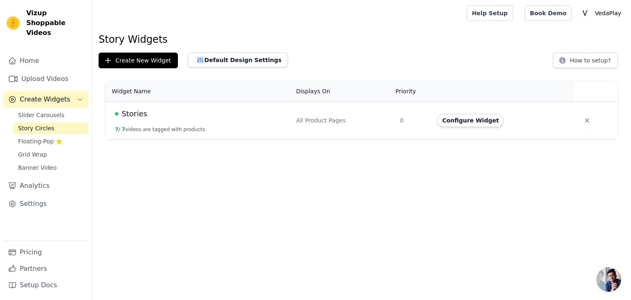
click at [237, 115] on div "Stories" at bounding box center [200, 114] width 171 height 12
click at [488, 120] on button "Configure Widget" at bounding box center [470, 120] width 67 height 13
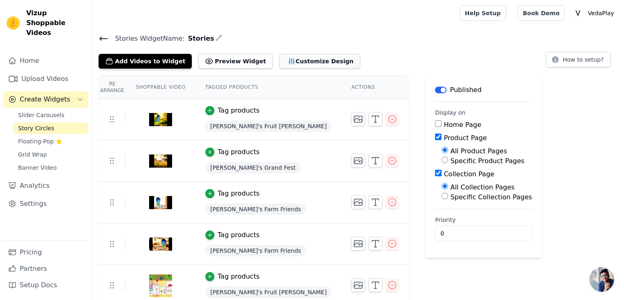
click at [311, 55] on button "Customize Design" at bounding box center [320, 61] width 81 height 15
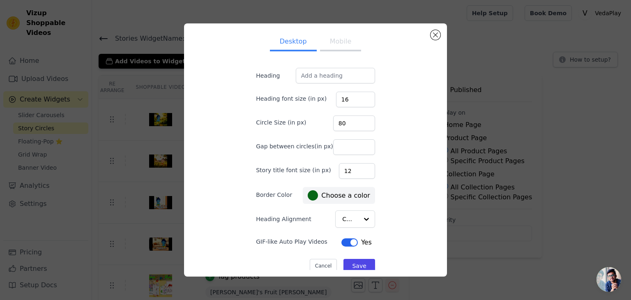
click at [342, 42] on button "Mobile" at bounding box center [340, 42] width 41 height 18
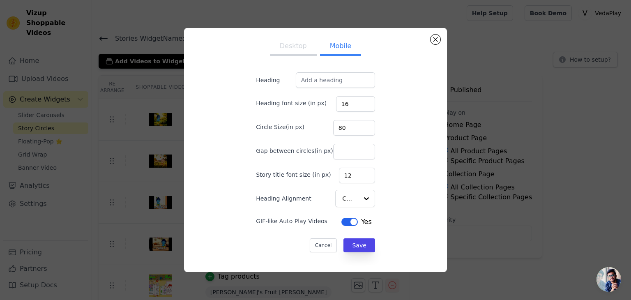
click at [300, 55] on button "Desktop" at bounding box center [293, 47] width 47 height 18
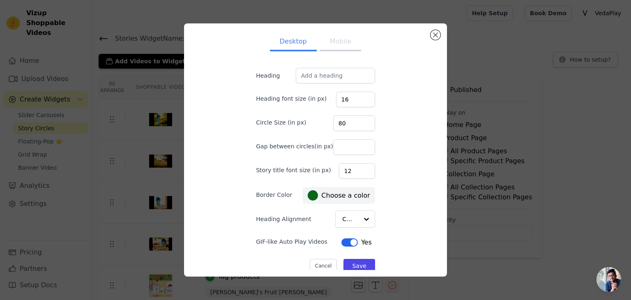
click at [338, 51] on button "Mobile" at bounding box center [340, 42] width 41 height 18
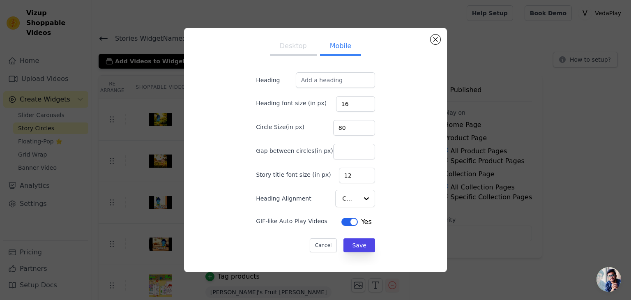
click at [284, 52] on button "Desktop" at bounding box center [293, 47] width 47 height 18
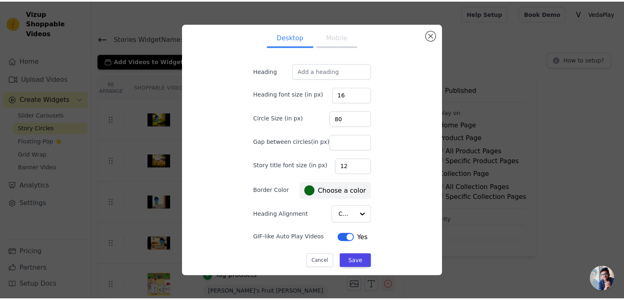
scroll to position [8, 0]
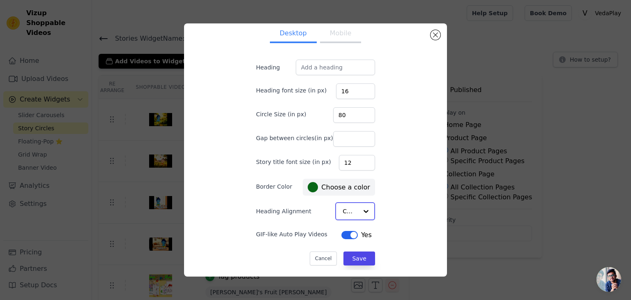
click at [358, 210] on div at bounding box center [366, 211] width 16 height 16
click at [378, 199] on div "Desktop Mobile Heading Heading font size (in px) 16 Circle Size (in px) 80 Gap …" at bounding box center [316, 142] width 146 height 240
click at [322, 259] on button "Cancel" at bounding box center [324, 258] width 28 height 14
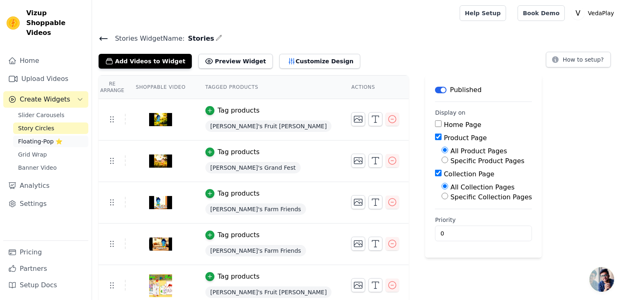
click at [69, 136] on link "Floating-Pop ⭐" at bounding box center [50, 142] width 75 height 12
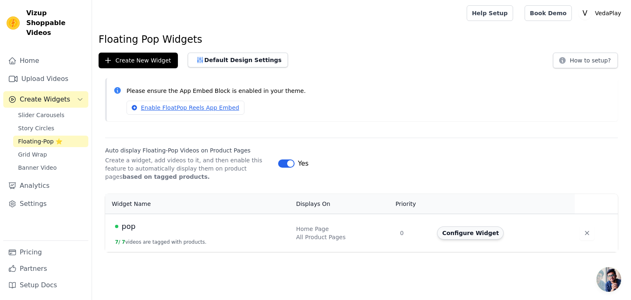
click at [452, 232] on button "Configure Widget" at bounding box center [470, 232] width 67 height 13
